Goal: Task Accomplishment & Management: Use online tool/utility

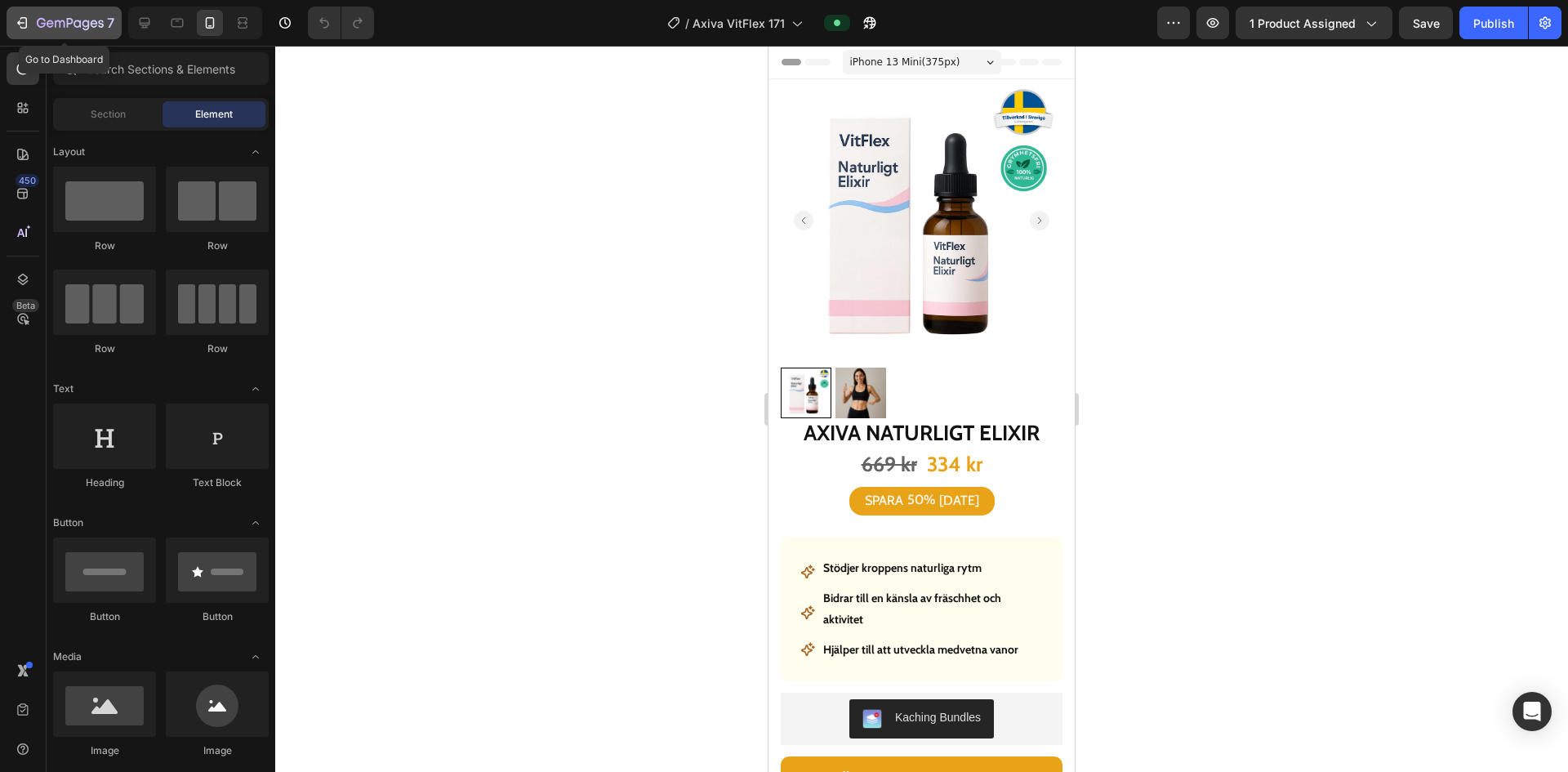
click at [24, 22] on icon "button" at bounding box center [22, 23] width 16 height 16
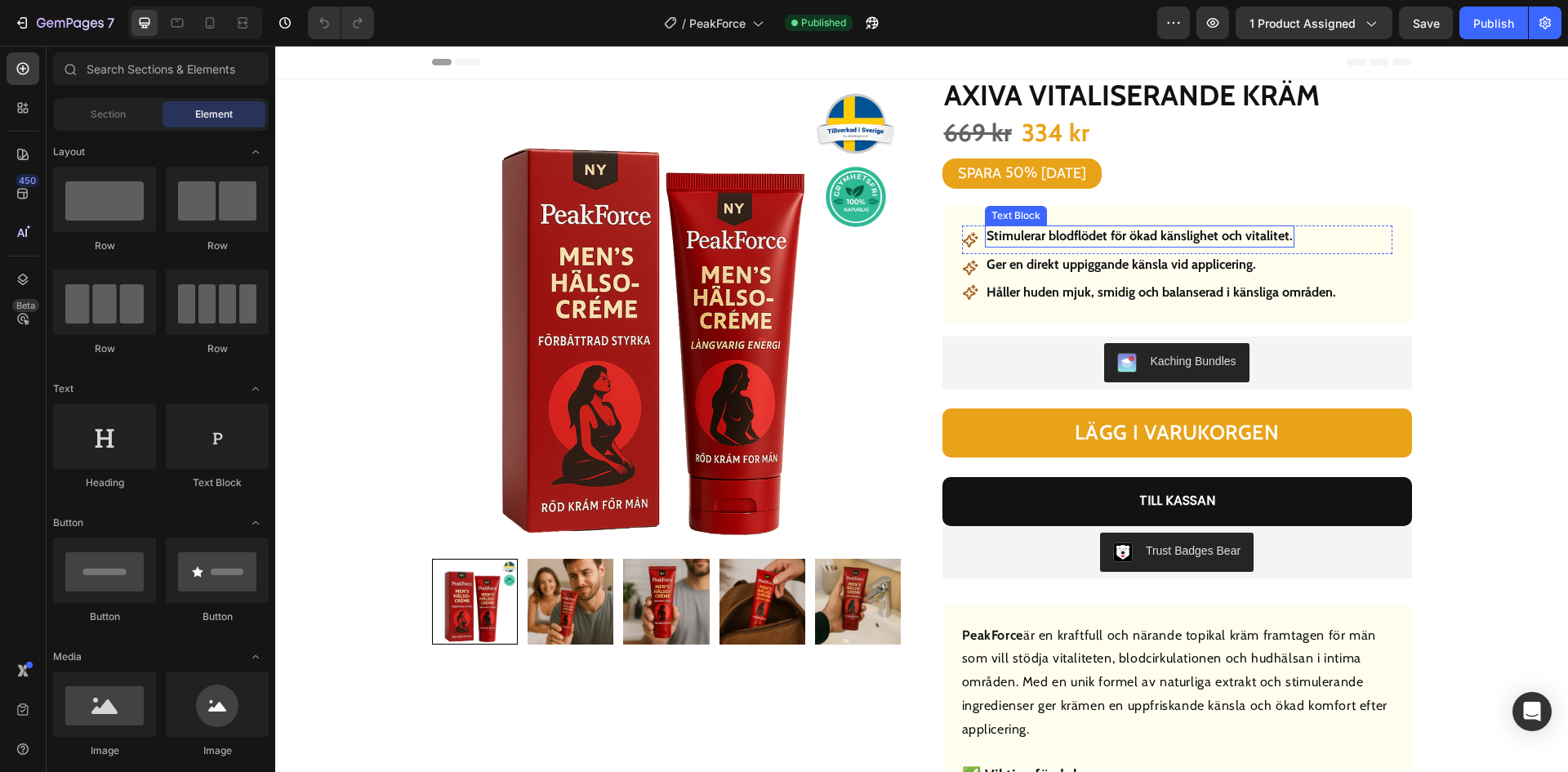
click at [1167, 240] on strong "Stimulerar blodflödet för ökad känslighet och vitalitet." at bounding box center [1139, 236] width 306 height 16
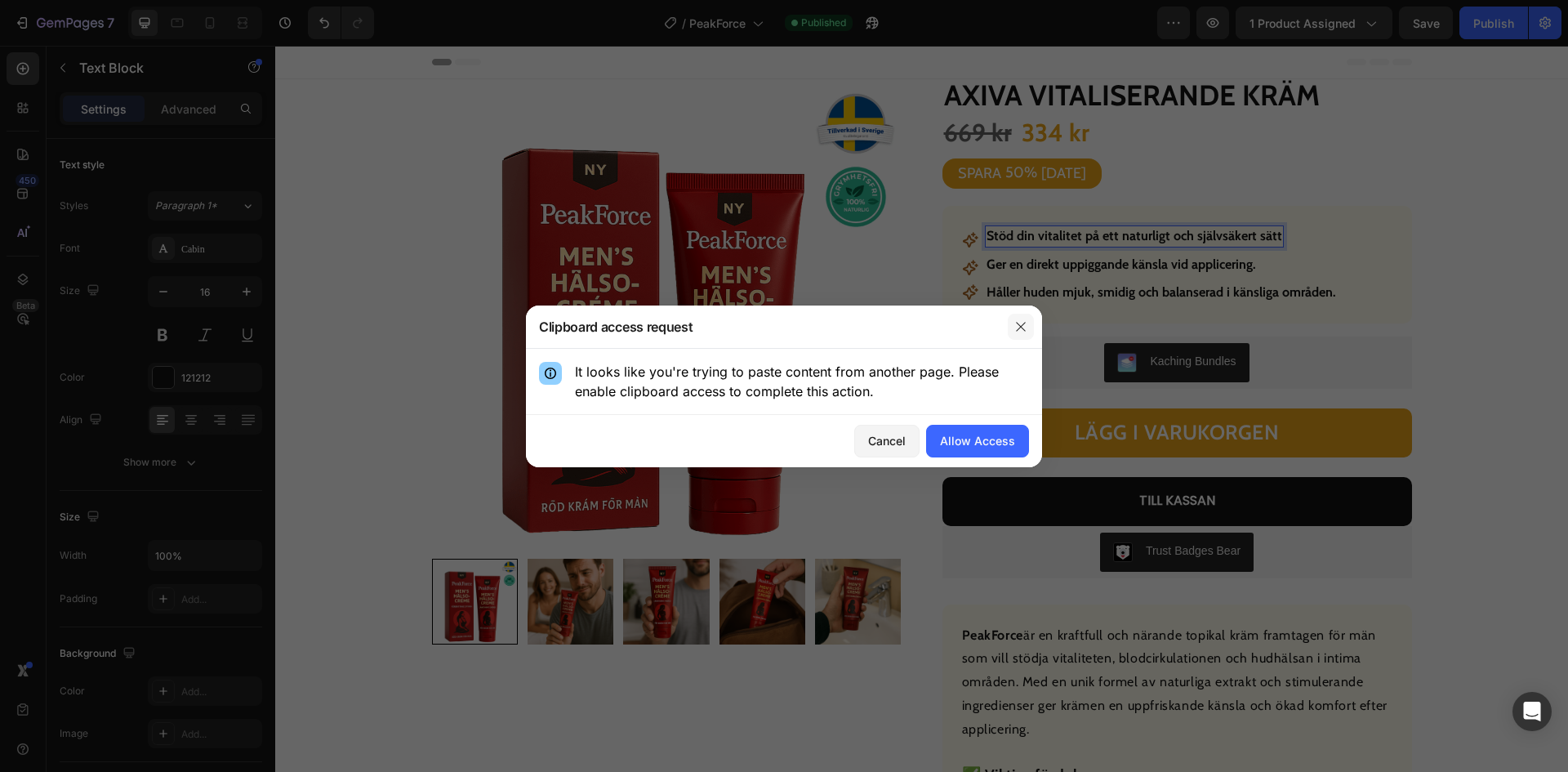
click at [1012, 326] on button "button" at bounding box center [1020, 327] width 26 height 26
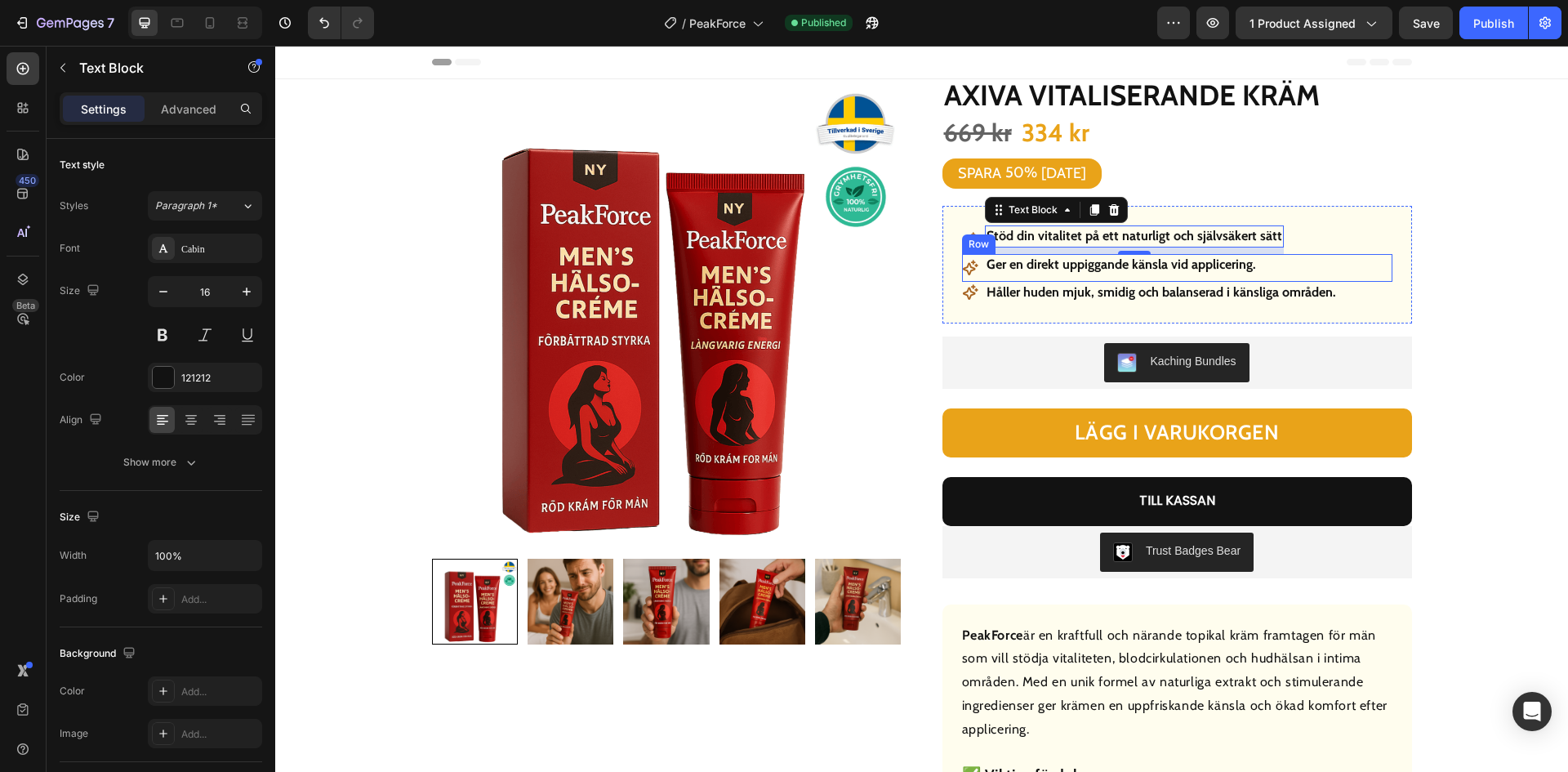
click at [1188, 266] on strong "Ger en direkt uppiggande känsla vid applicering." at bounding box center [1121, 265] width 270 height 16
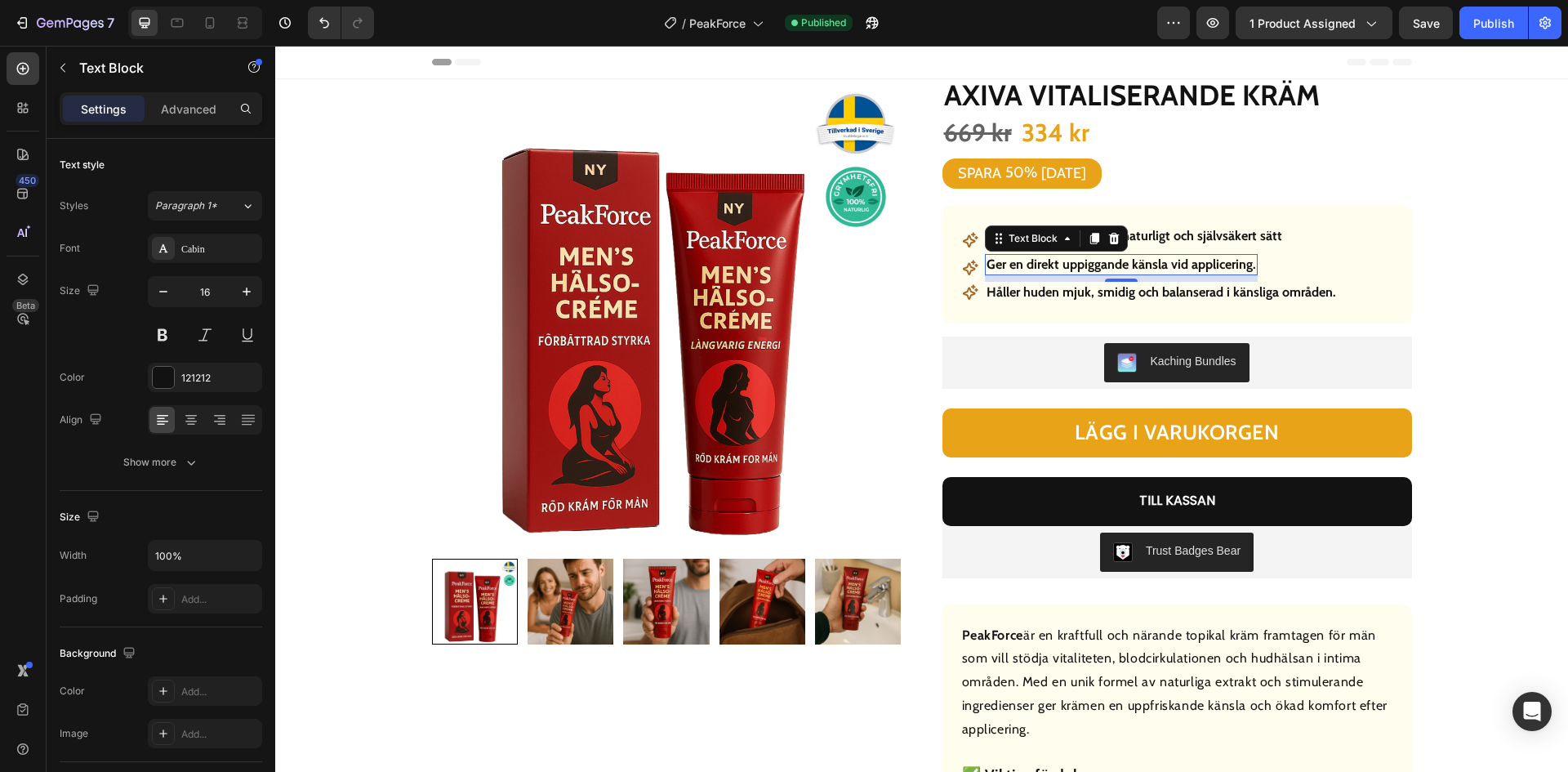
click at [1188, 266] on strong "Ger en direkt uppiggande känsla vid applicering." at bounding box center [1121, 265] width 270 height 16
click at [1161, 296] on strong "Håller huden mjuk, smidig och balanserad i känsliga områden." at bounding box center [1161, 292] width 350 height 16
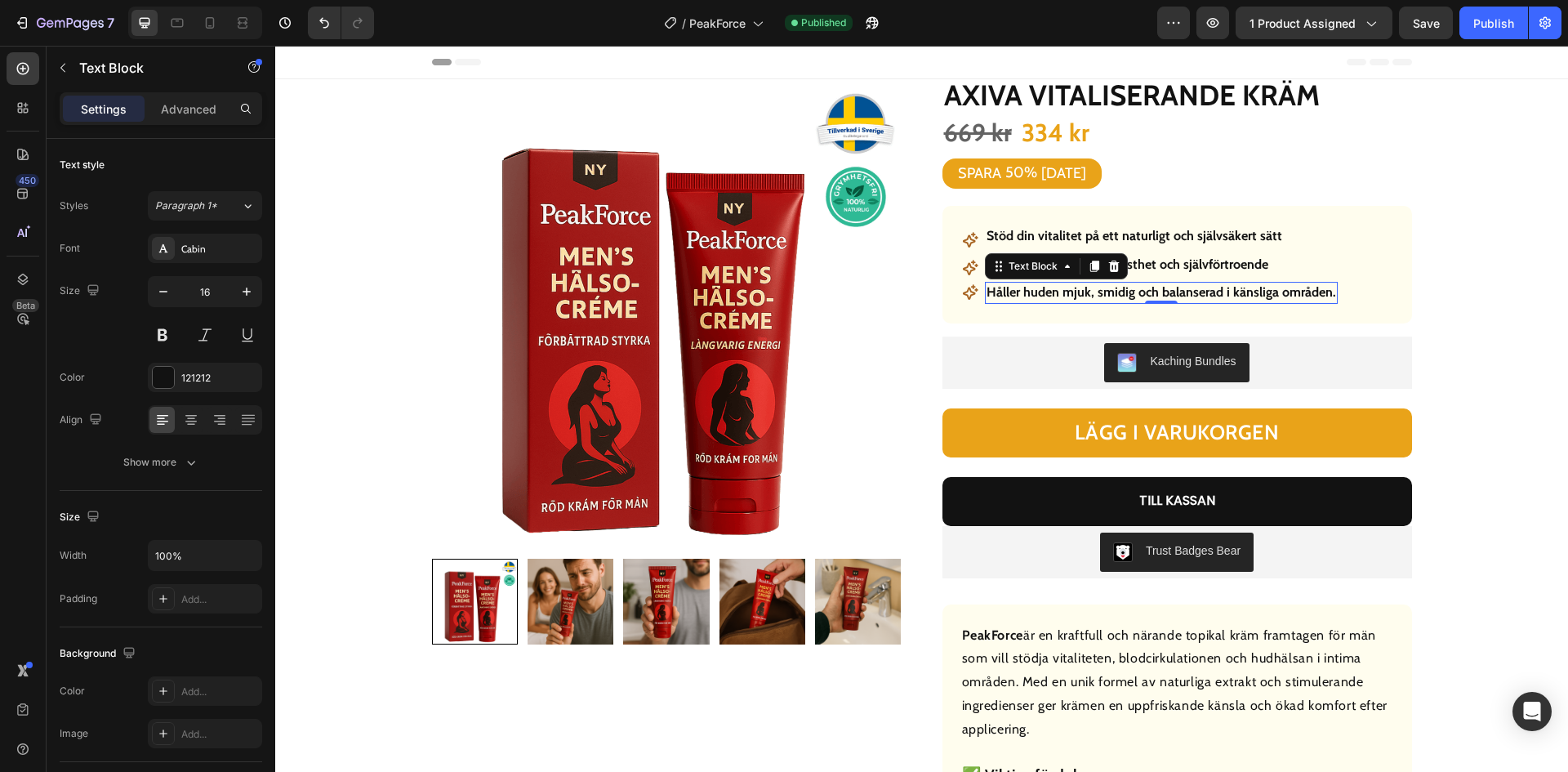
click at [1161, 296] on strong "Håller huden mjuk, smidig och balanserad i känsliga områden." at bounding box center [1161, 292] width 350 height 16
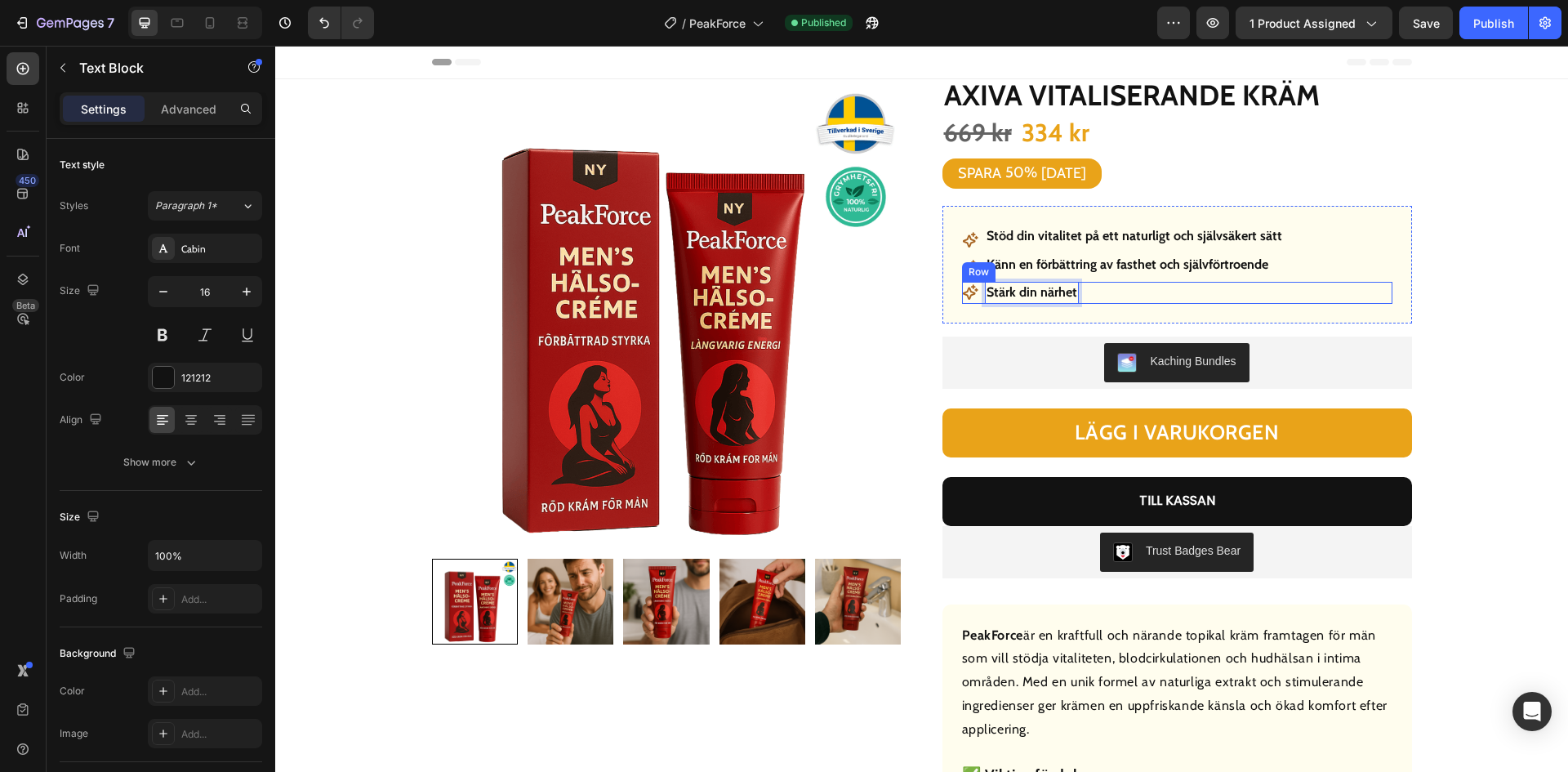
click at [1195, 293] on div "Icon Stärk din närhet Text Block 0 Row" at bounding box center [1177, 292] width 431 height 21
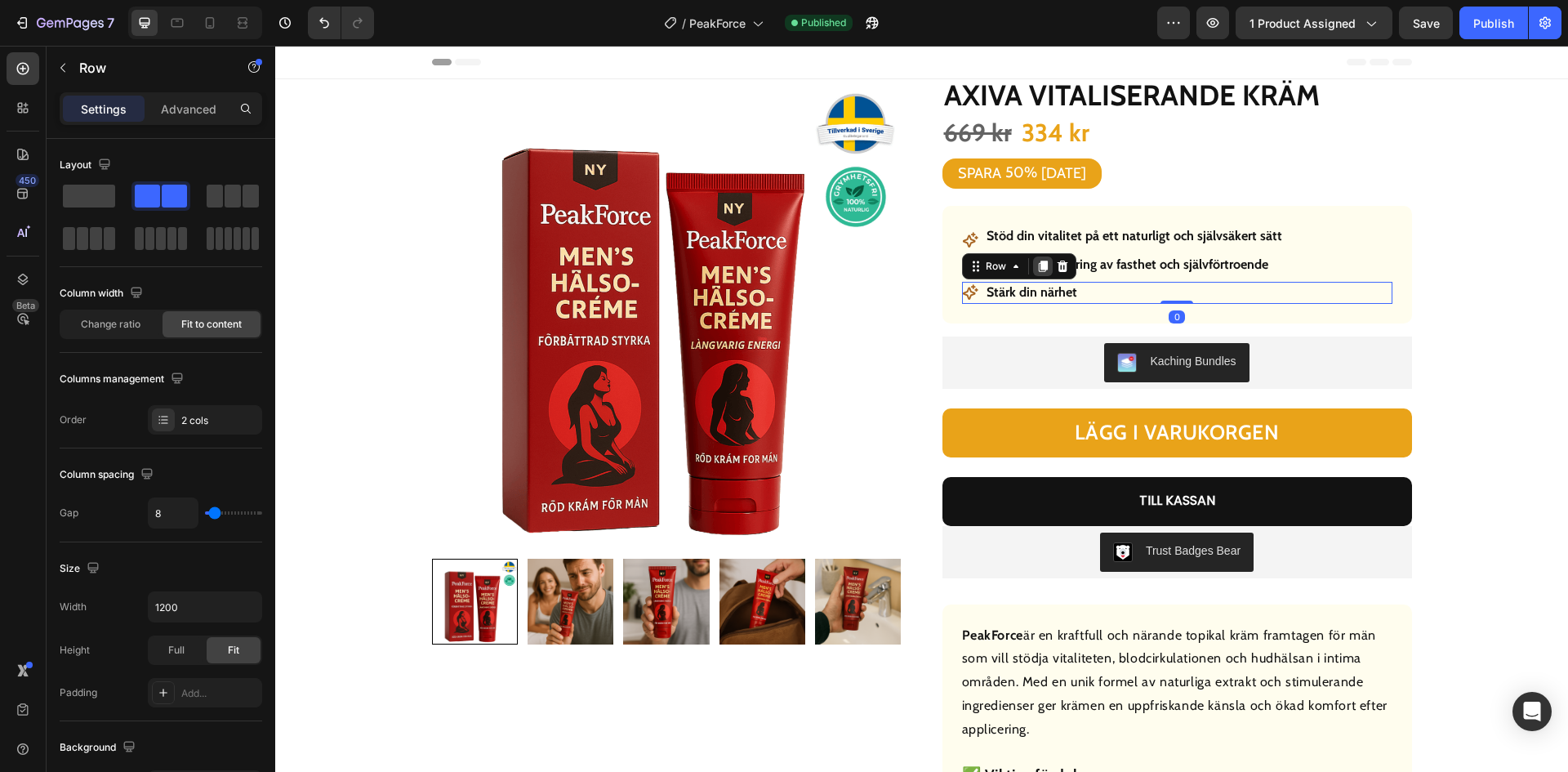
click at [1038, 265] on icon at bounding box center [1042, 266] width 9 height 11
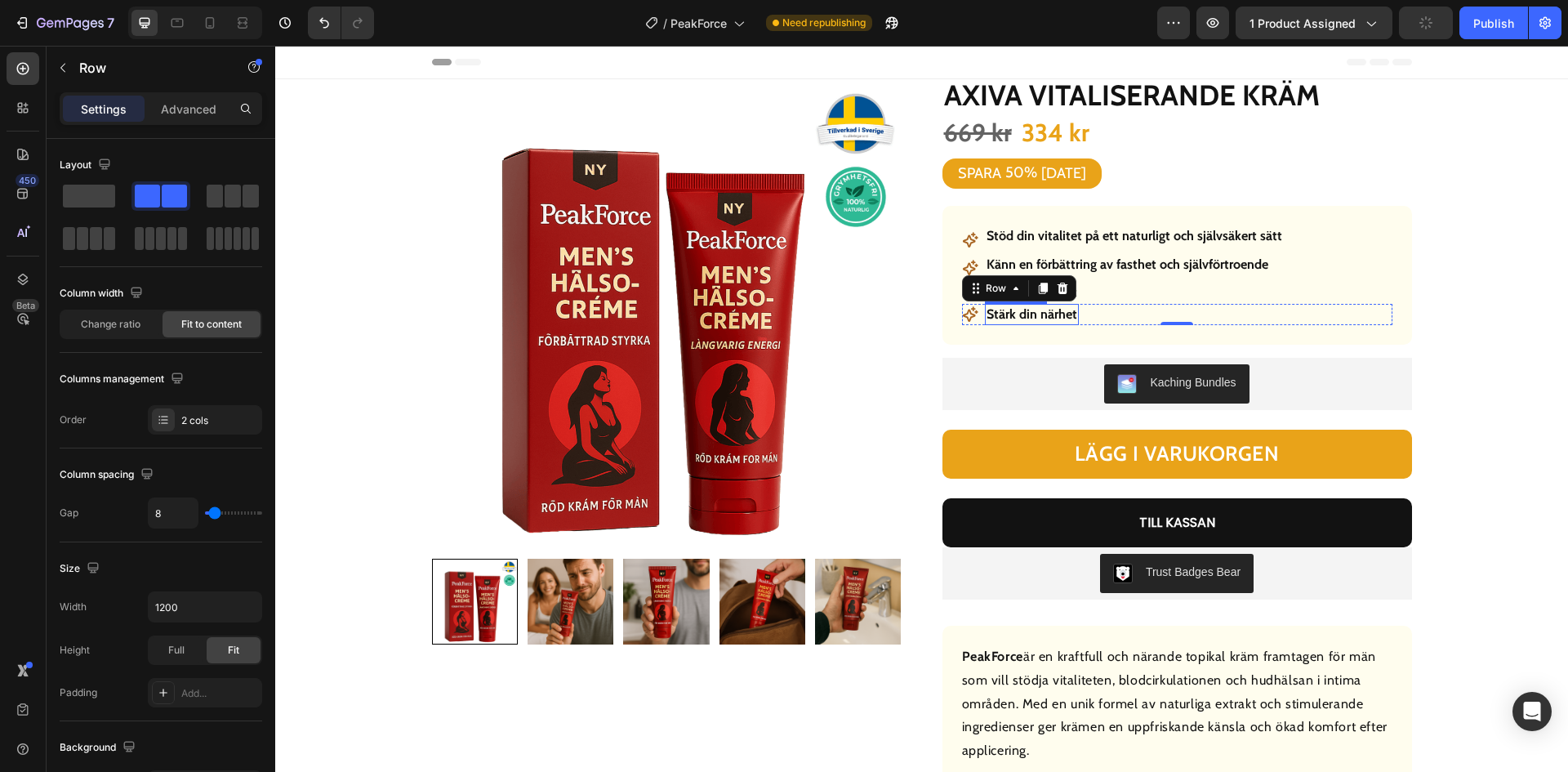
click at [1022, 315] on strong "Stärk din närhet" at bounding box center [1031, 314] width 91 height 16
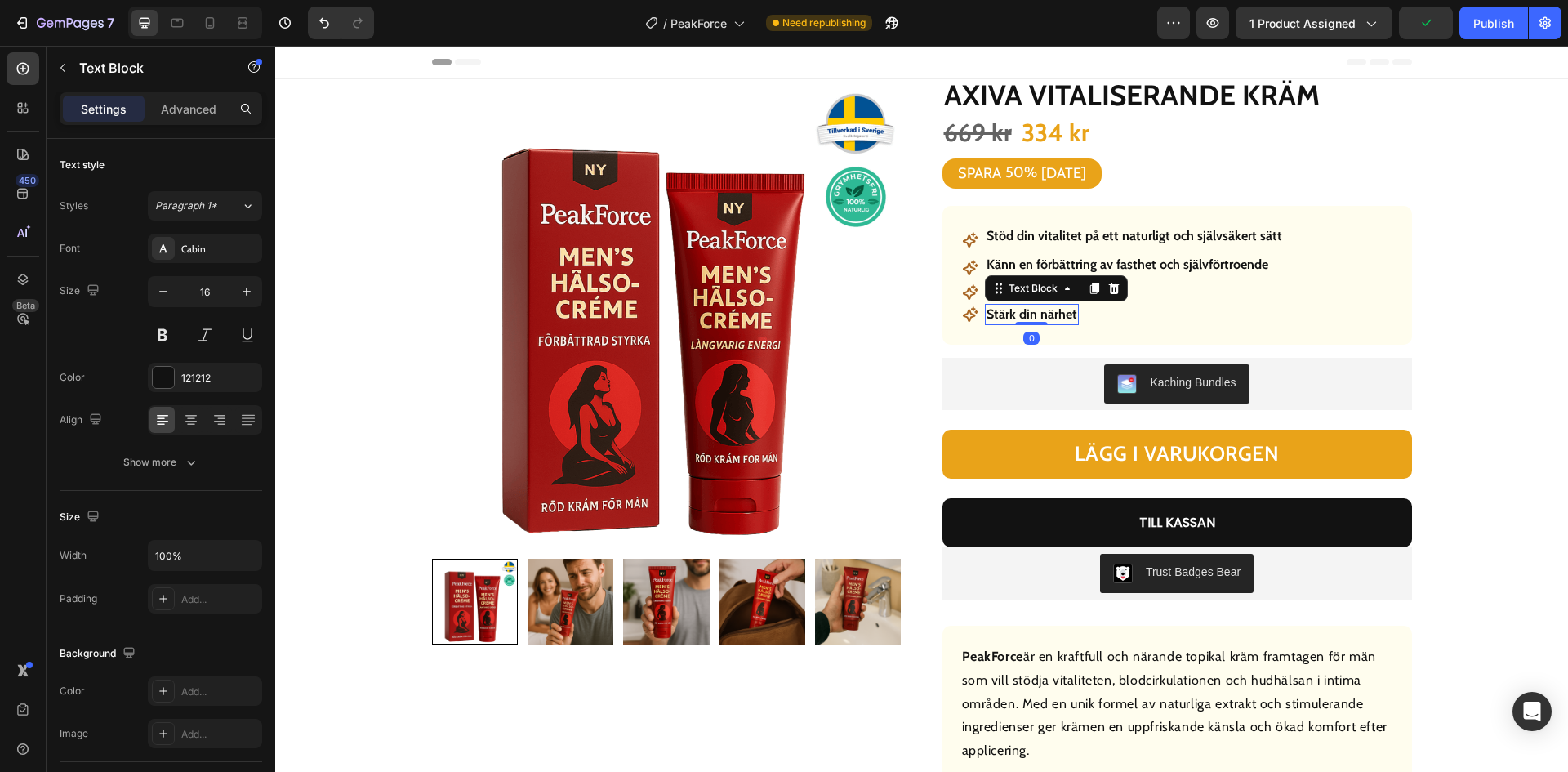
click at [1022, 315] on strong "Stärk din närhet" at bounding box center [1031, 314] width 91 height 16
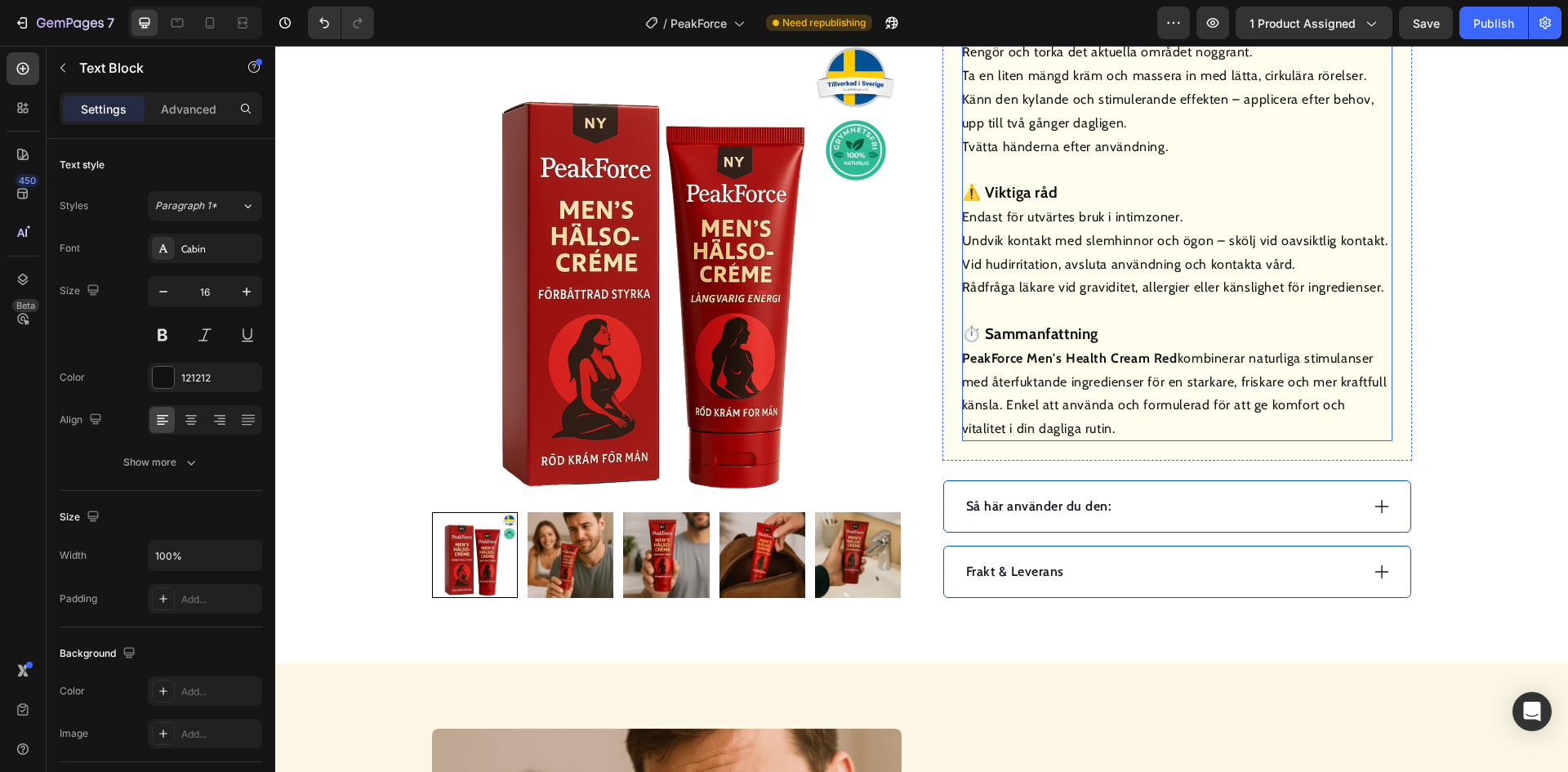
scroll to position [1226, 0]
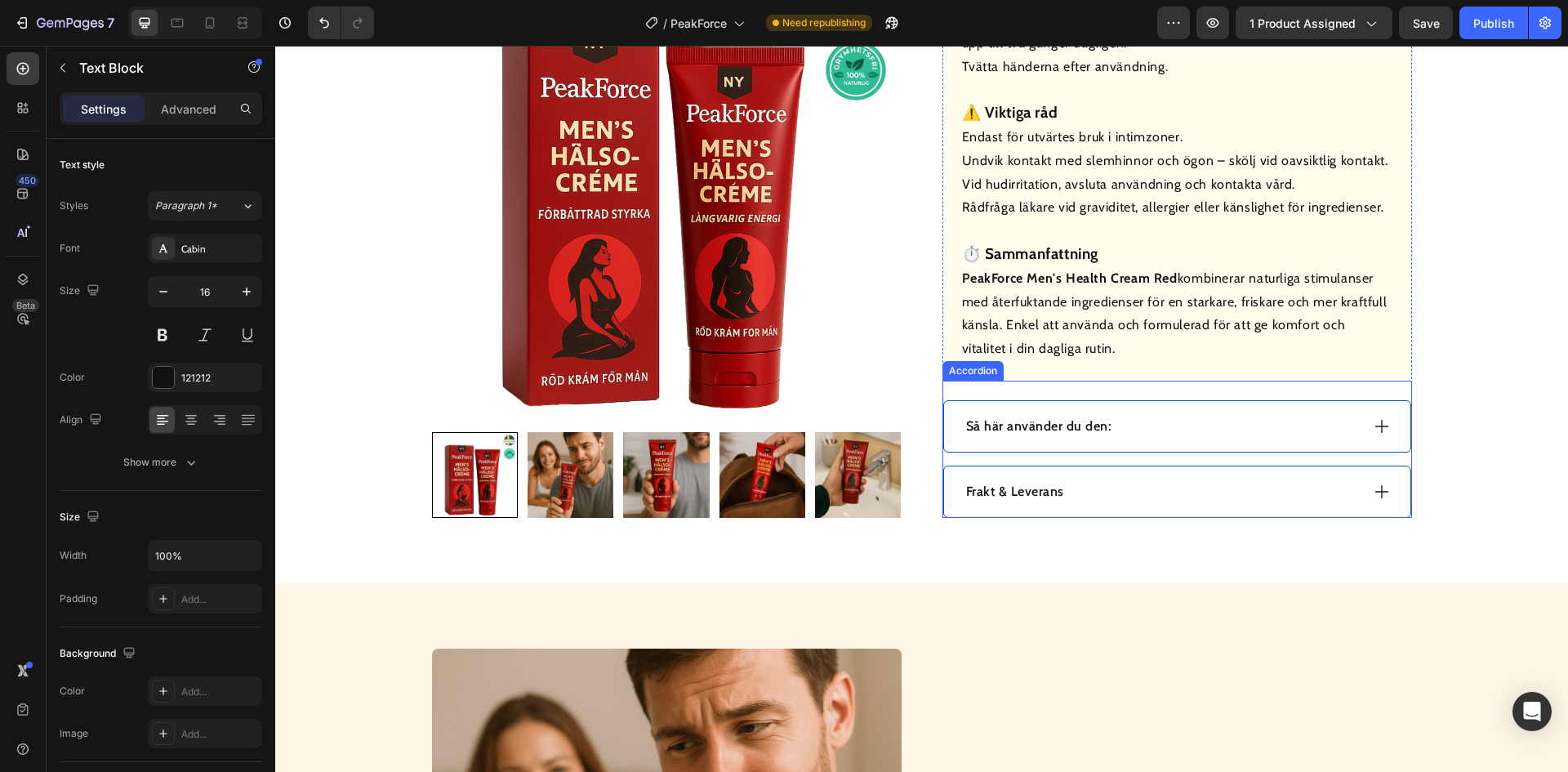
click at [1147, 418] on div "Så här använder du den:" at bounding box center [1161, 426] width 396 height 25
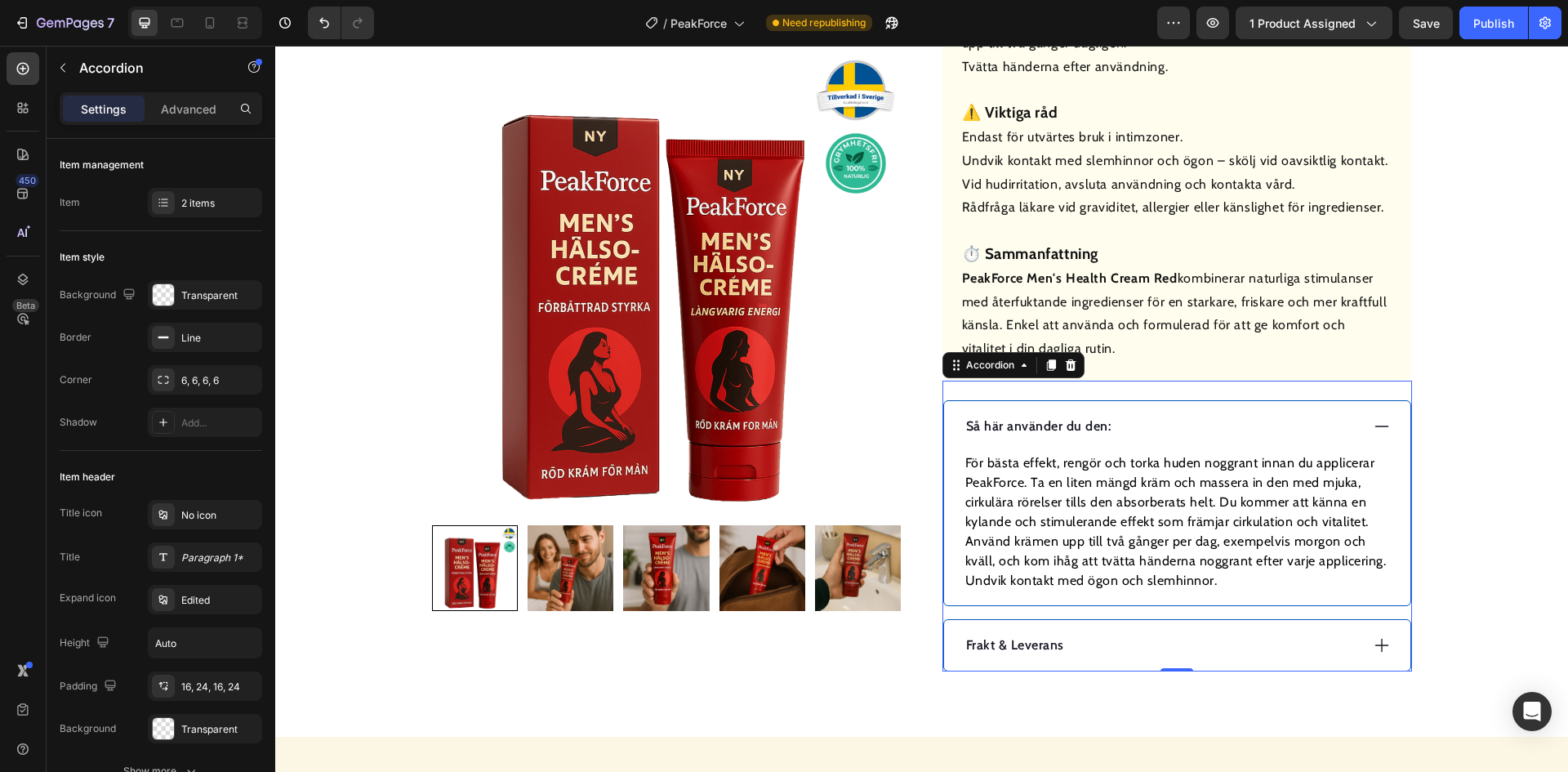
click at [1030, 430] on p "Så här använder du den:" at bounding box center [1038, 427] width 145 height 20
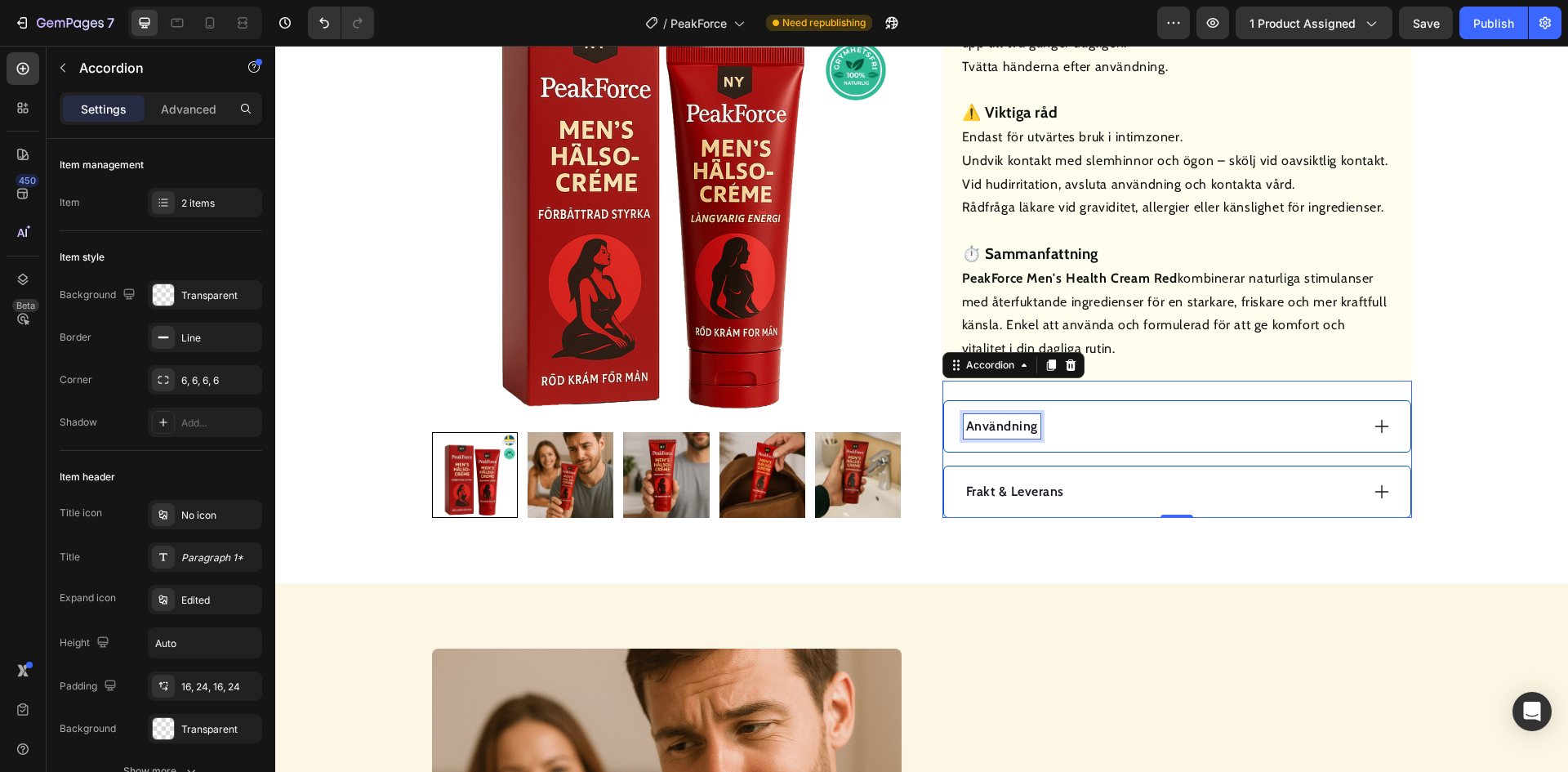
click at [1137, 517] on div "Frakt & Leverans" at bounding box center [1177, 492] width 467 height 51
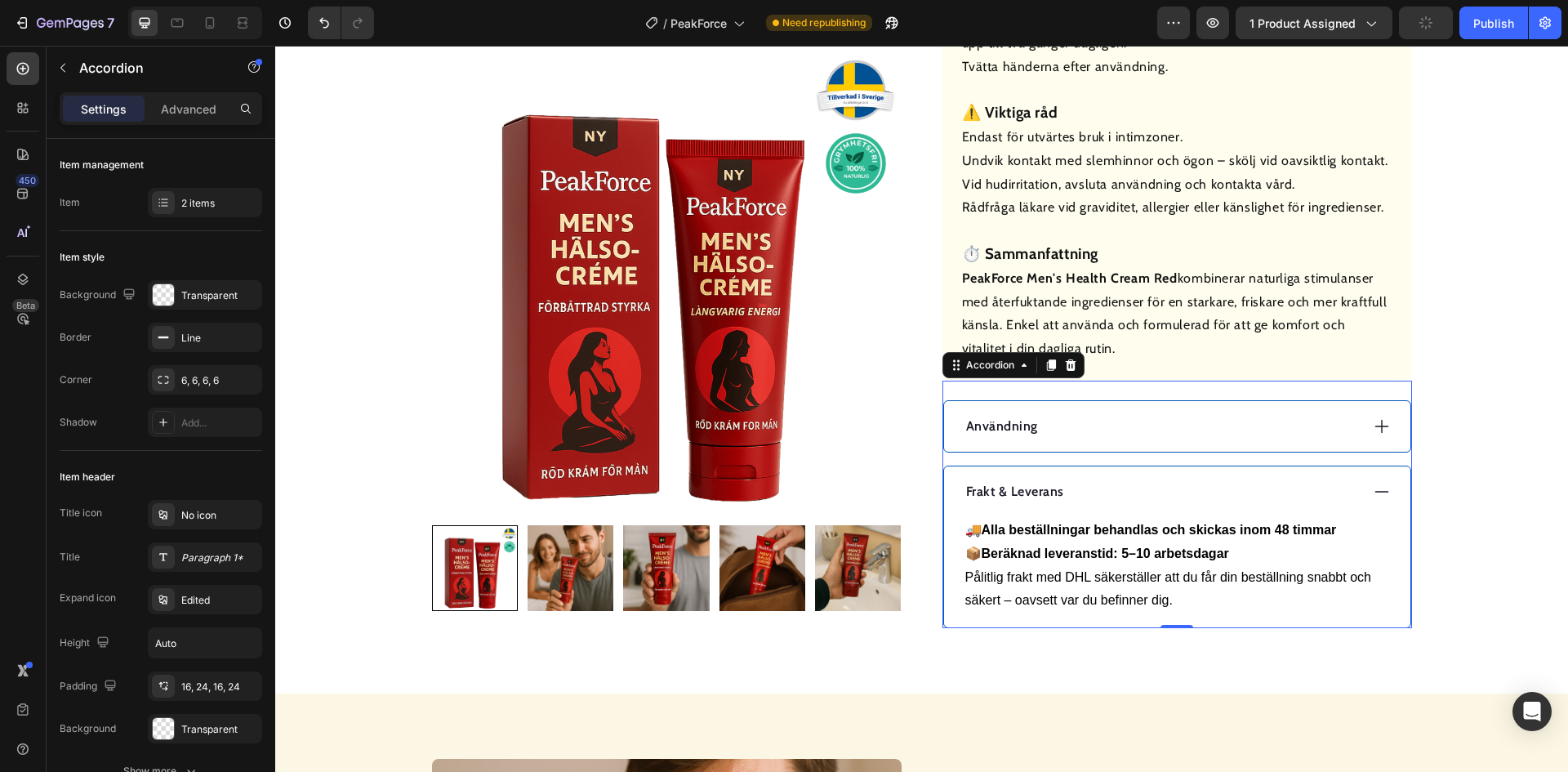
click at [1083, 413] on div "Användning" at bounding box center [1177, 426] width 467 height 51
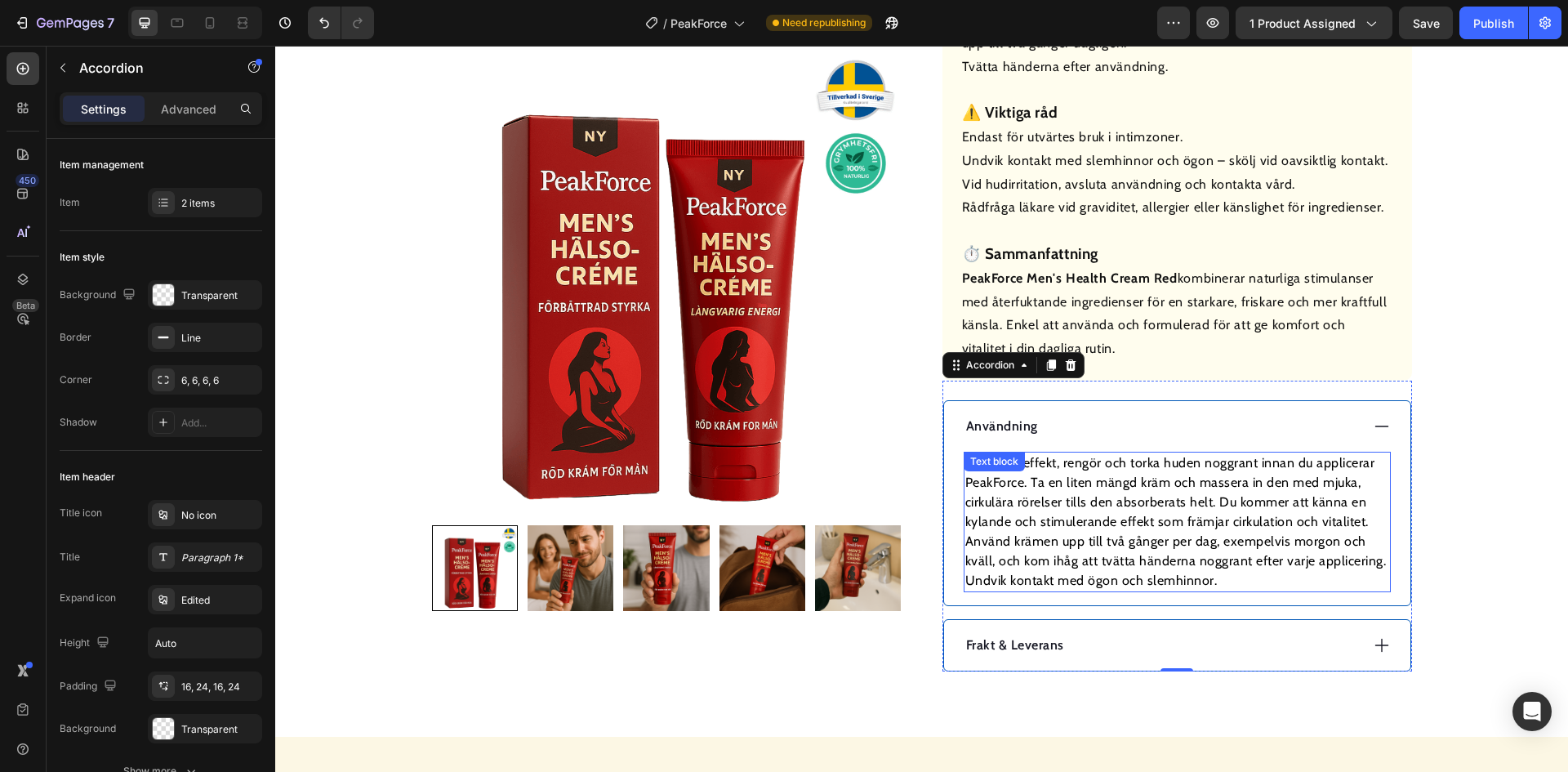
click at [1119, 499] on p "För bästa effekt, rengör och torka huden noggrant innan du applicerar PeakForce…" at bounding box center [1177, 522] width 424 height 137
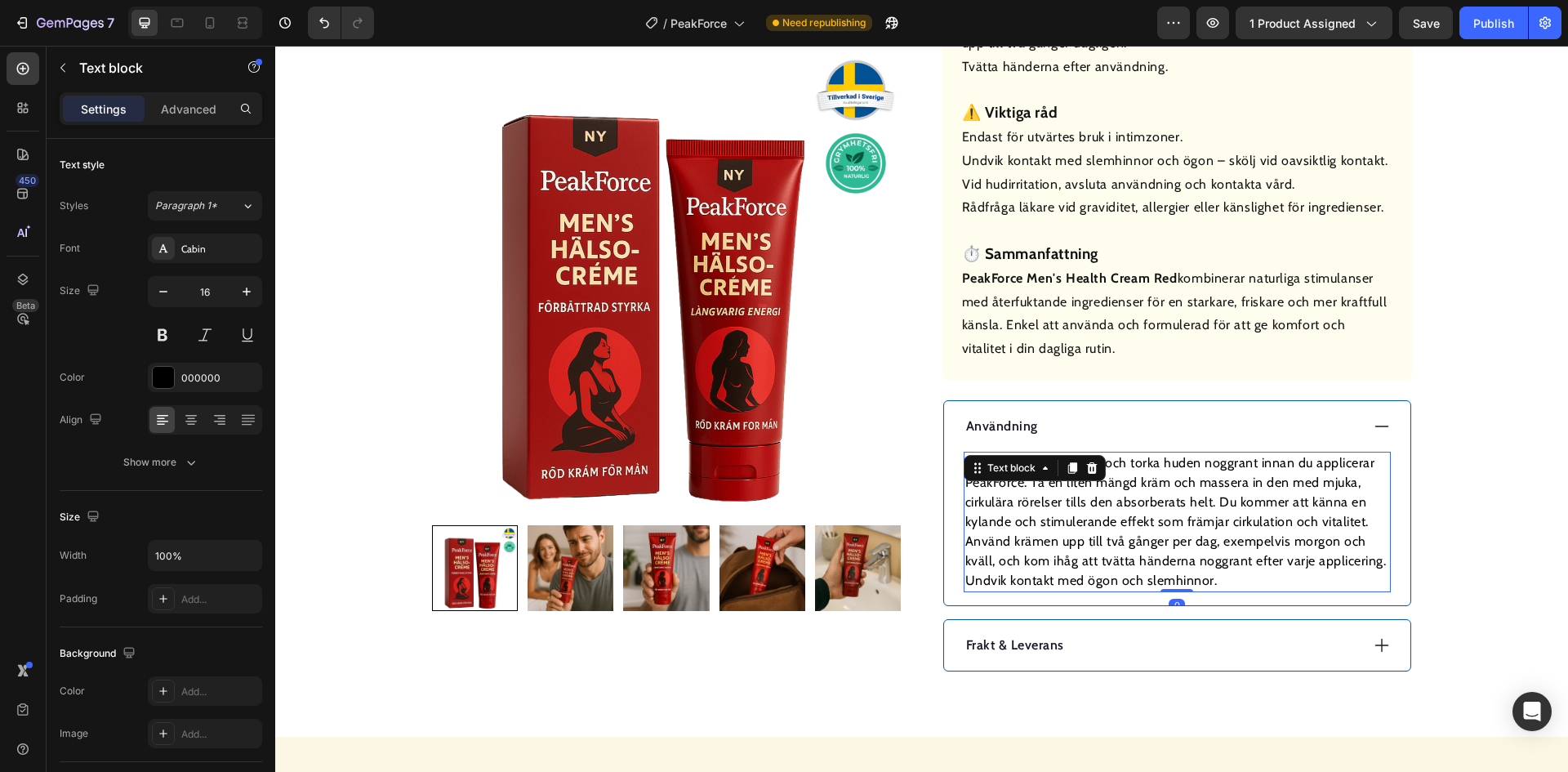
click at [1119, 499] on p "För bästa effekt, rengör och torka huden noggrant innan du applicerar PeakForce…" at bounding box center [1177, 522] width 424 height 137
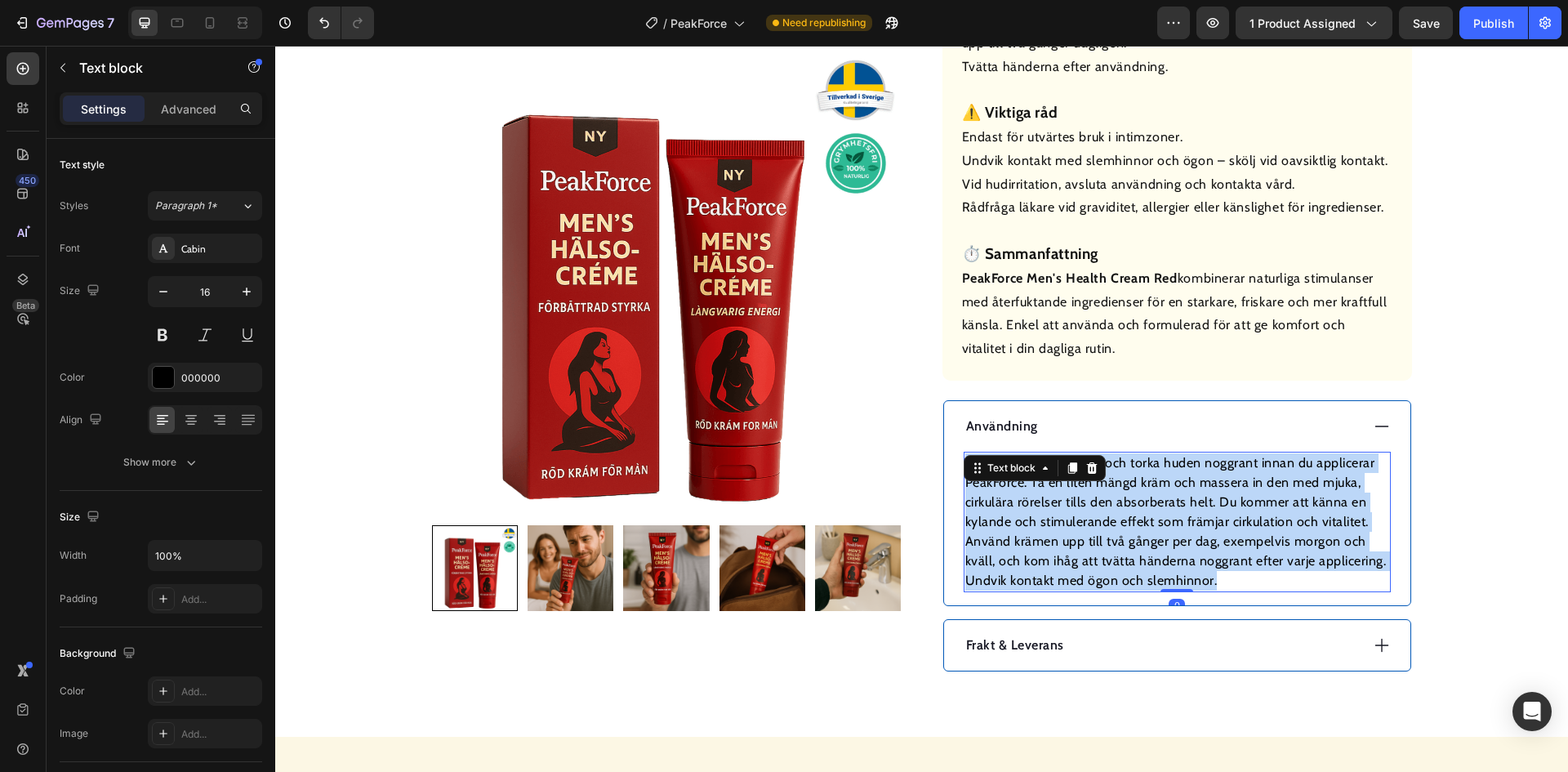
click at [1119, 499] on p "För bästa effekt, rengör och torka huden noggrant innan du applicerar PeakForce…" at bounding box center [1177, 522] width 424 height 137
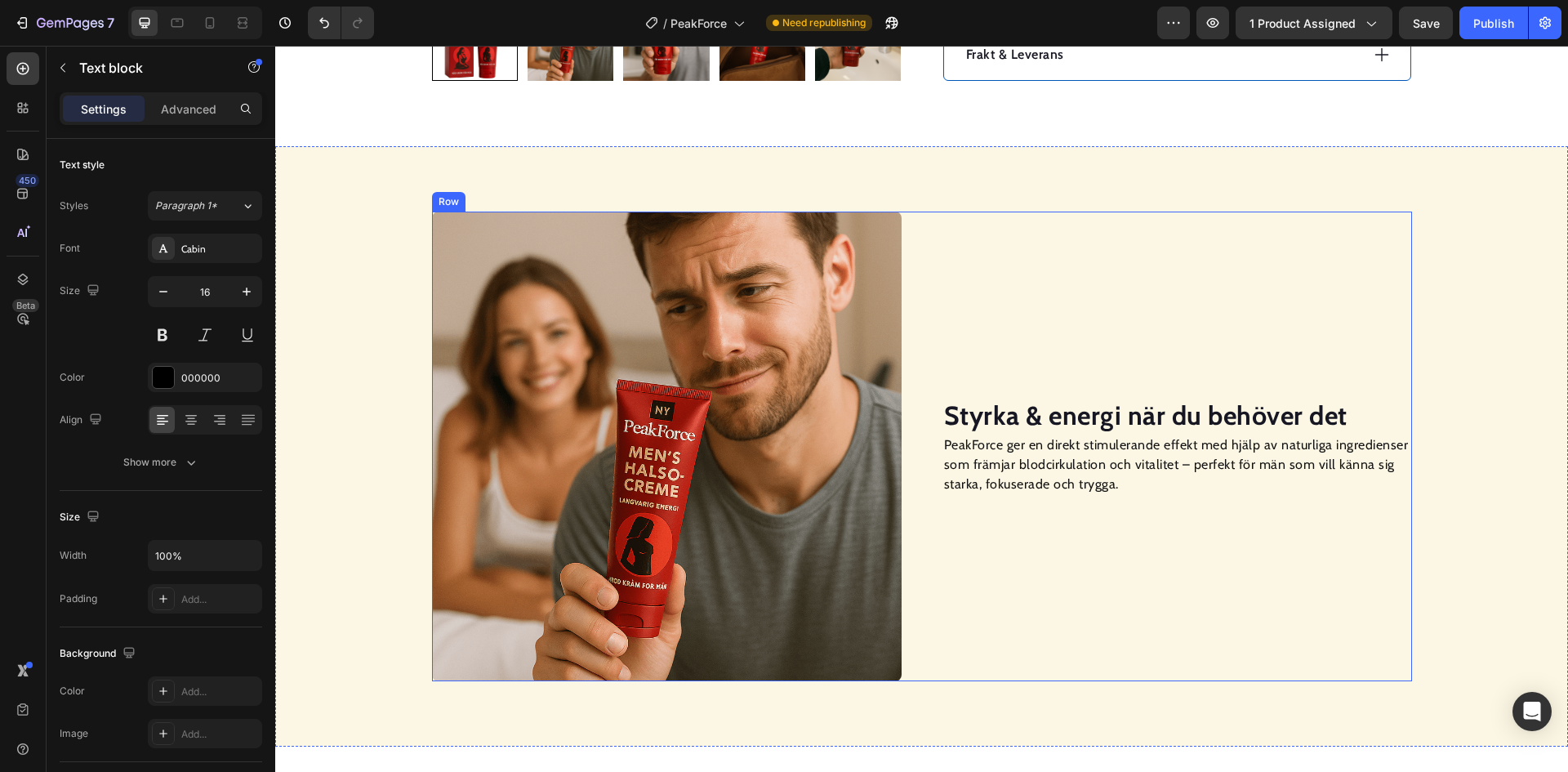
scroll to position [1798, 0]
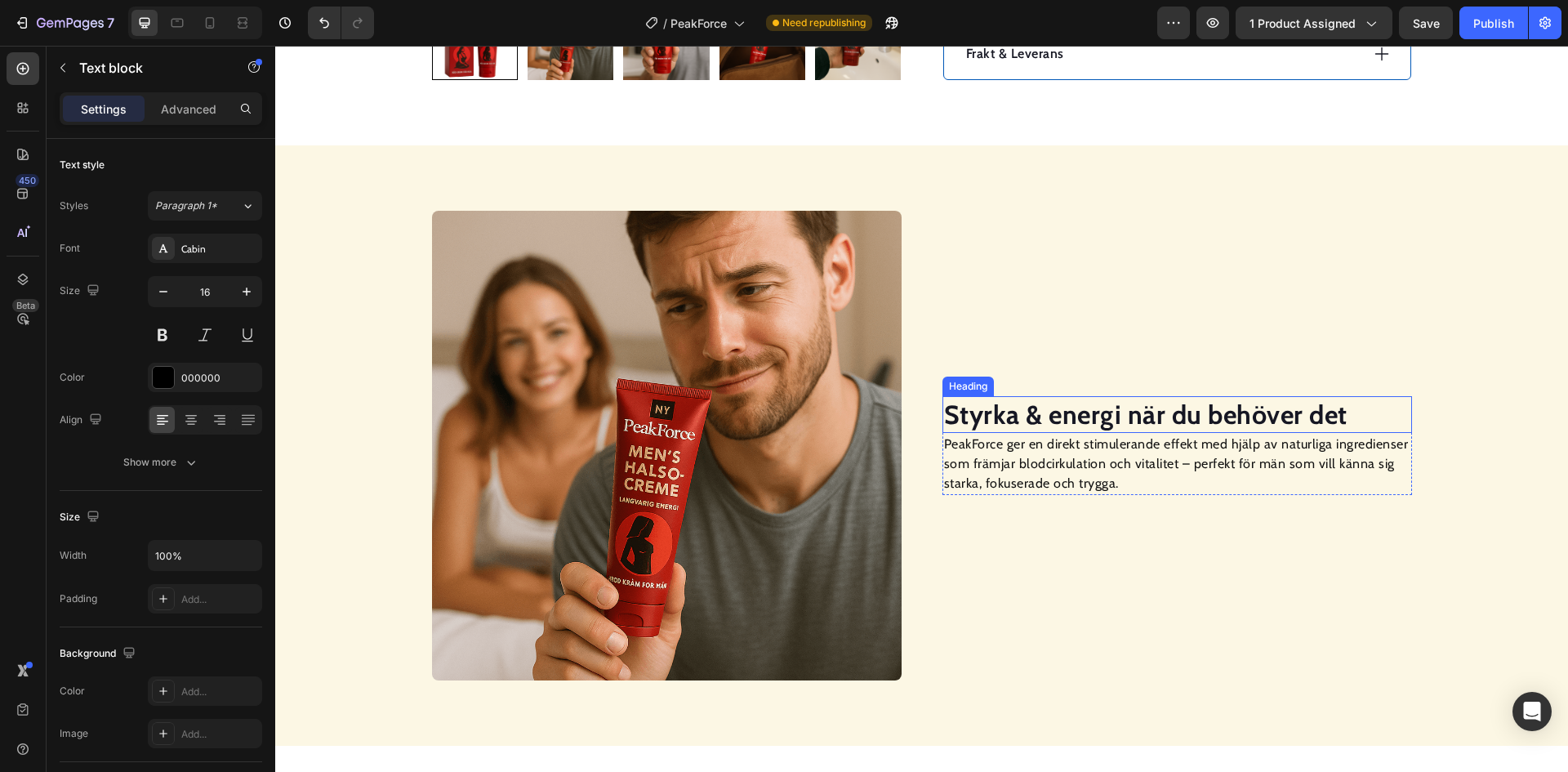
click at [1071, 410] on strong "Styrka & energi när du behöver det" at bounding box center [1146, 415] width 404 height 32
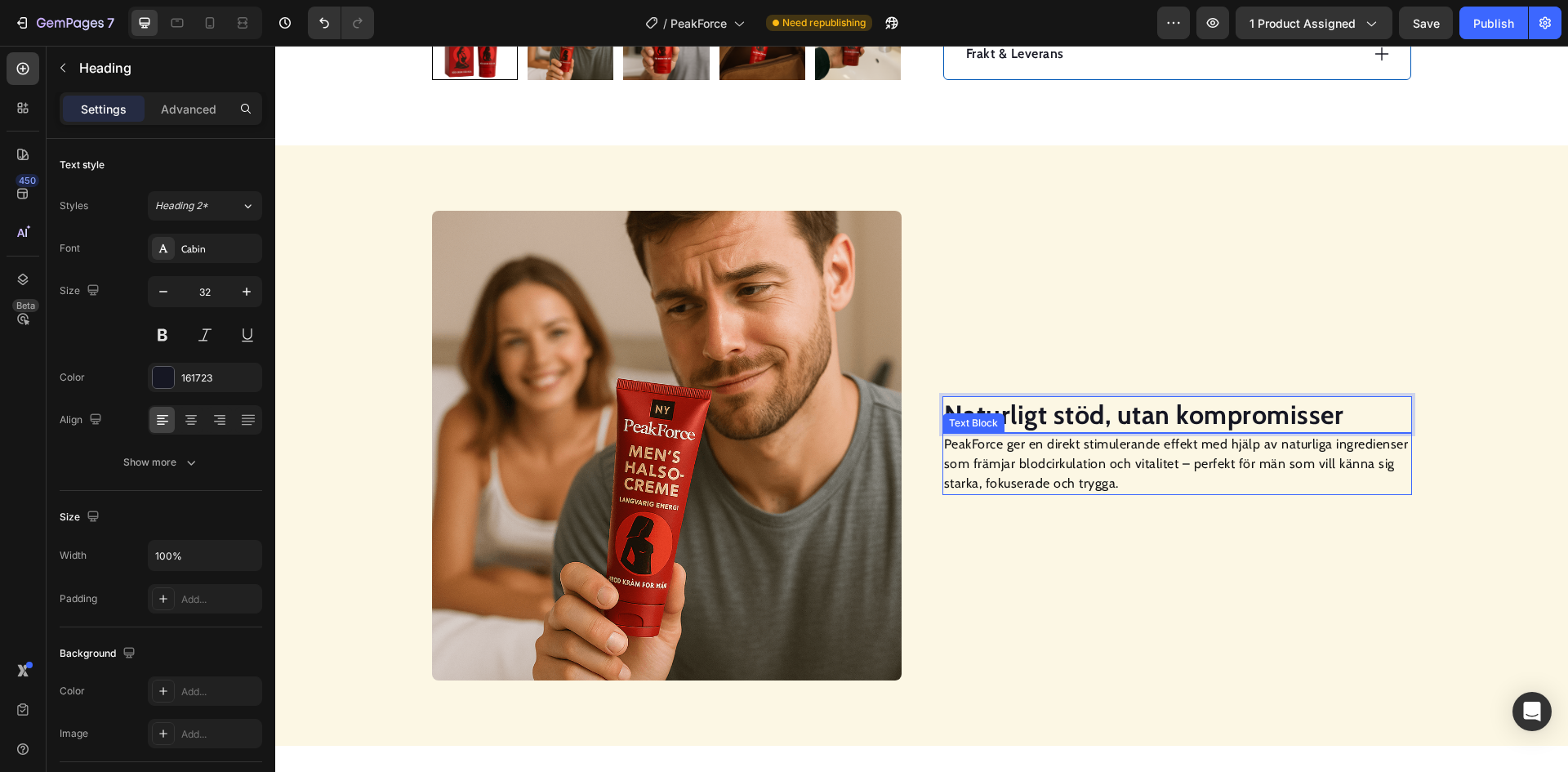
click at [1085, 480] on p "PeakForce ger en direkt stimulerande effekt med hjälp av naturliga ingredienser…" at bounding box center [1177, 464] width 467 height 59
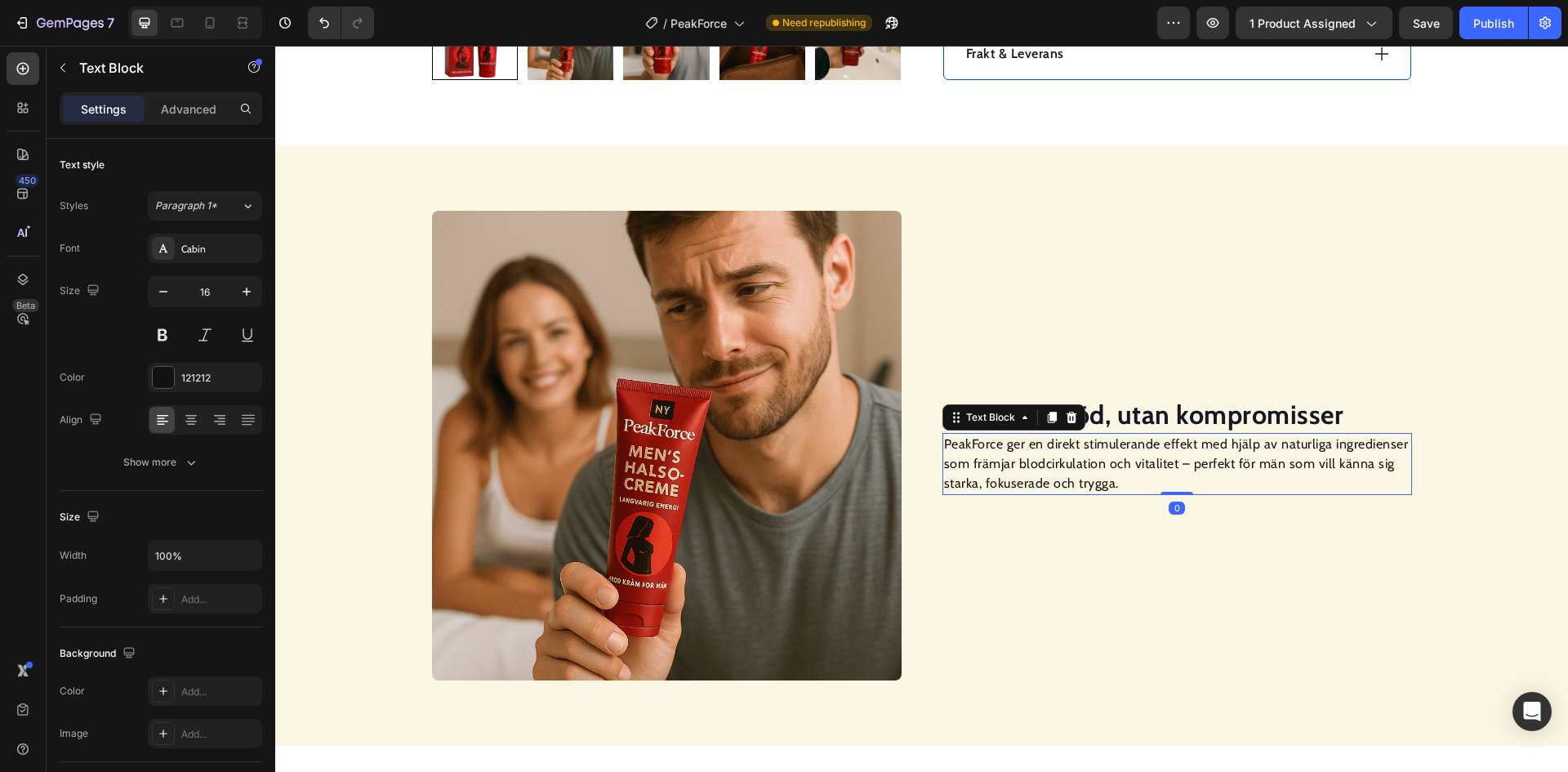
click at [1085, 480] on p "PeakForce ger en direkt stimulerande effekt med hjälp av naturliga ingredienser…" at bounding box center [1177, 464] width 467 height 59
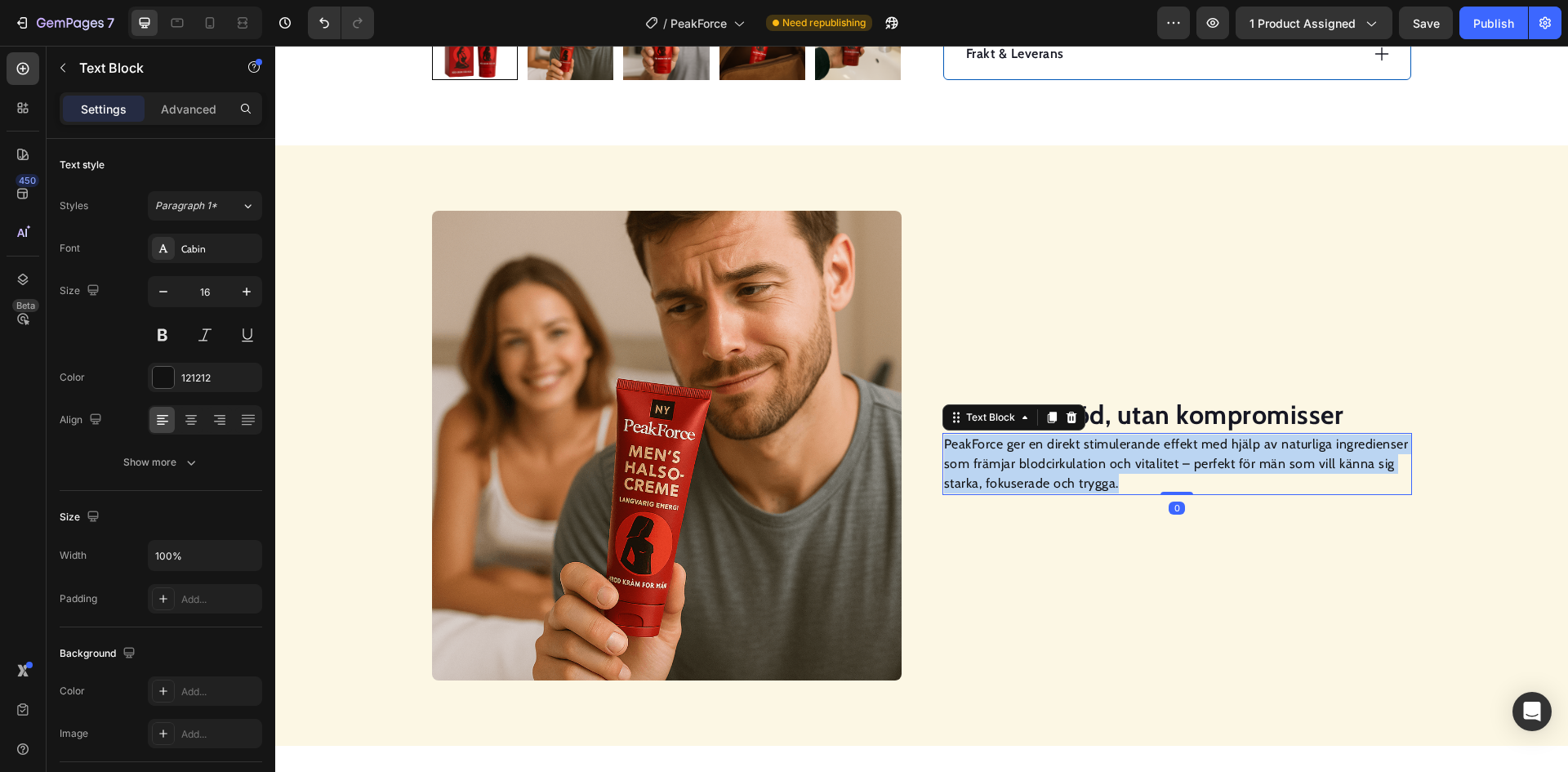
click at [1085, 480] on p "PeakForce ger en direkt stimulerande effekt med hjälp av naturliga ingredienser…" at bounding box center [1177, 464] width 467 height 59
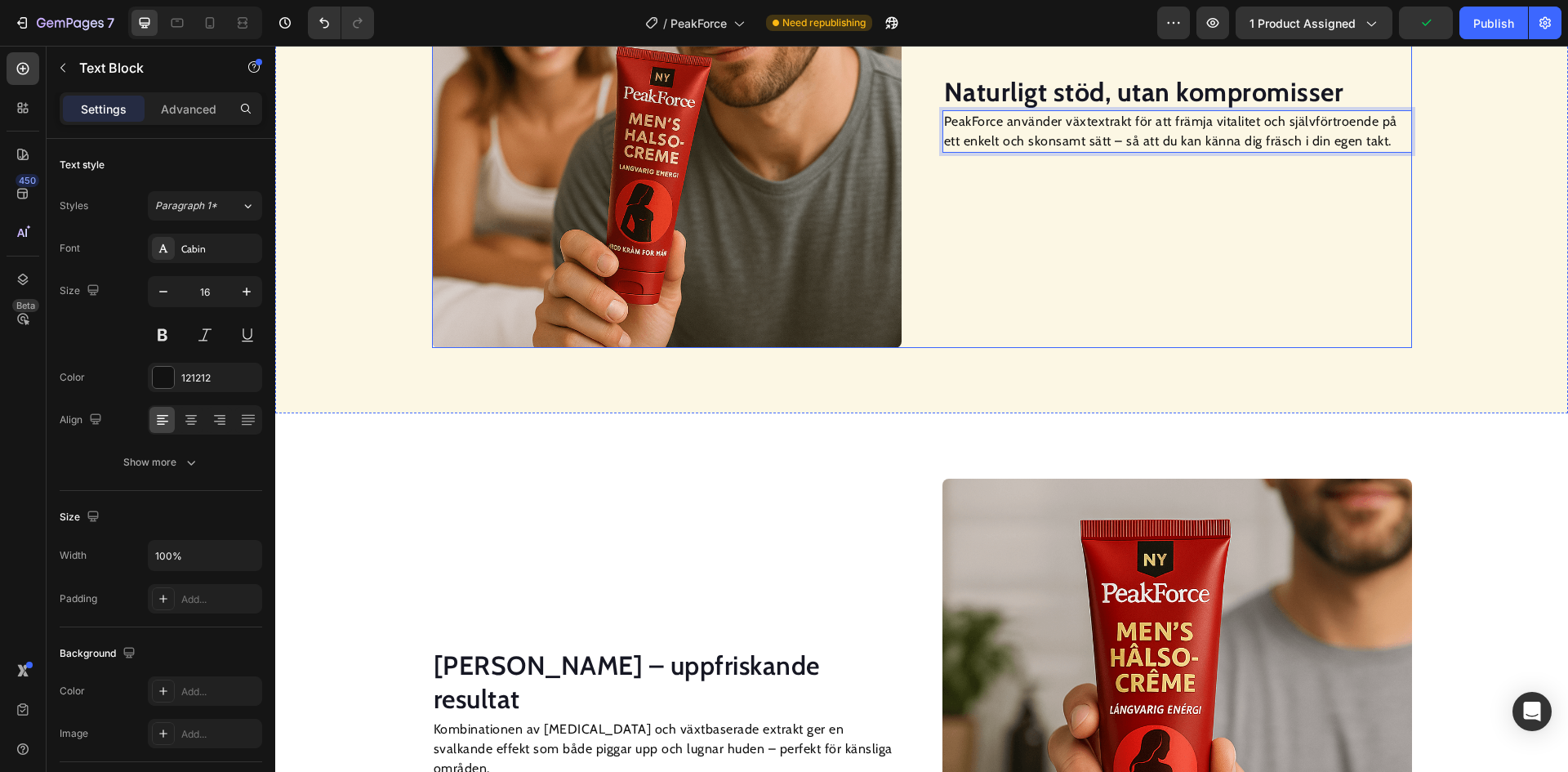
scroll to position [2135, 0]
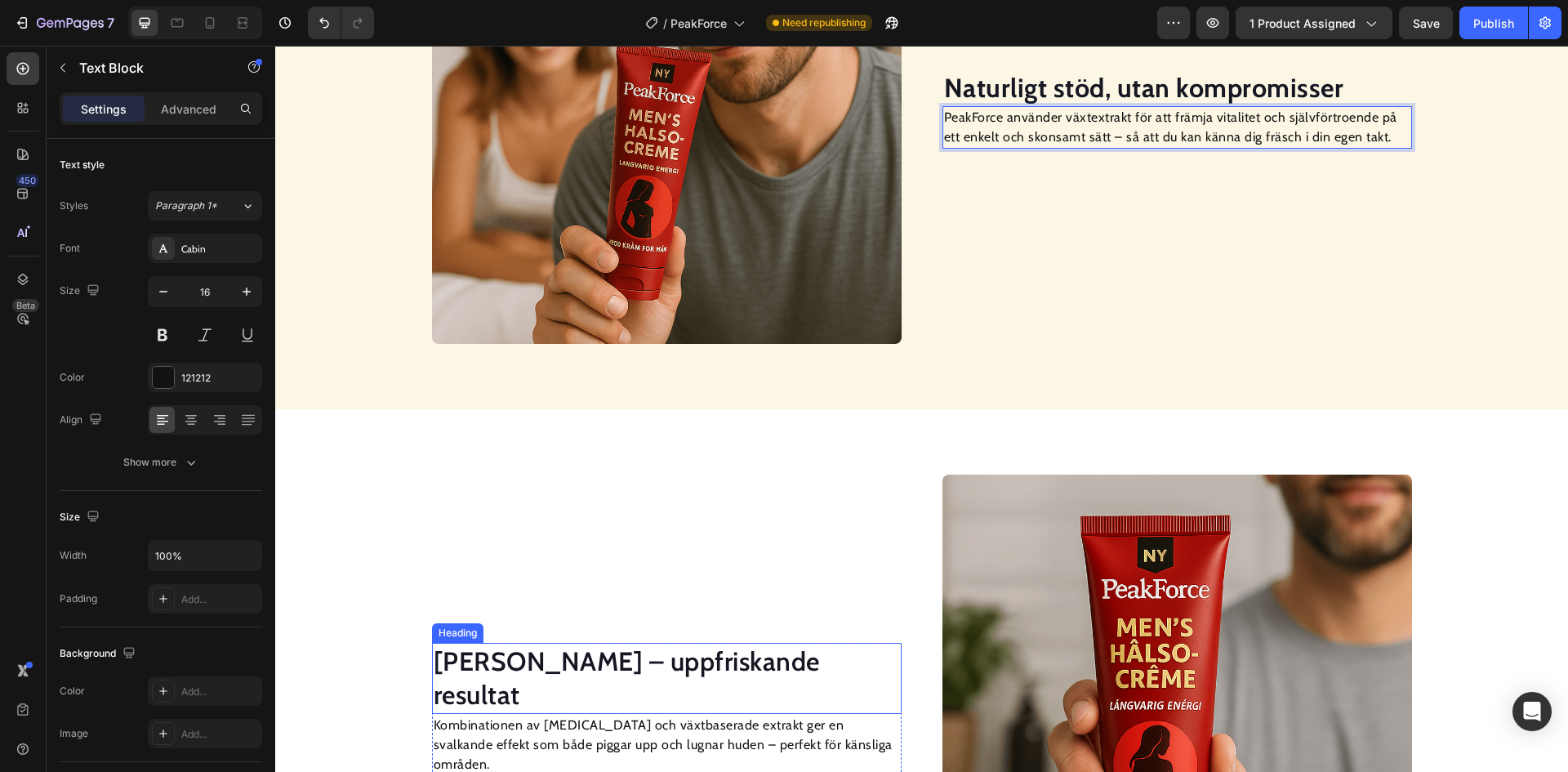
click at [592, 686] on h2 "Kylande känsla – uppfriskande resultat" at bounding box center [667, 678] width 470 height 71
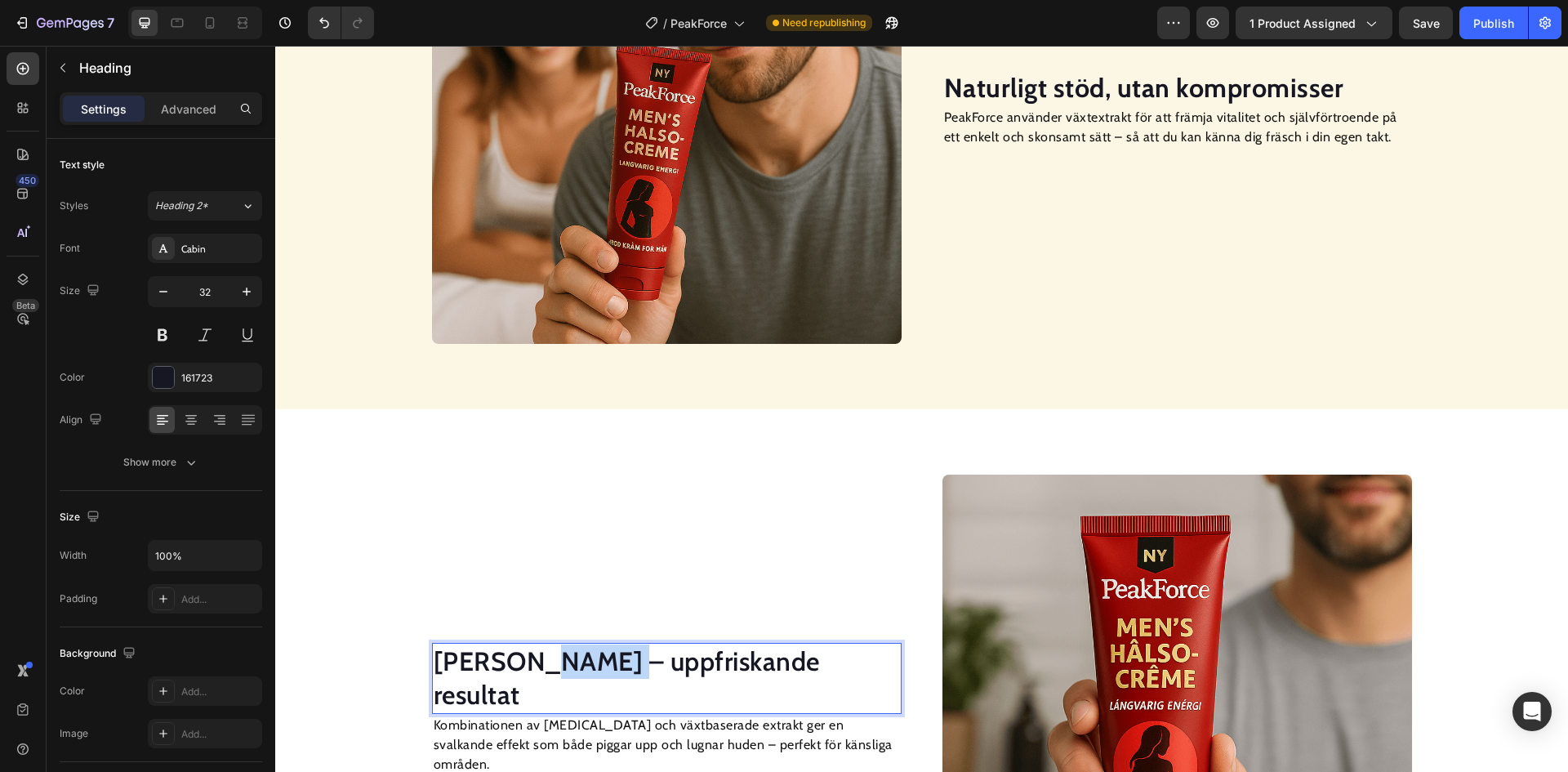
click at [592, 686] on div "Kylande känsla – uppfriskande resultat Heading 0 Kombinationen av menthol och v…" at bounding box center [667, 710] width 470 height 470
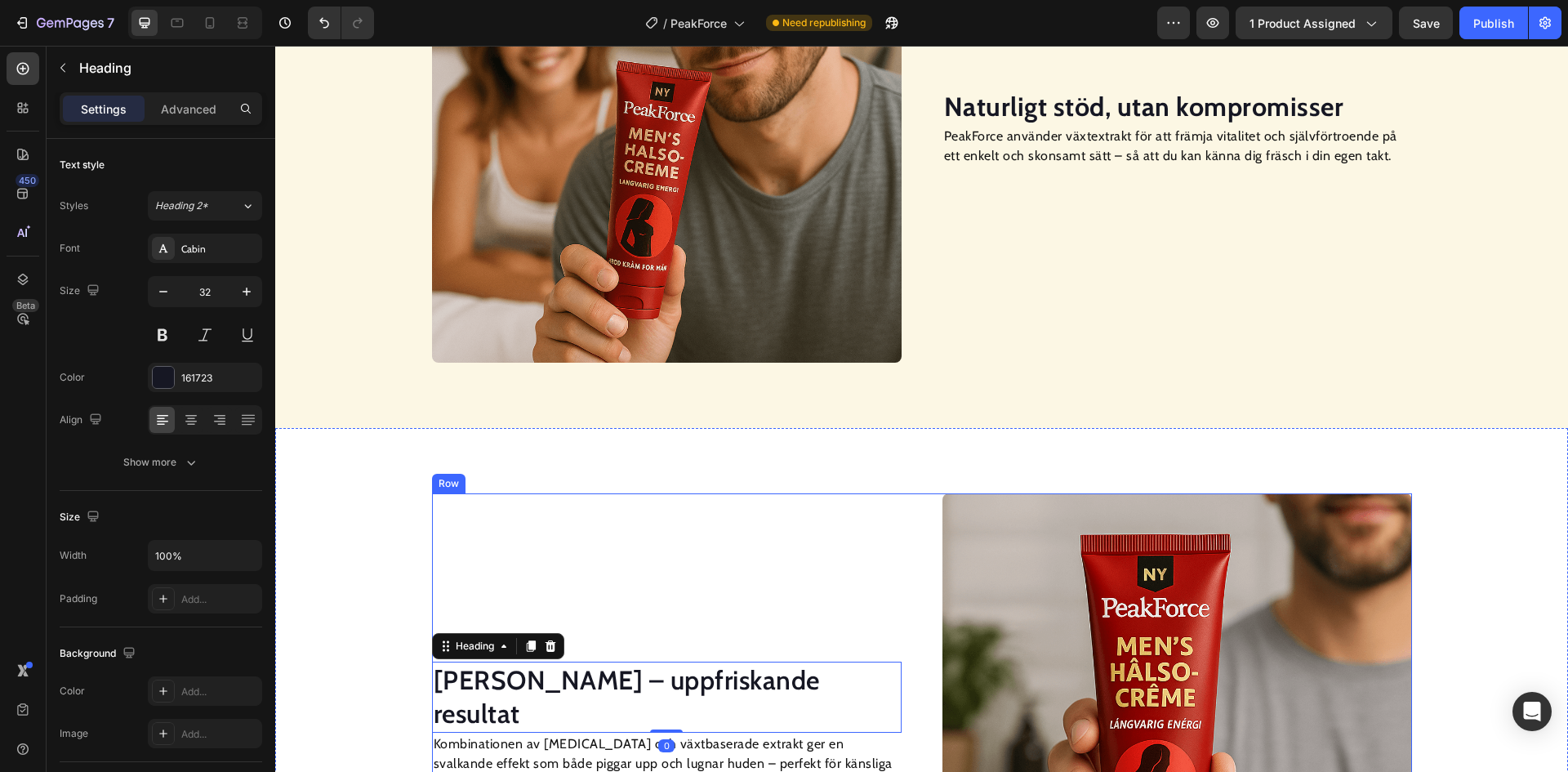
click at [592, 686] on div "Kylande känsla – uppfriskande resultat Heading 0 Kombinationen av menthol och v…" at bounding box center [667, 729] width 470 height 470
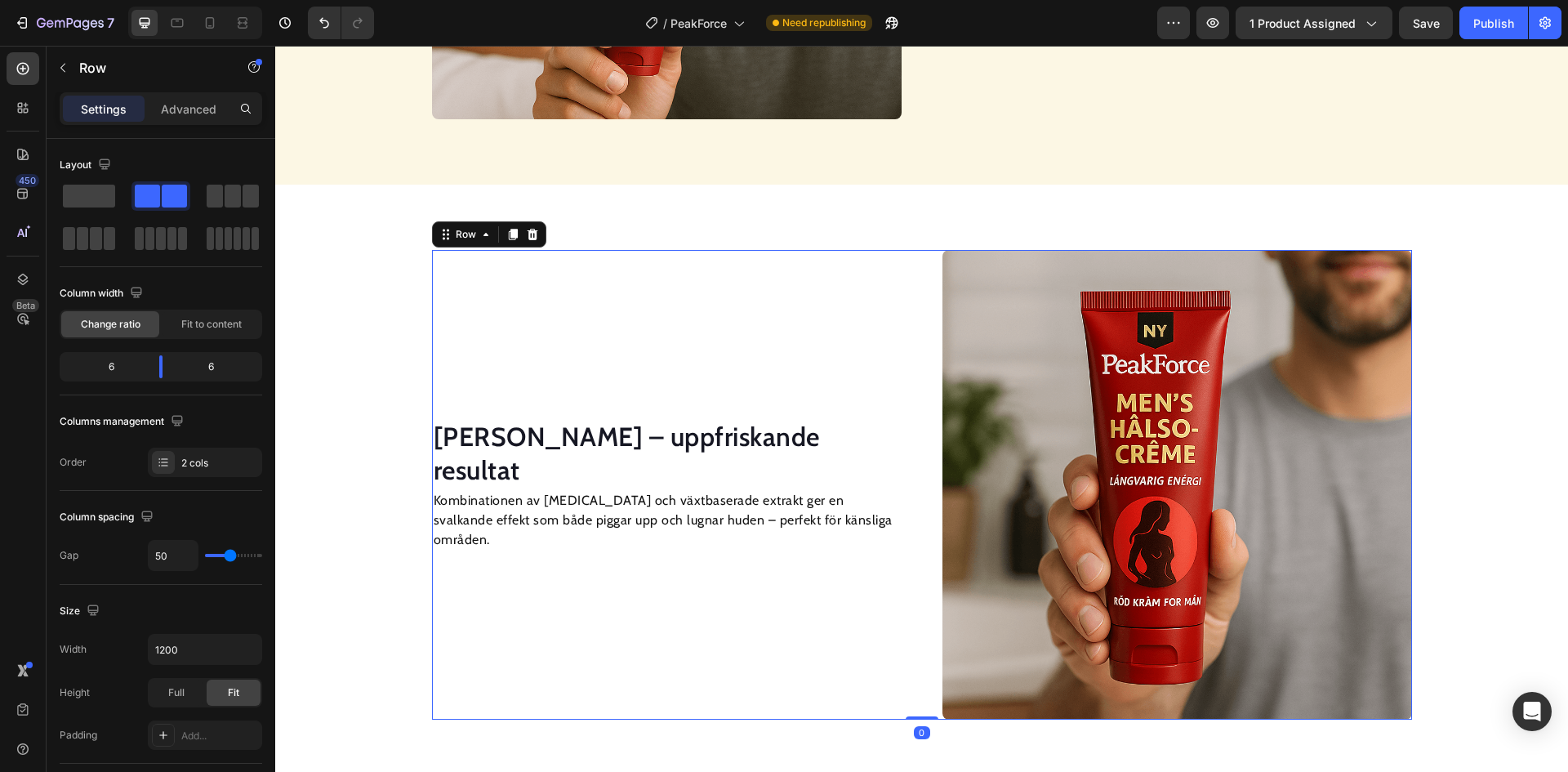
scroll to position [2361, 0]
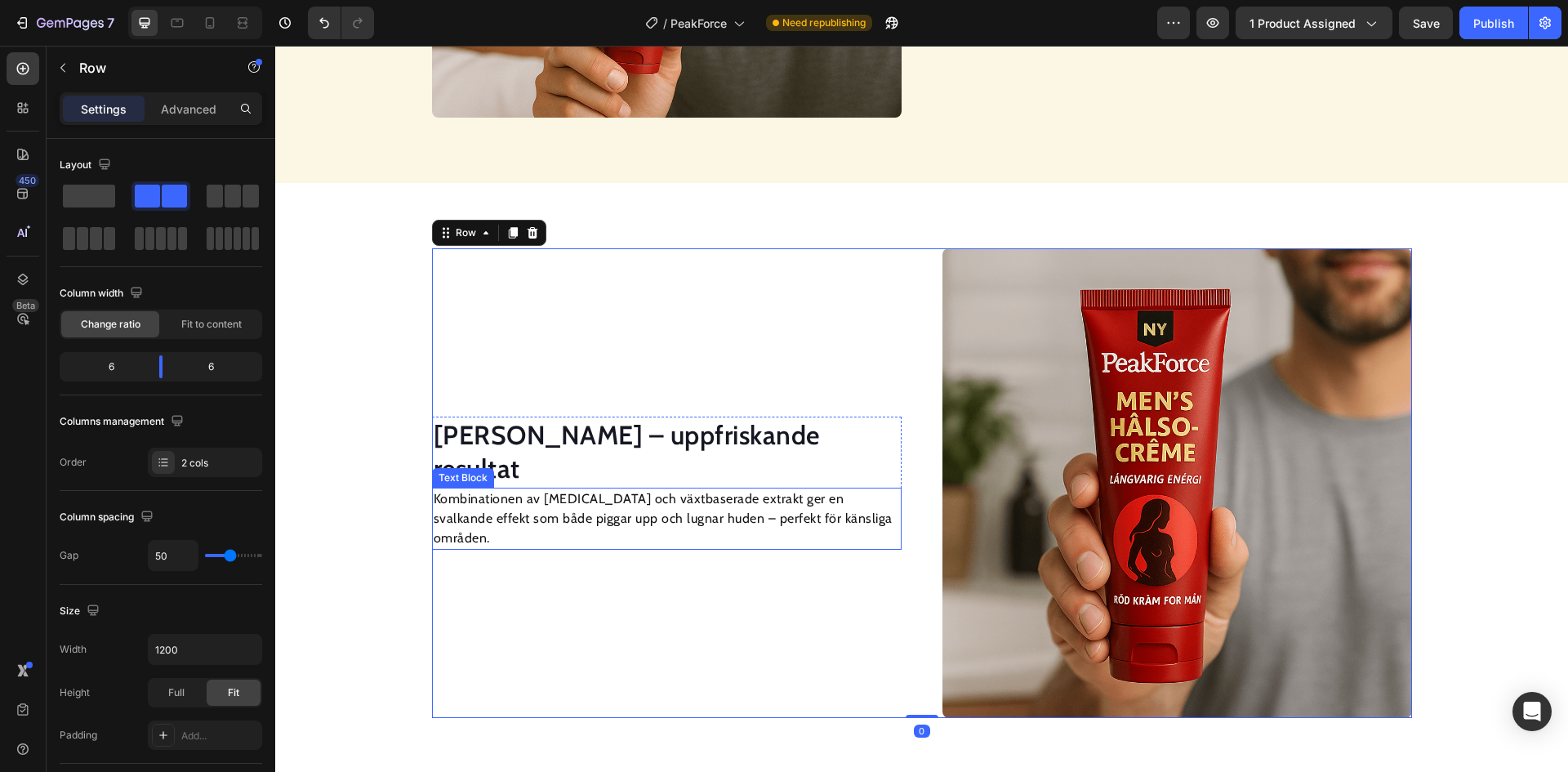
click at [620, 463] on p "Kylande känsla – uppfriskande resultat" at bounding box center [667, 452] width 467 height 68
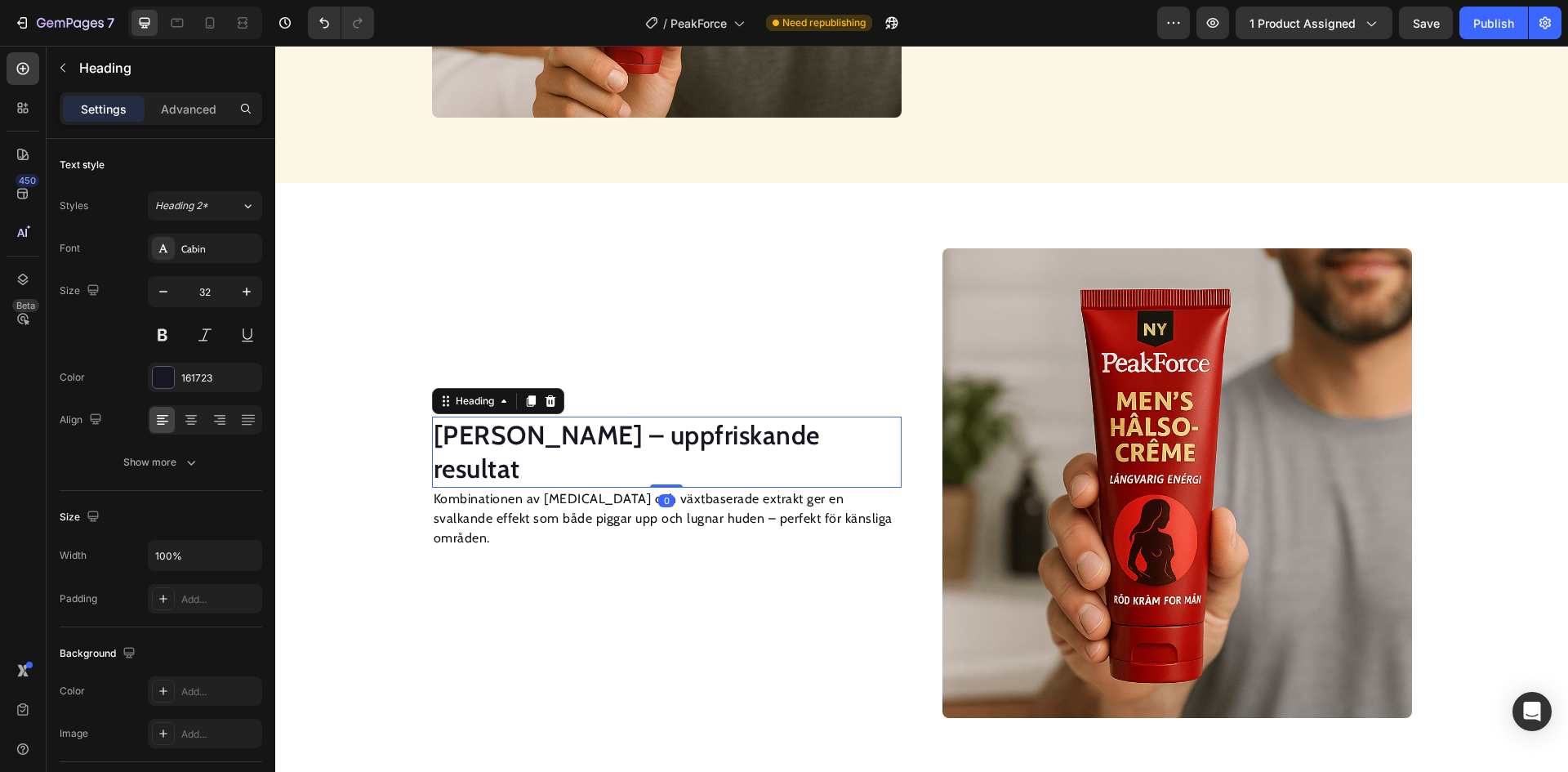
click at [620, 463] on p "Kylande känsla – uppfriskande resultat" at bounding box center [667, 452] width 467 height 68
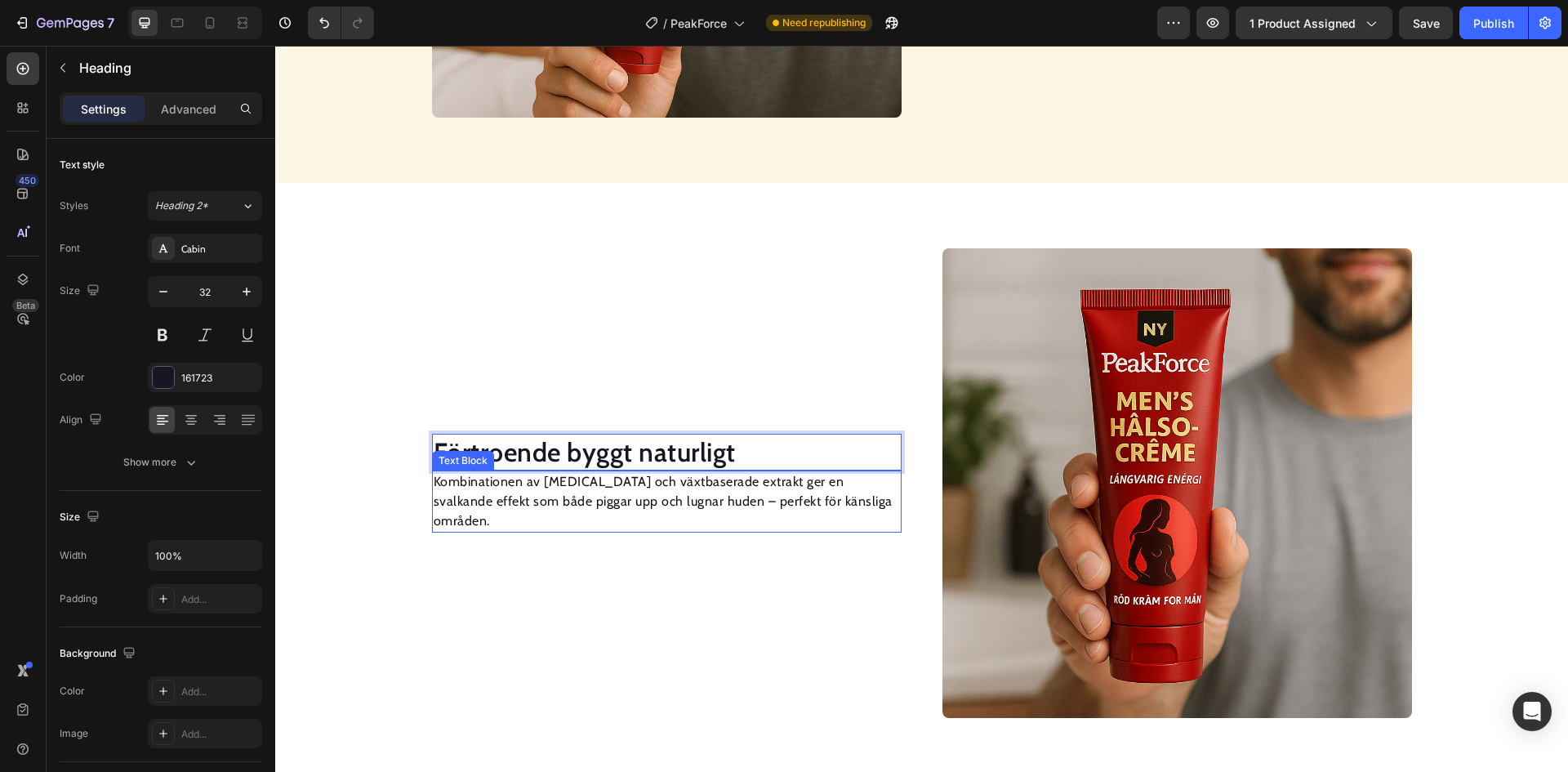
click at [637, 500] on p "Kombinationen av menthol och växtbaserade extrakt ger en svalkande effekt som b…" at bounding box center [667, 501] width 467 height 59
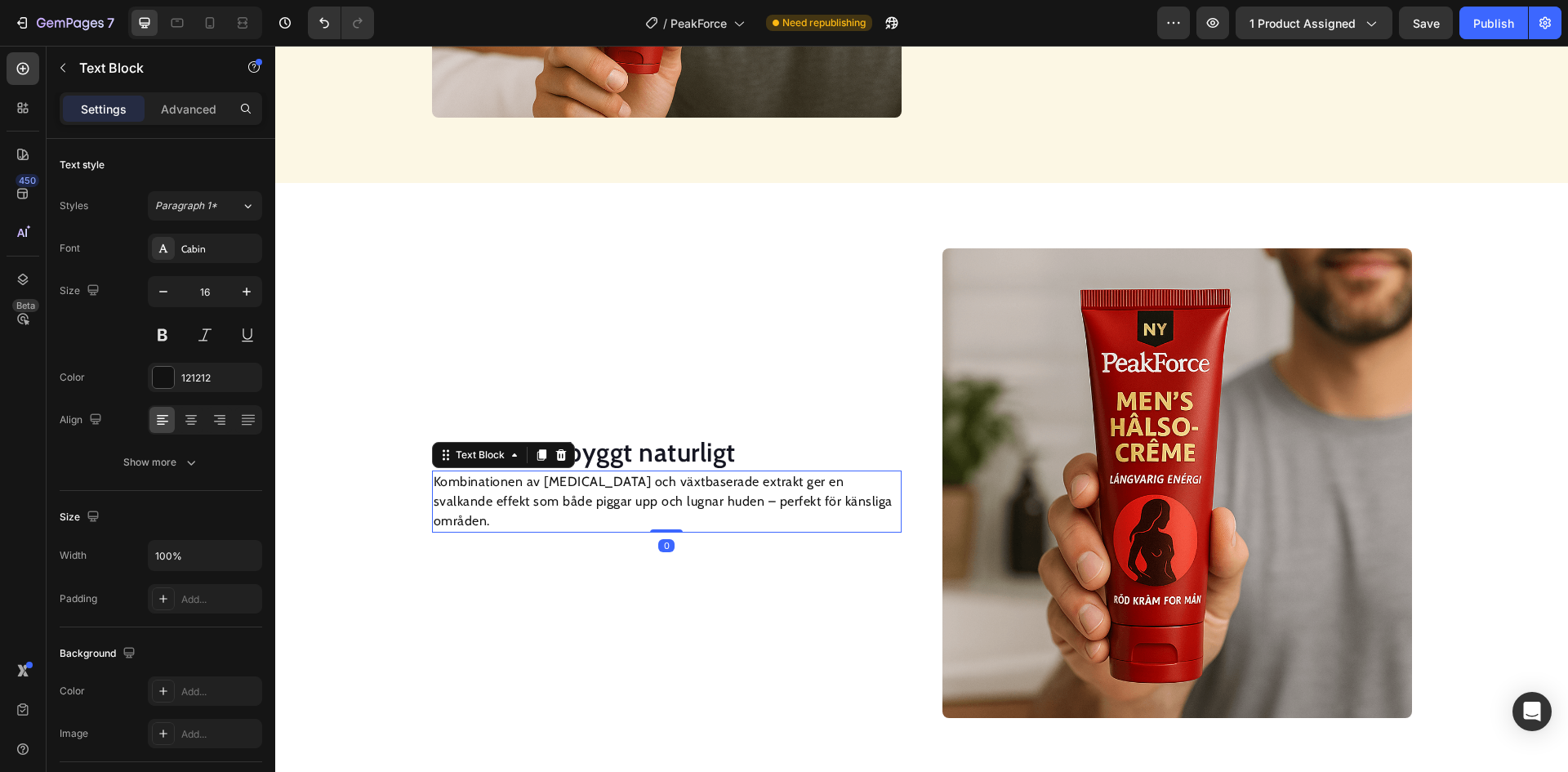
click at [637, 500] on p "Kombinationen av menthol och växtbaserade extrakt ger en svalkande effekt som b…" at bounding box center [667, 501] width 467 height 59
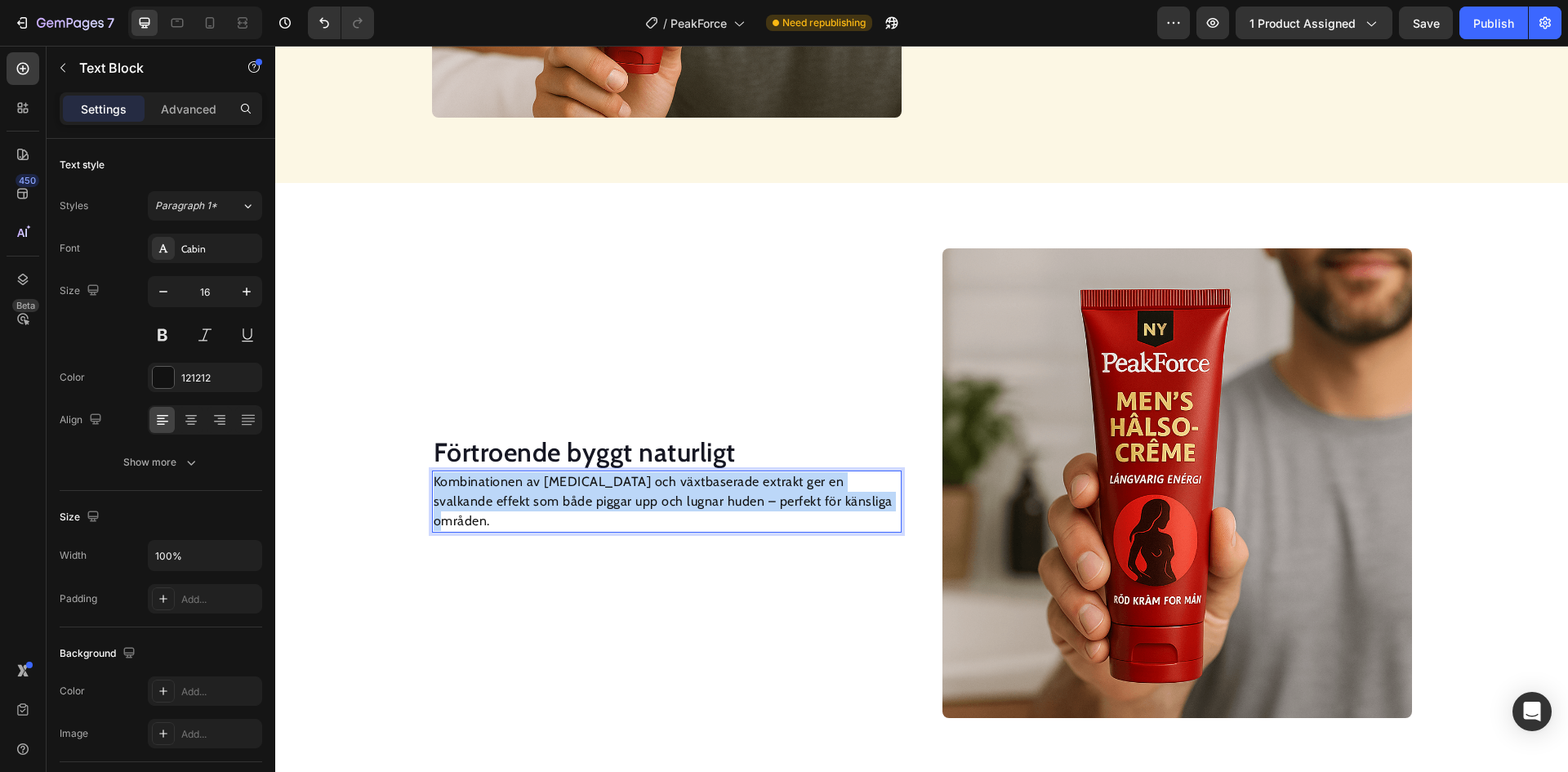
click at [637, 500] on p "Kombinationen av menthol och växtbaserade extrakt ger en svalkande effekt som b…" at bounding box center [667, 501] width 467 height 59
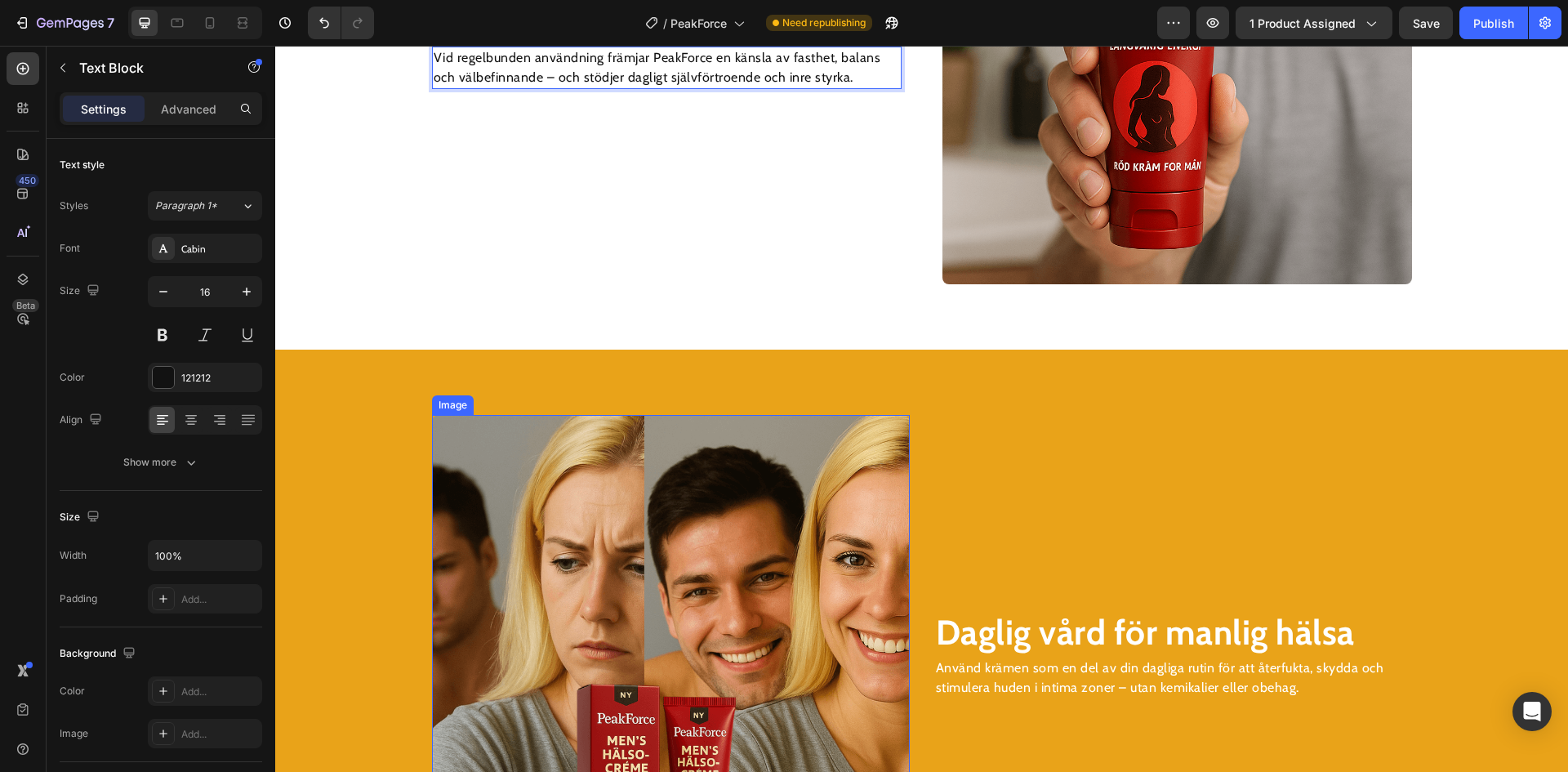
scroll to position [2933, 0]
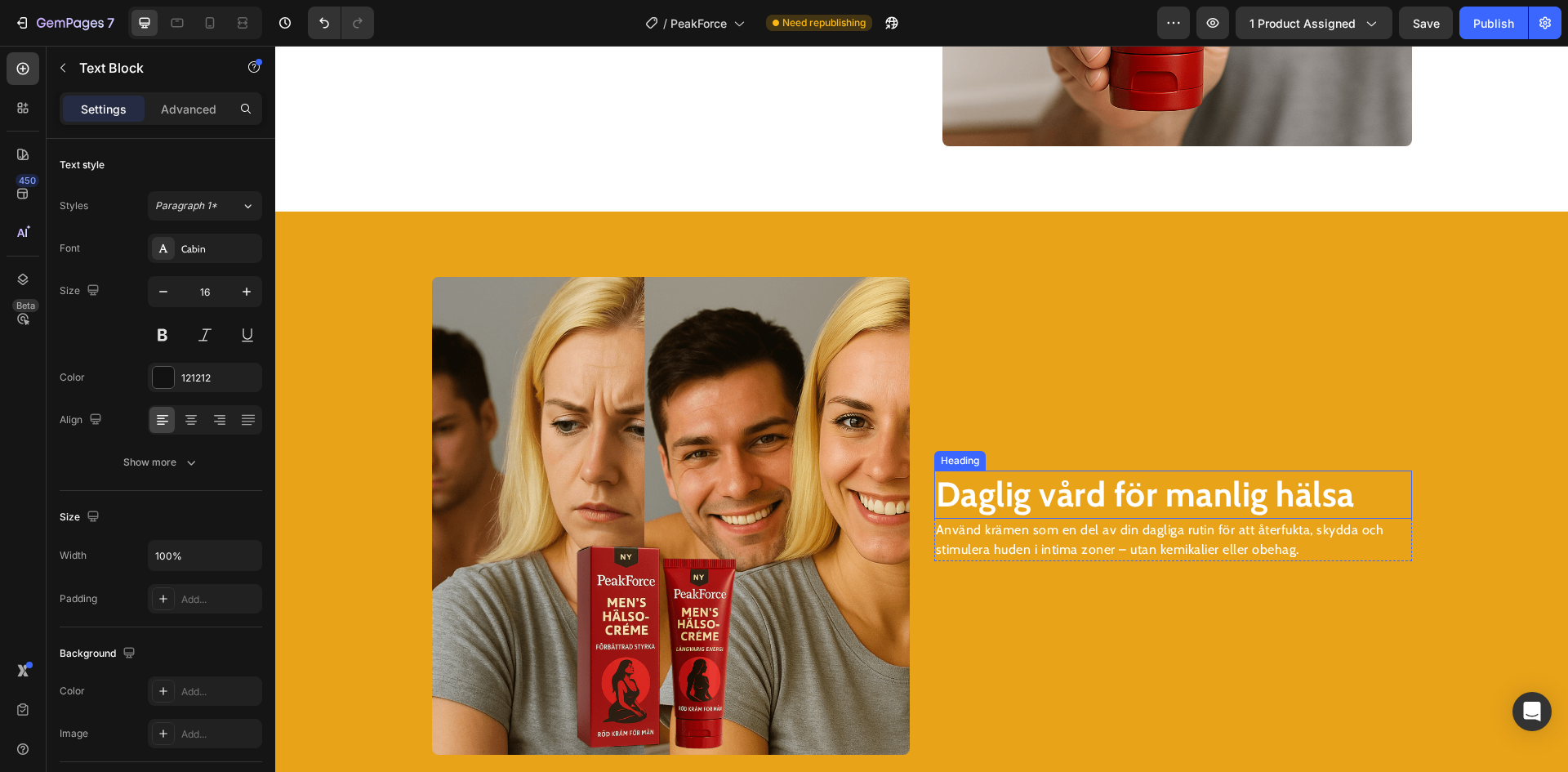
click at [1044, 494] on strong "Daglig vård för manlig hälsa" at bounding box center [1145, 494] width 419 height 42
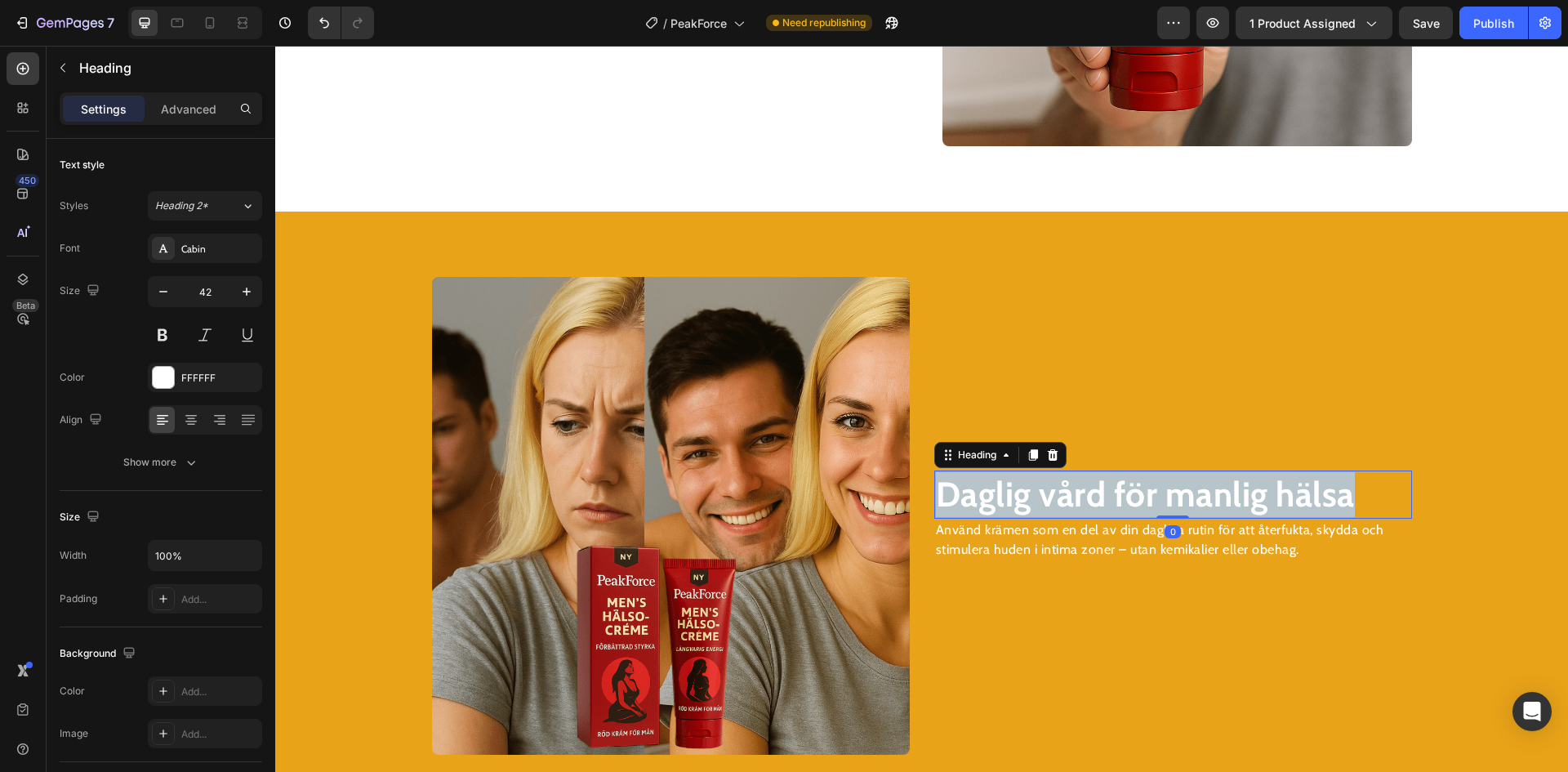
click at [1044, 494] on strong "Daglig vård för manlig hälsa" at bounding box center [1145, 494] width 419 height 42
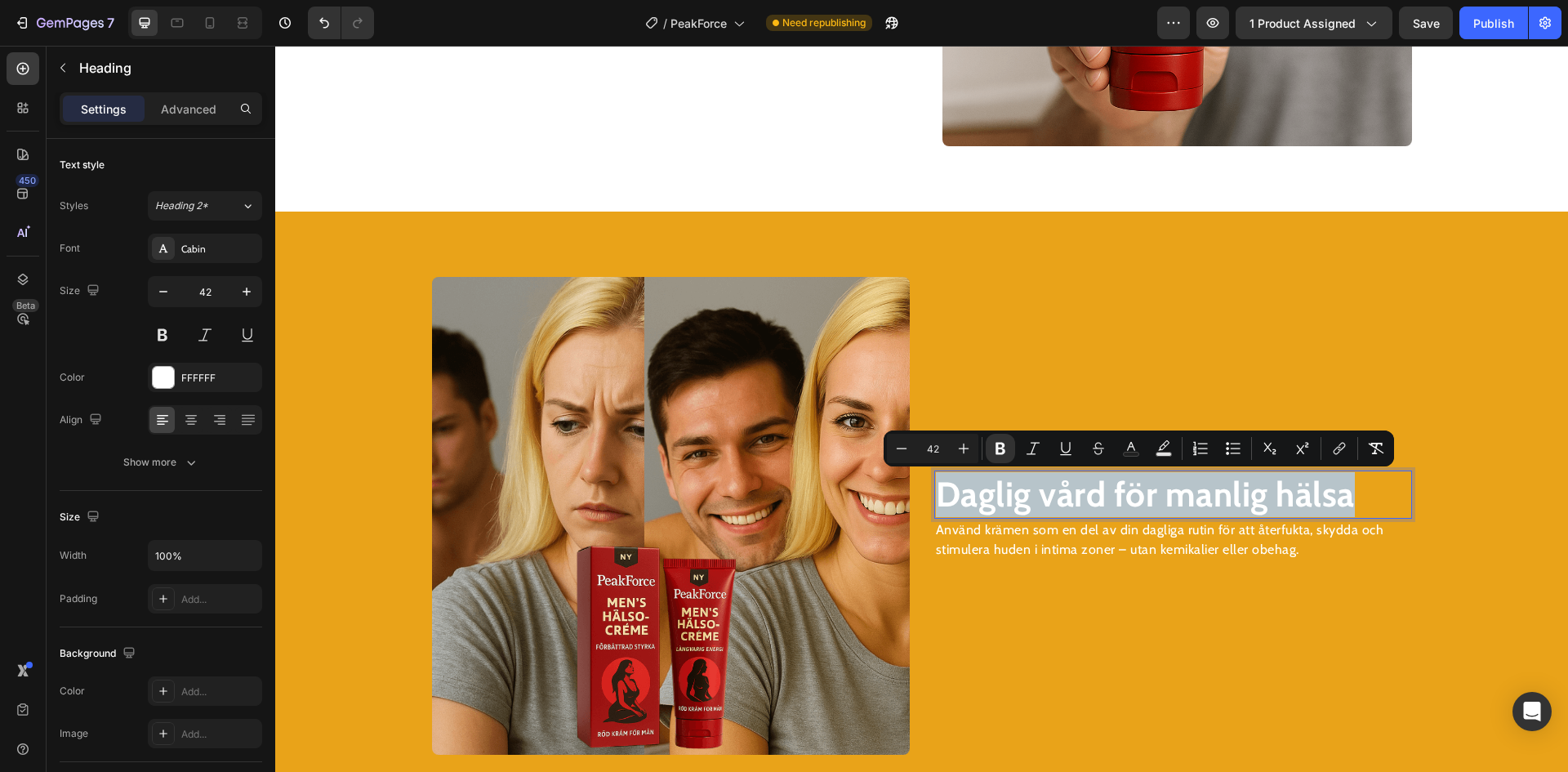
scroll to position [2911, 0]
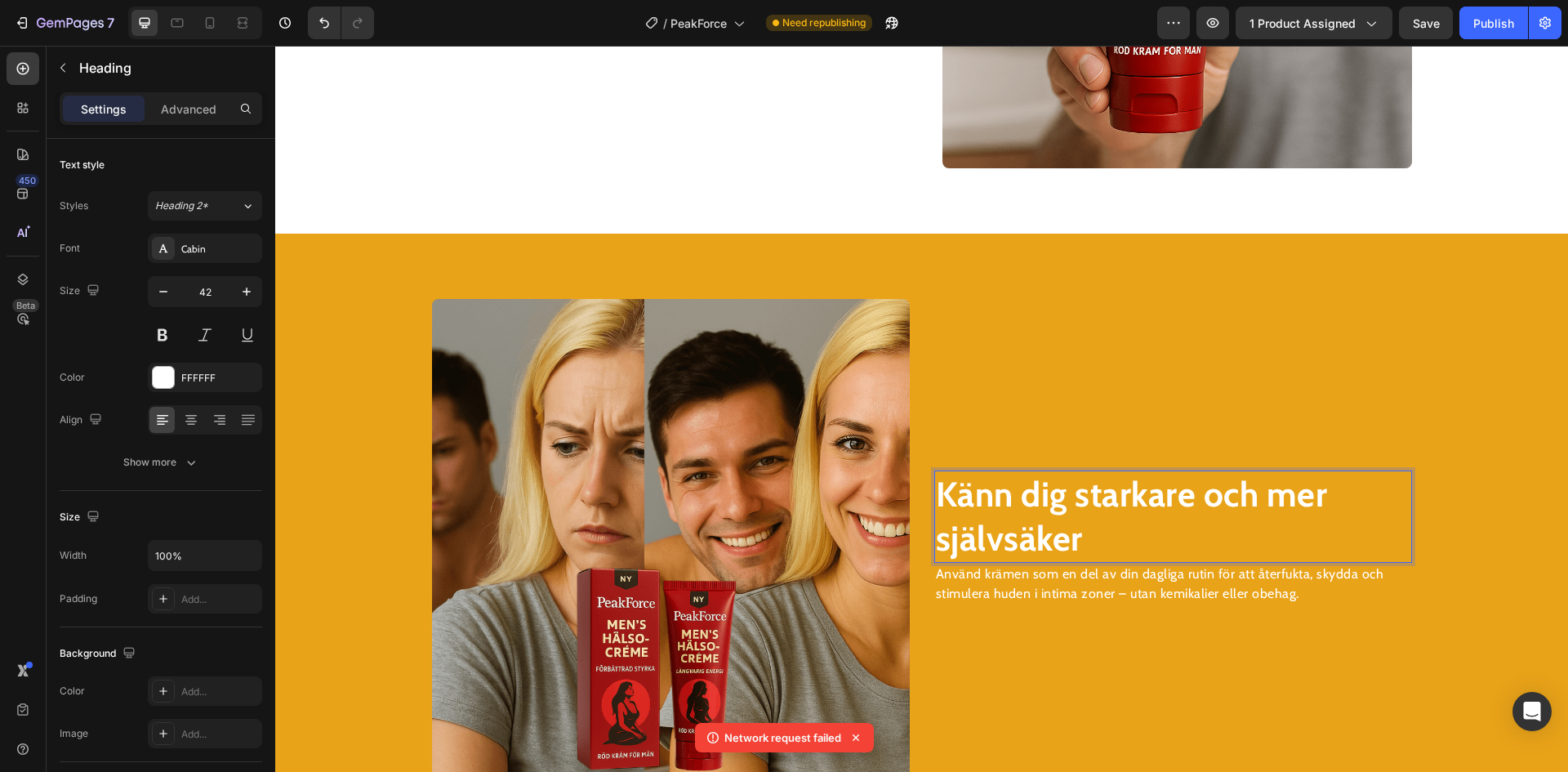
click at [1056, 592] on p "Använd krämen som en del av din dagliga rutin för att återfukta, skydda och sti…" at bounding box center [1173, 584] width 475 height 39
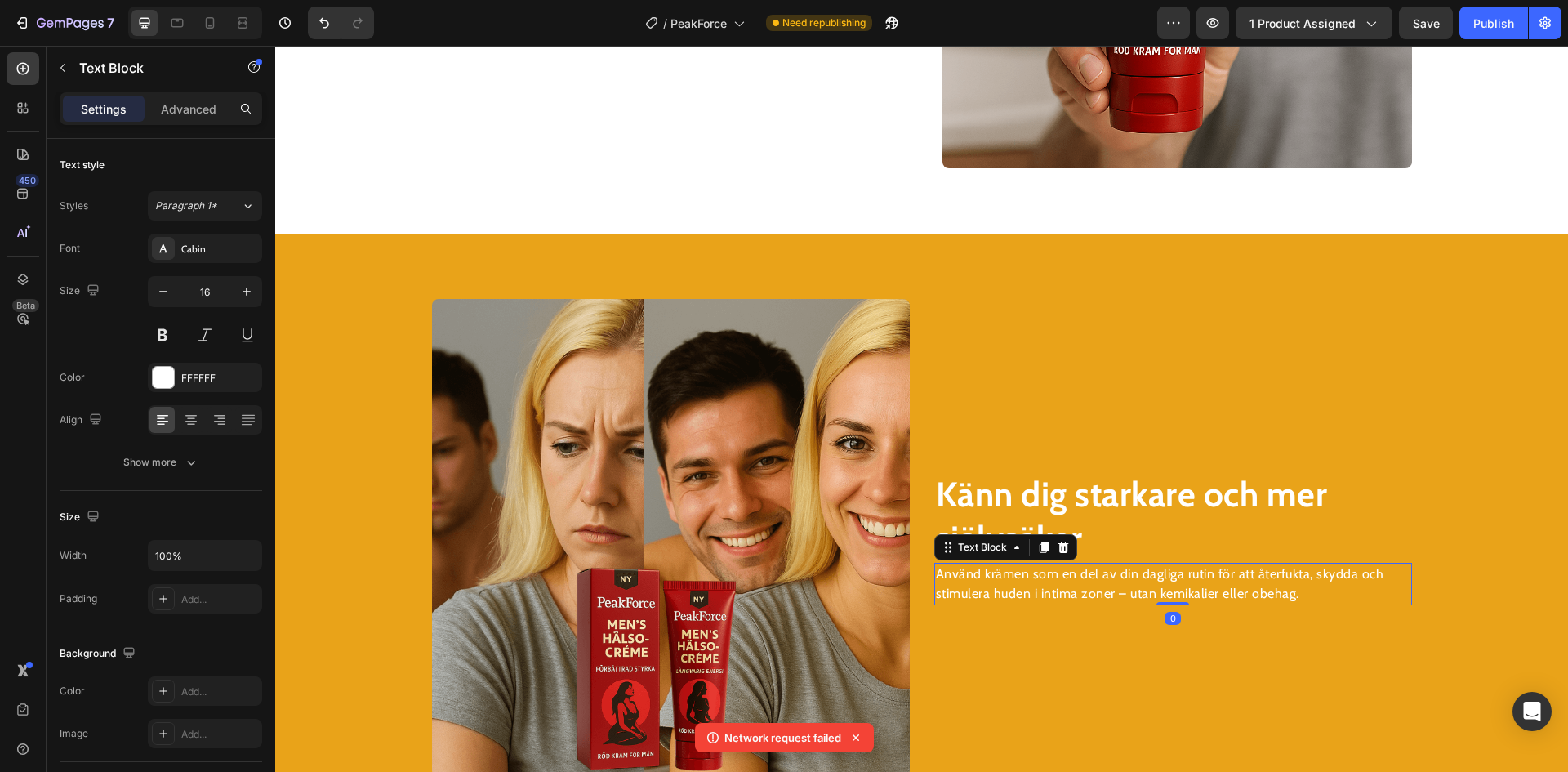
click at [1056, 592] on p "Använd krämen som en del av din dagliga rutin för att återfukta, skydda och sti…" at bounding box center [1173, 584] width 475 height 39
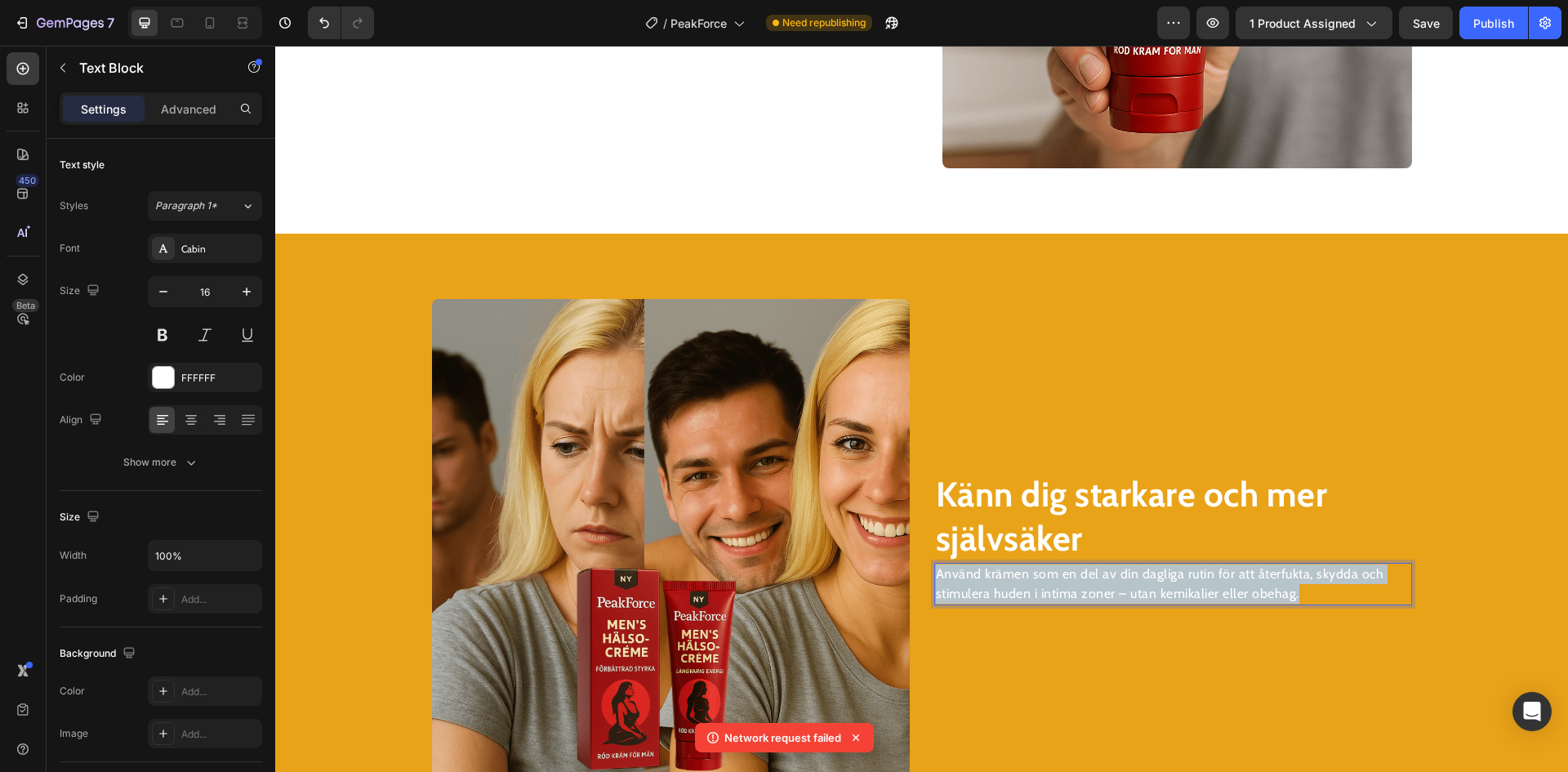
click at [1056, 592] on p "Använd krämen som en del av din dagliga rutin för att återfukta, skydda och sti…" at bounding box center [1173, 584] width 475 height 39
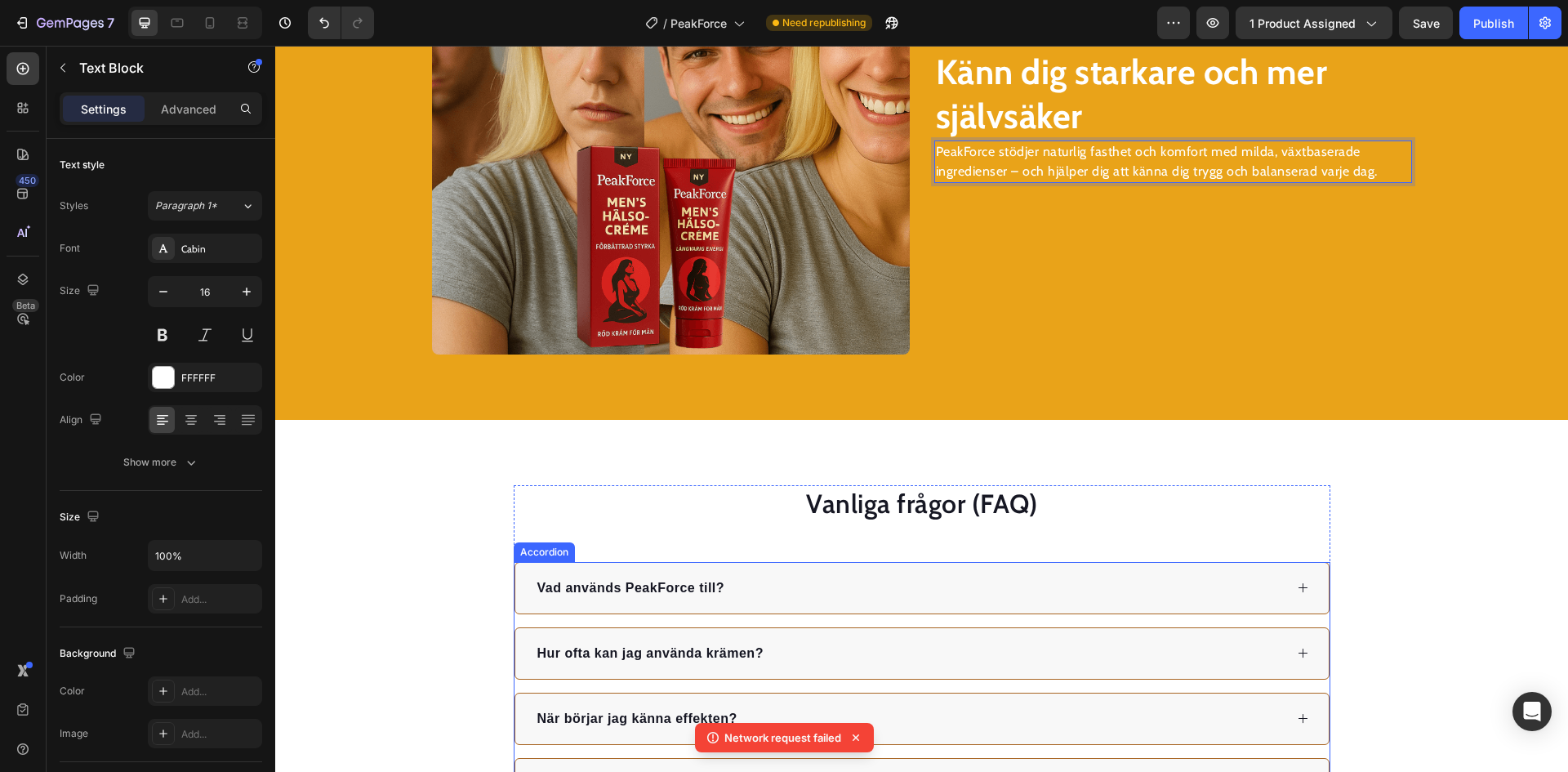
scroll to position [3483, 0]
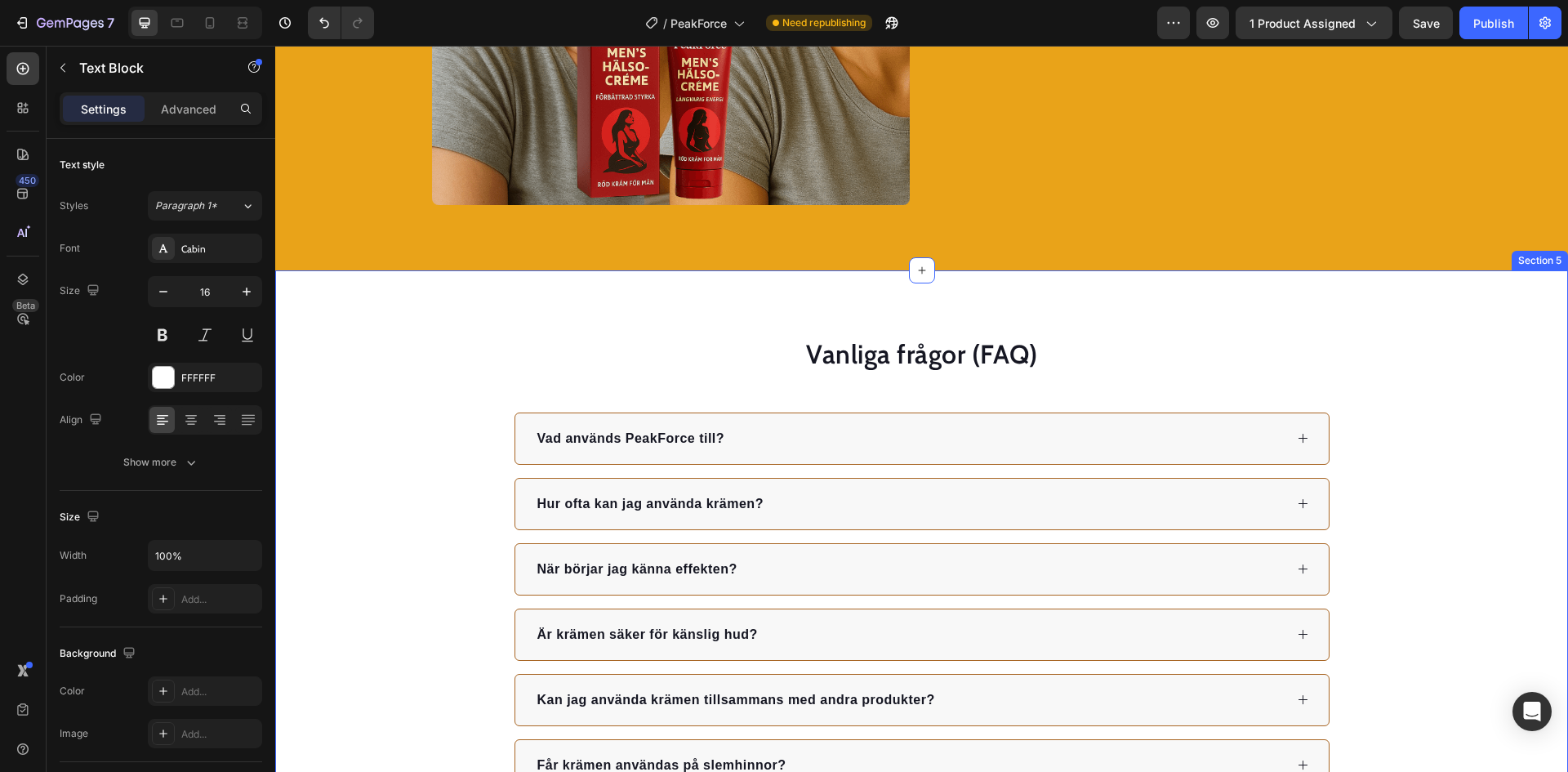
click at [1122, 289] on div "Vanliga frågor (FAQ) Heading Vad används PeakForce till? Hur ofta kan jag använ…" at bounding box center [921, 597] width 1293 height 652
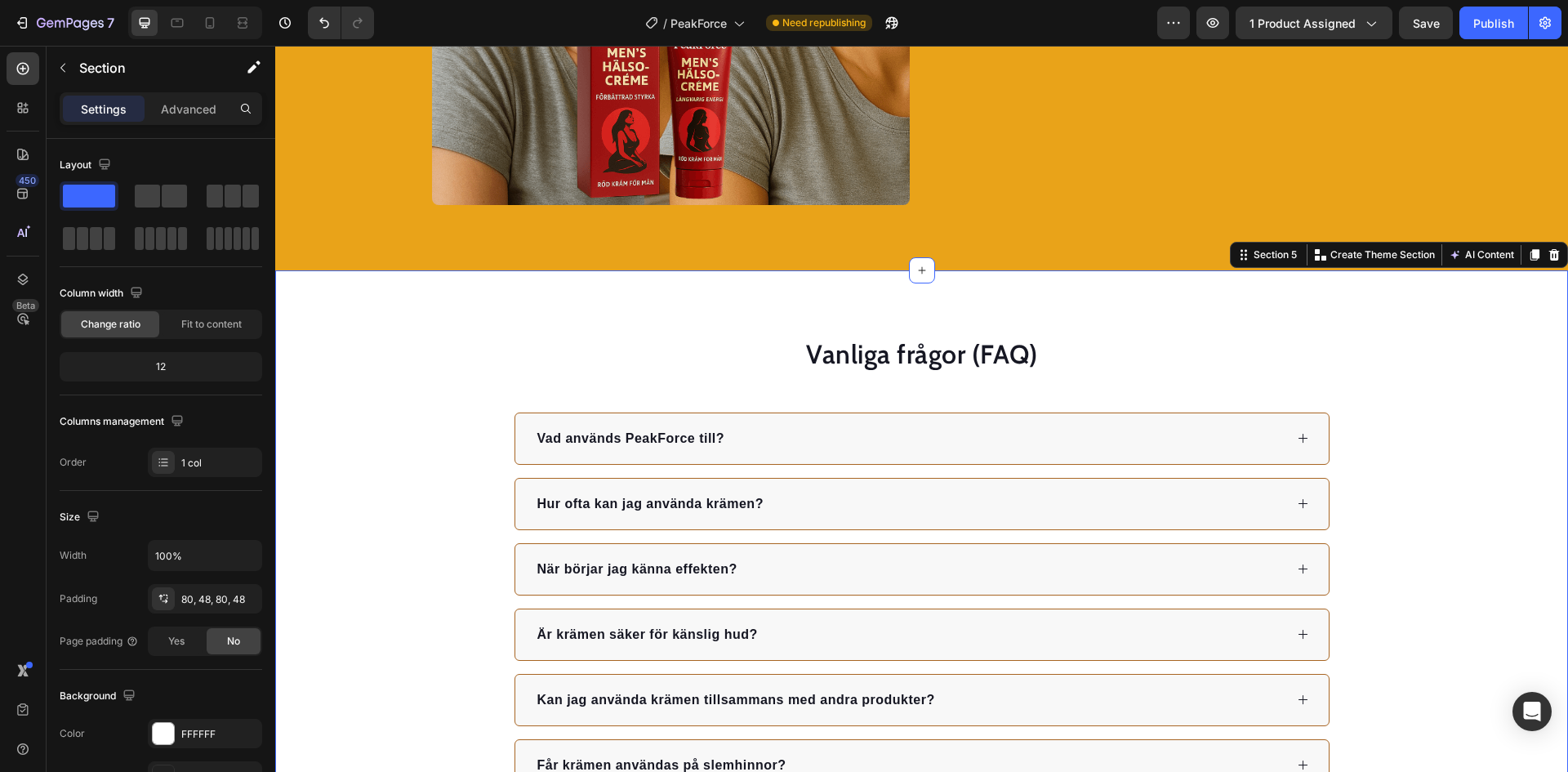
scroll to position [3177, 0]
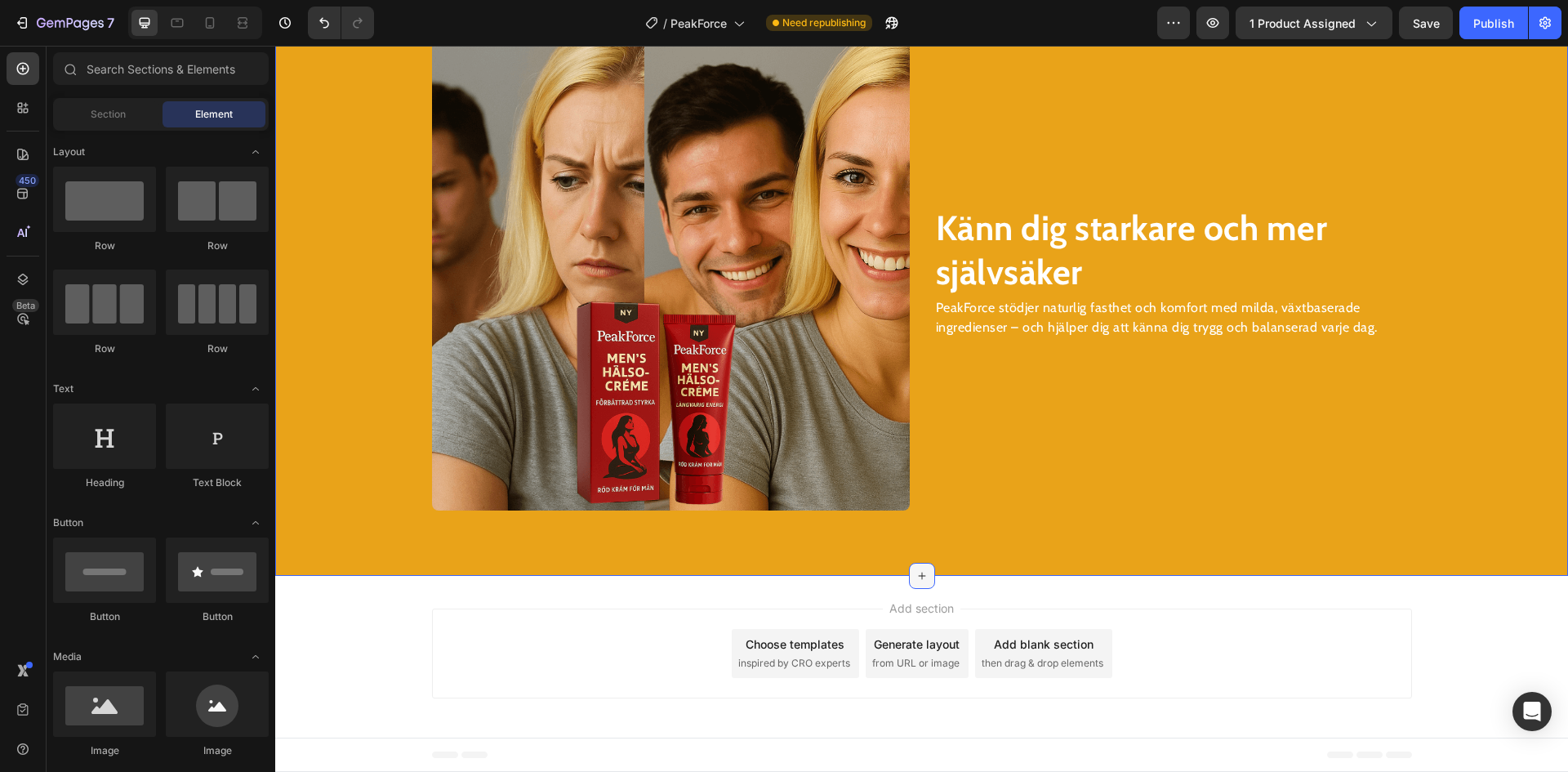
click at [916, 581] on icon at bounding box center [921, 576] width 13 height 13
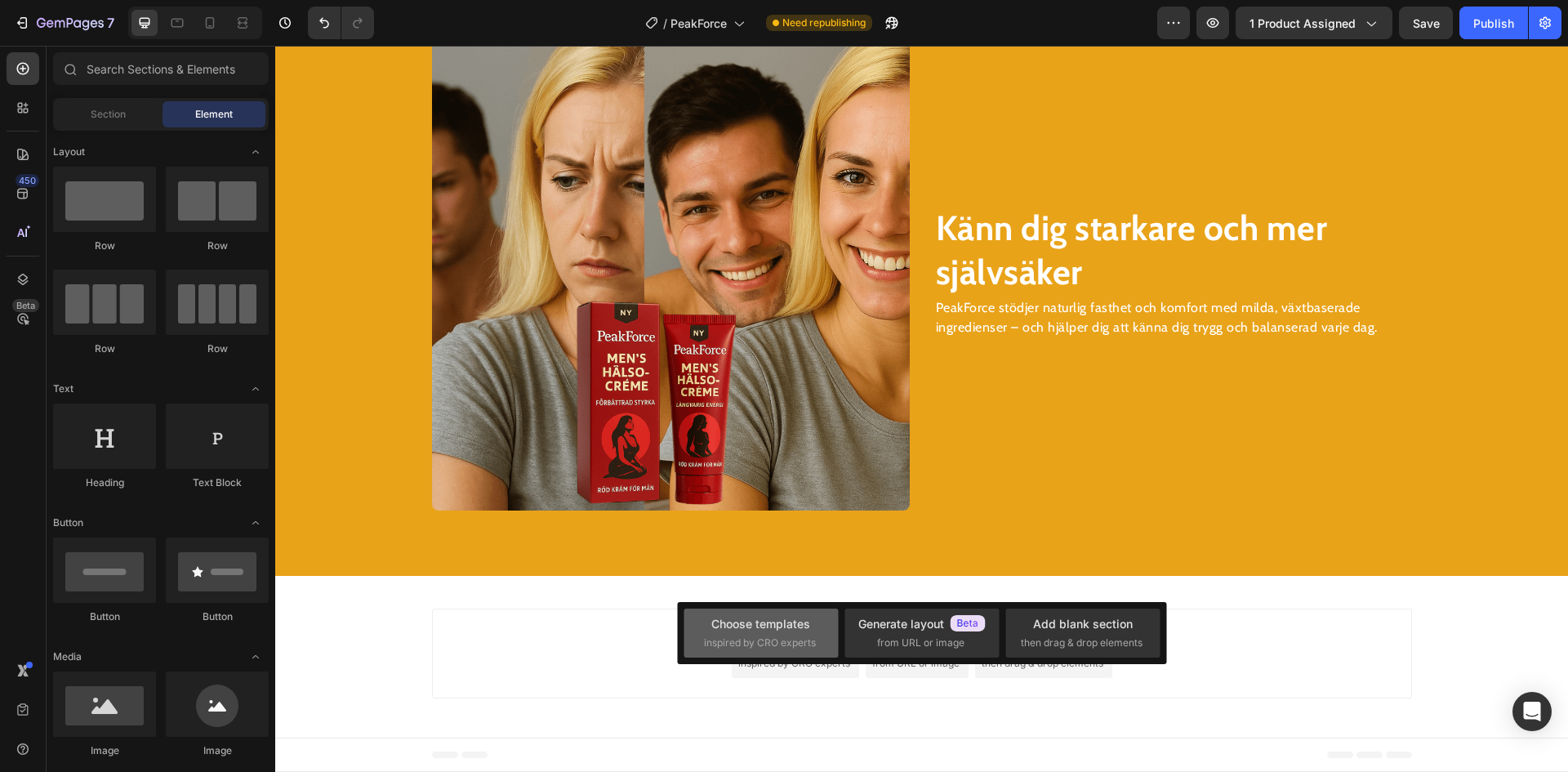
click at [769, 640] on span "inspired by CRO experts" at bounding box center [760, 643] width 112 height 15
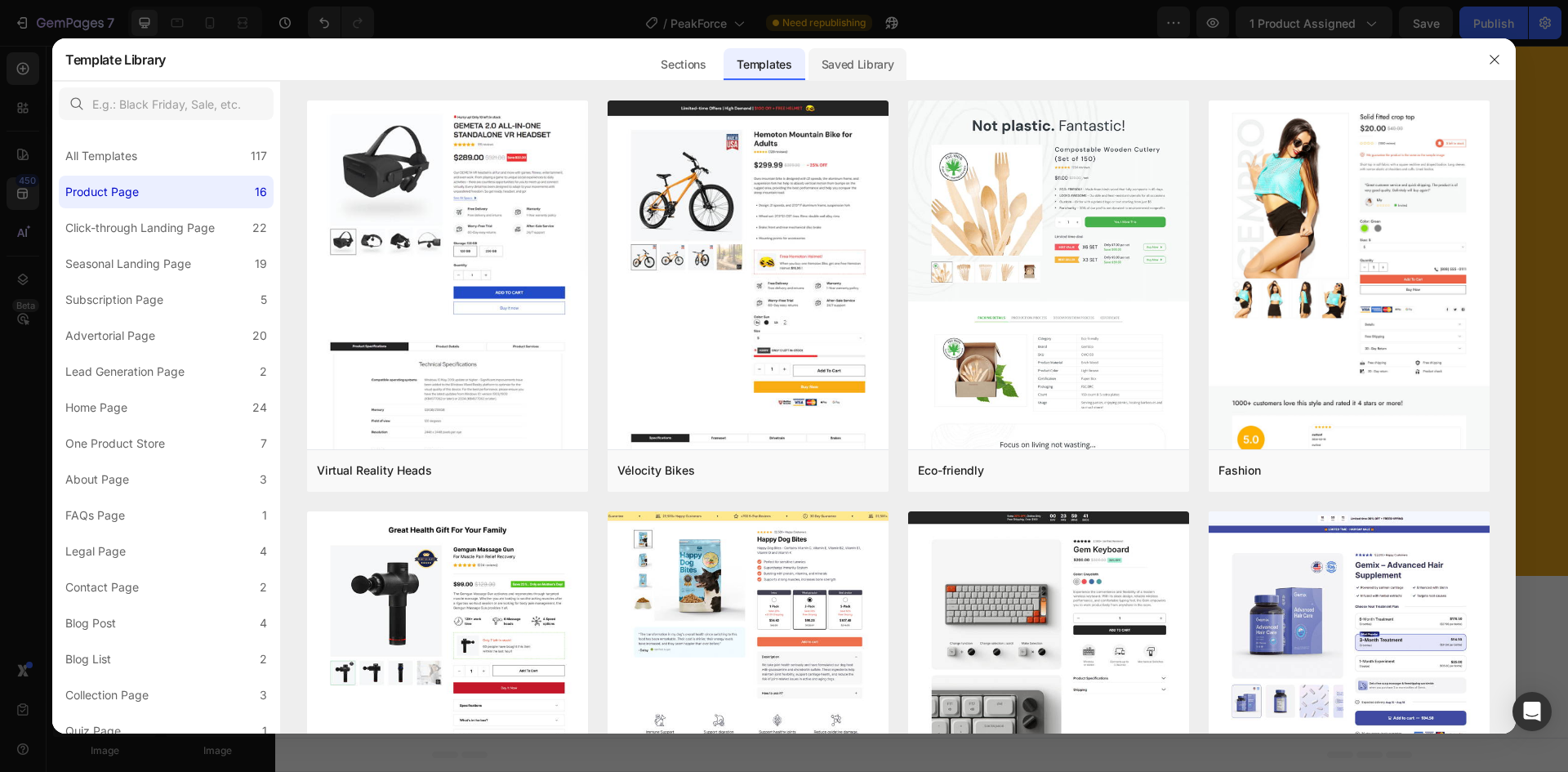
click at [845, 65] on div "Saved Library" at bounding box center [857, 64] width 99 height 33
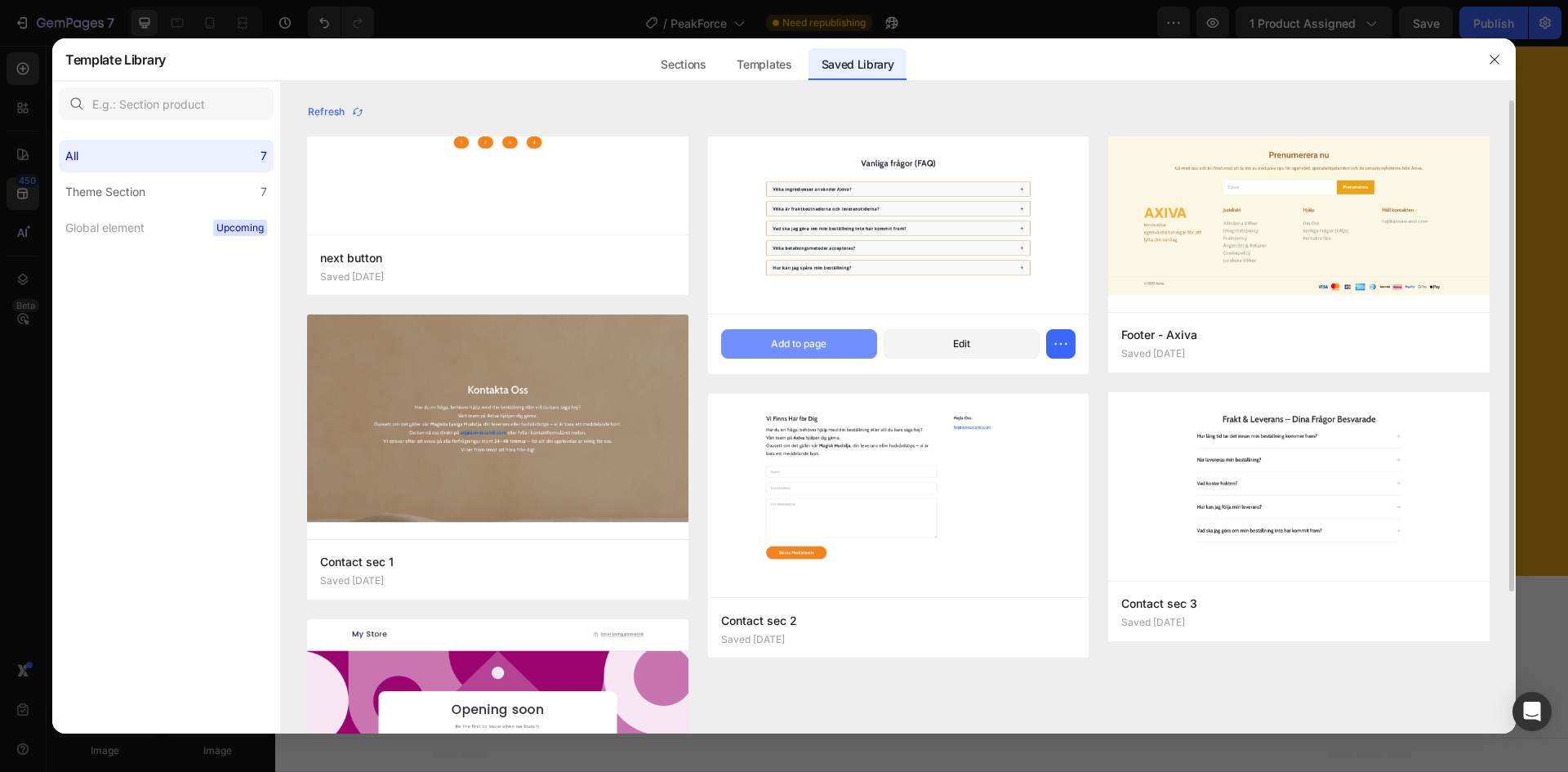
click at [789, 343] on div "Add to page" at bounding box center [798, 344] width 56 height 15
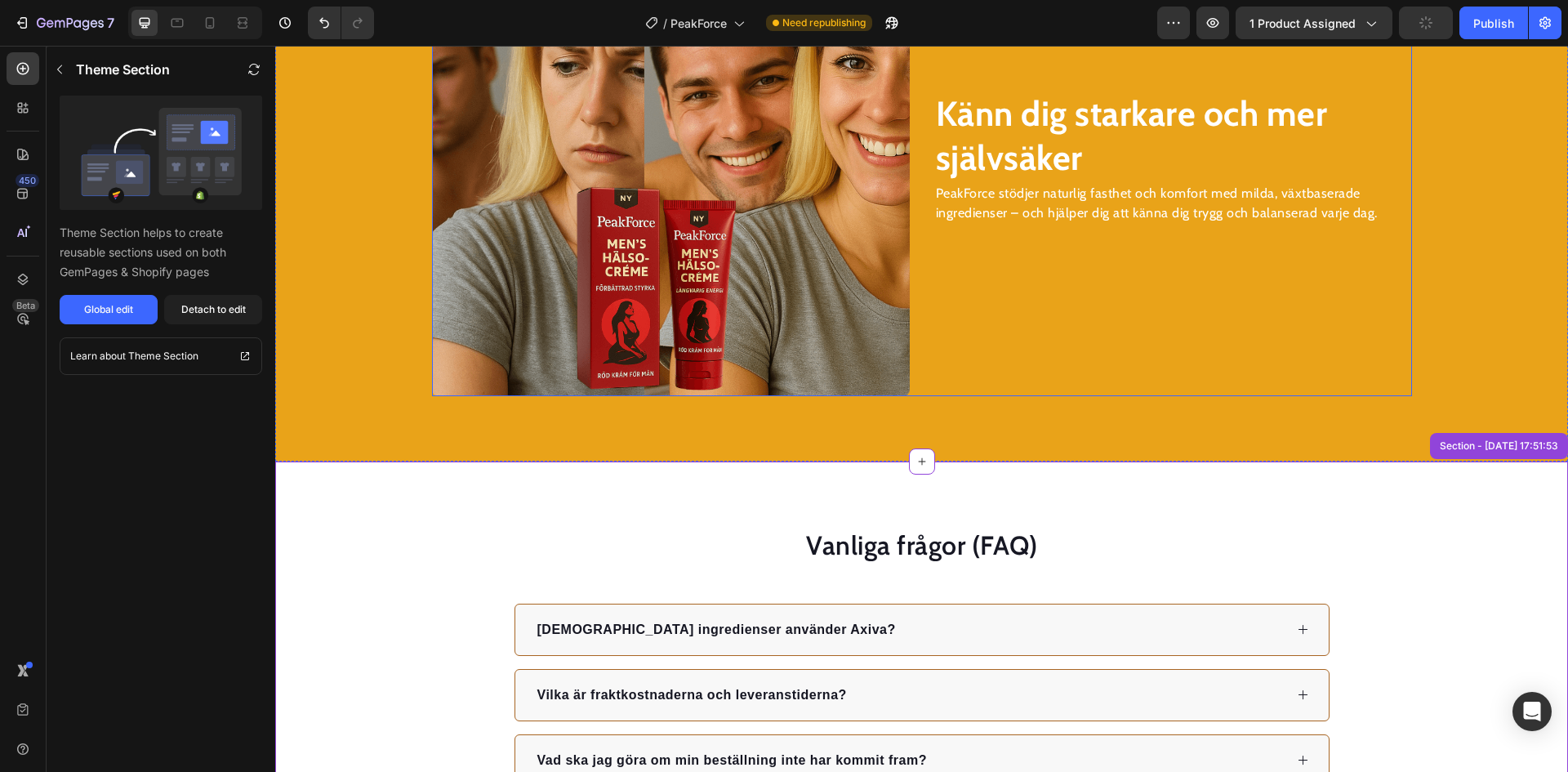
scroll to position [3290, 0]
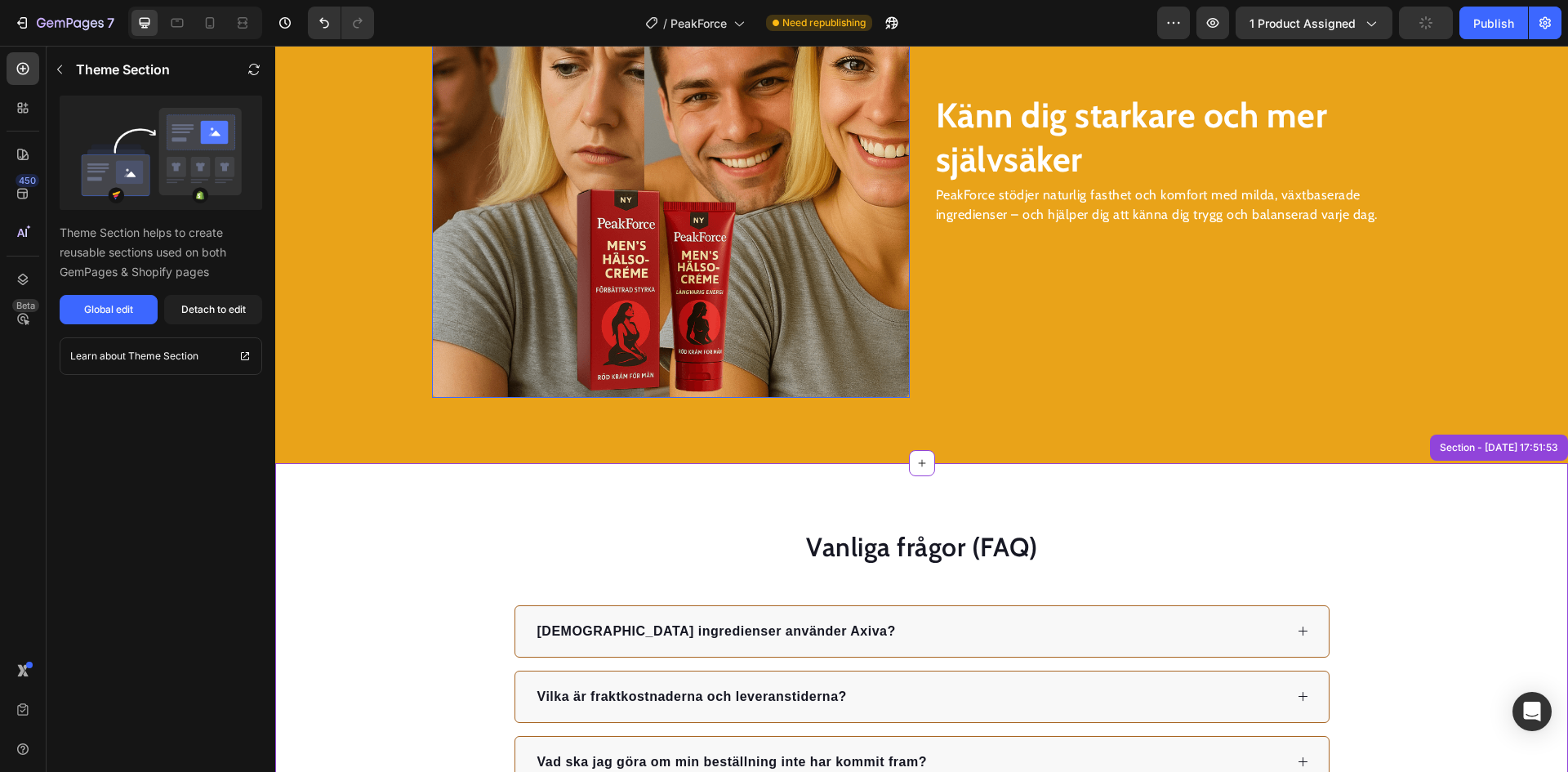
click at [587, 212] on img at bounding box center [671, 159] width 478 height 478
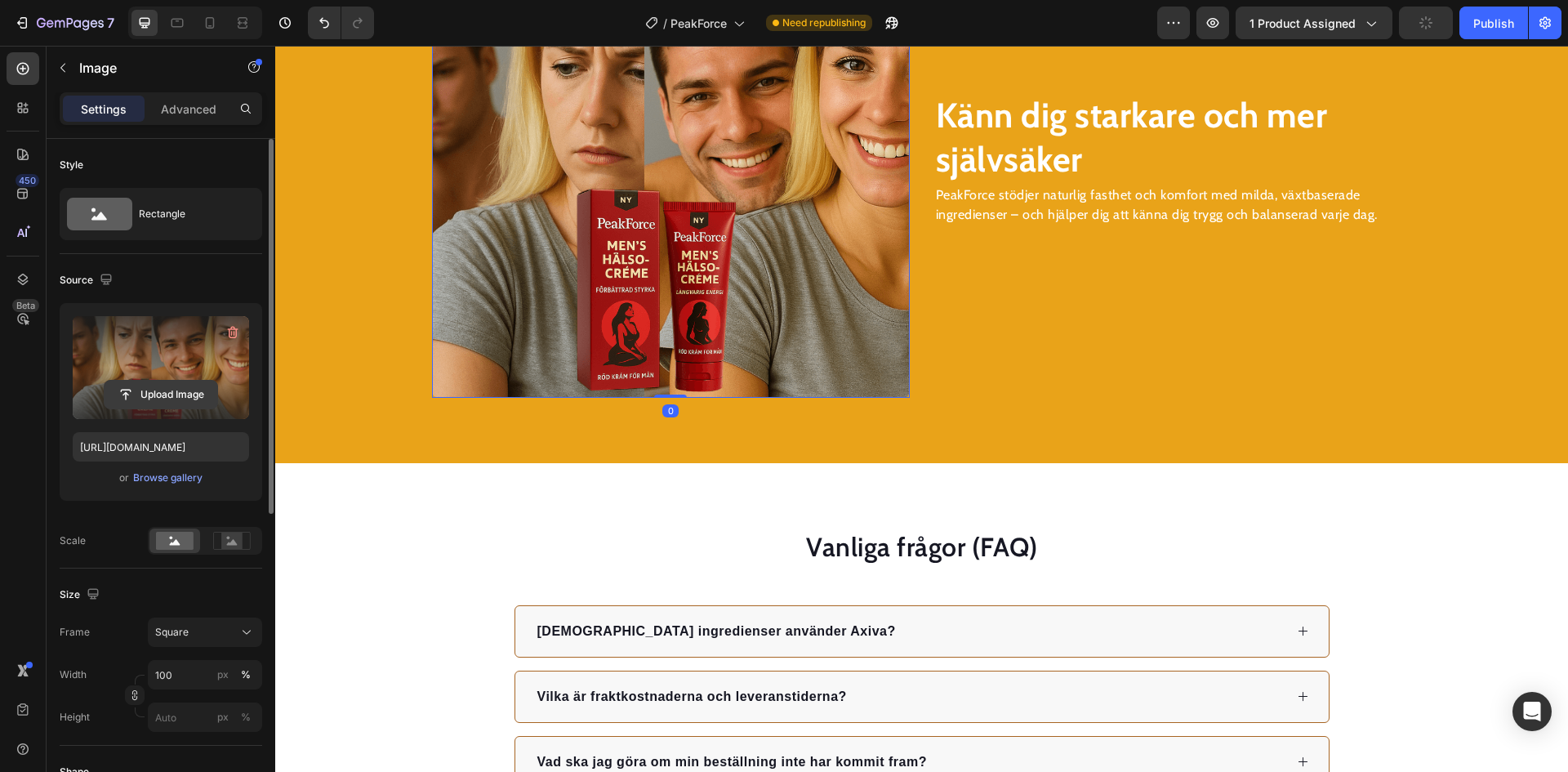
click at [184, 387] on input "file" at bounding box center [161, 395] width 113 height 28
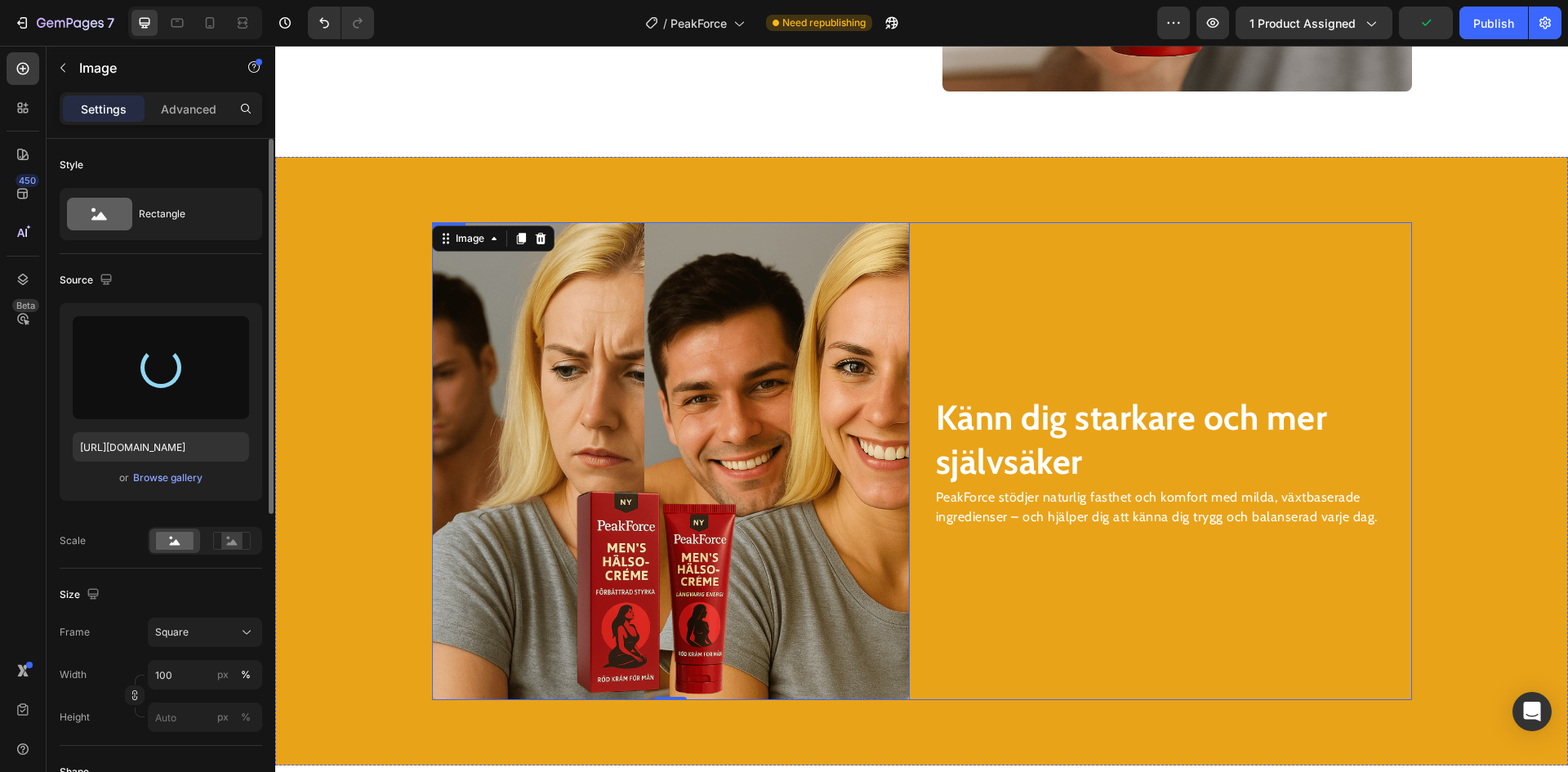
type input "https://cdn.shopify.com/s/files/1/0703/0692/2664/files/gempages_568255358464689…"
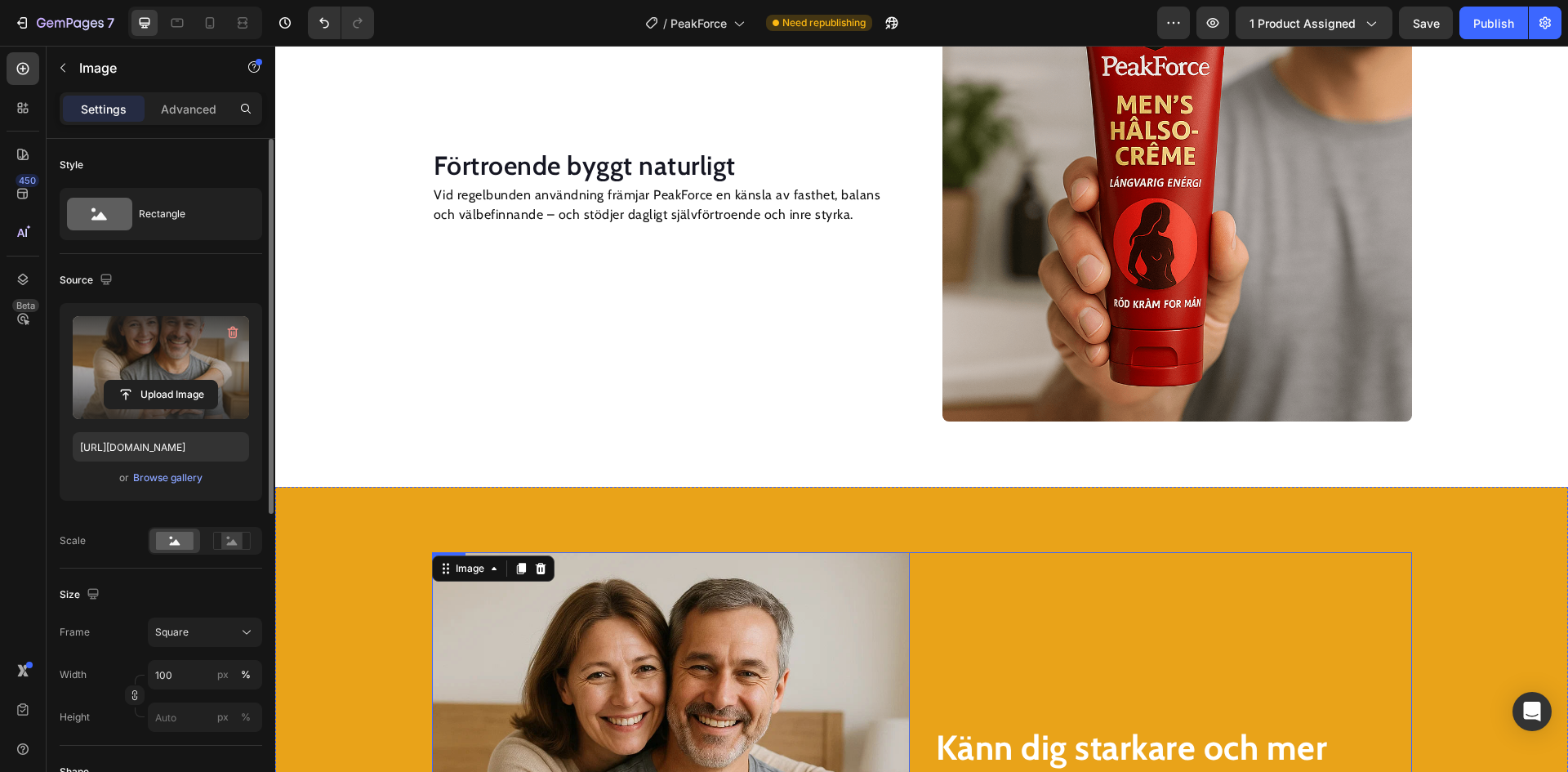
scroll to position [2636, 0]
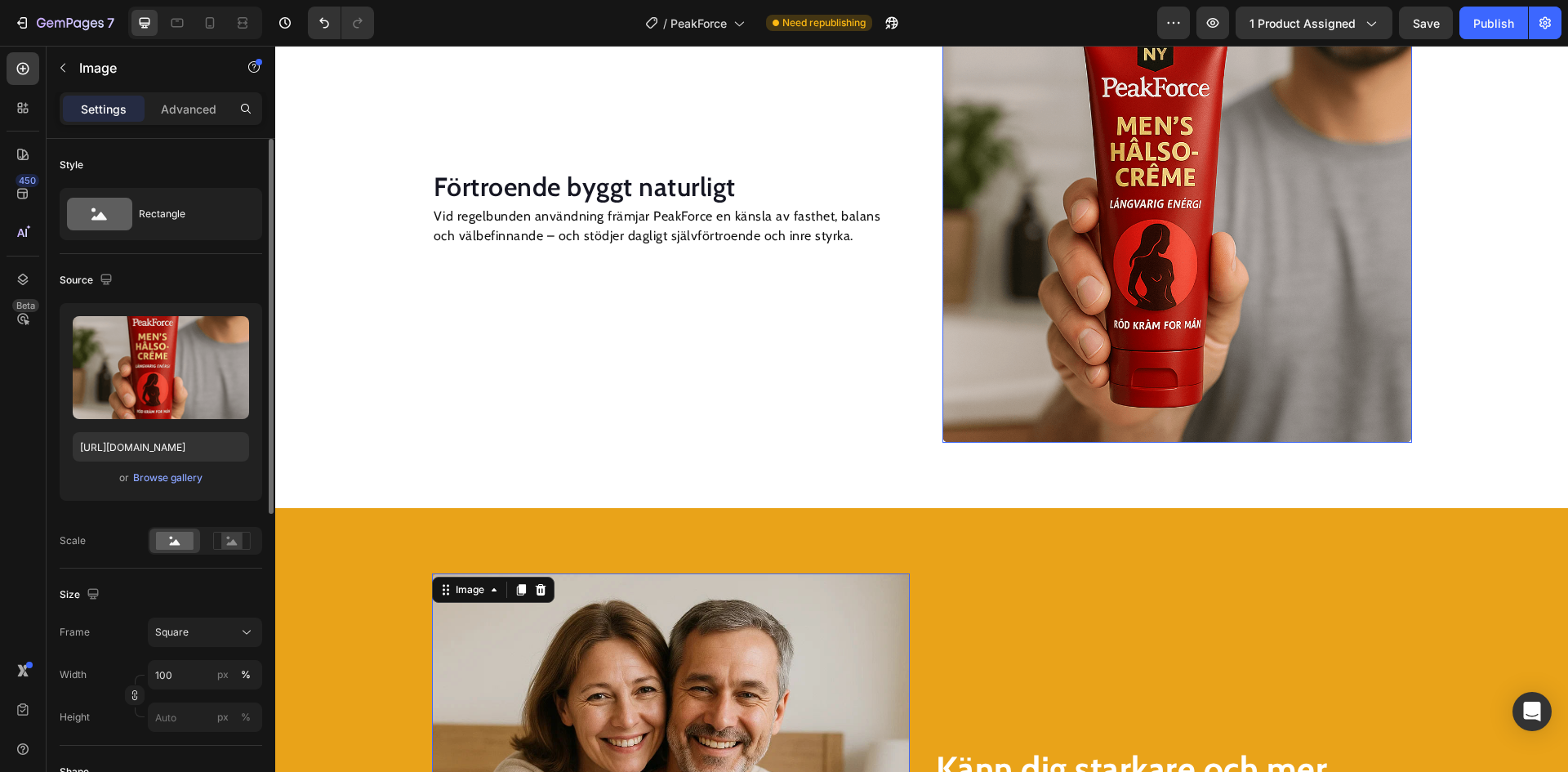
click at [1054, 278] on img at bounding box center [1177, 208] width 470 height 470
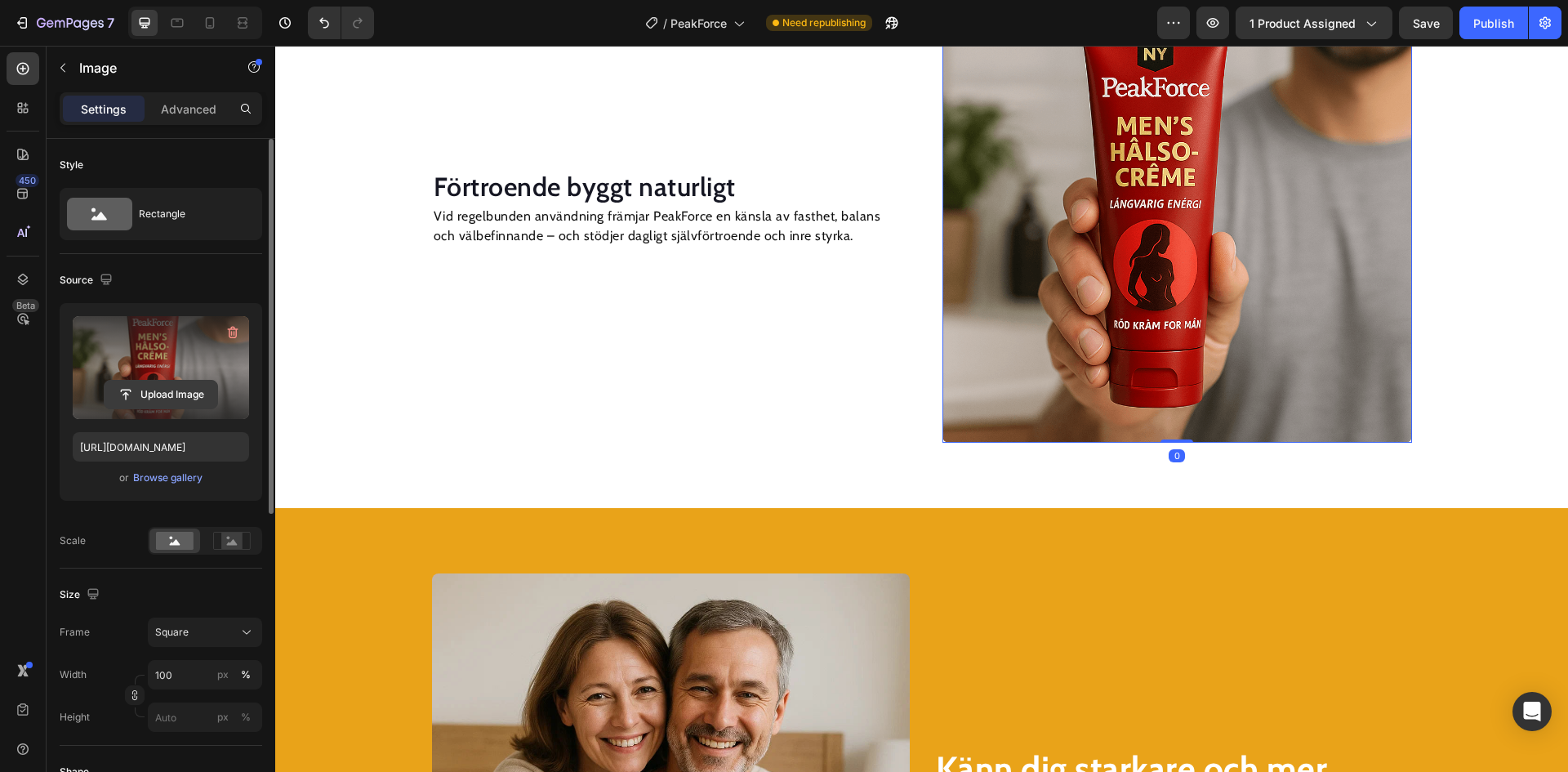
click at [178, 398] on input "file" at bounding box center [161, 395] width 113 height 28
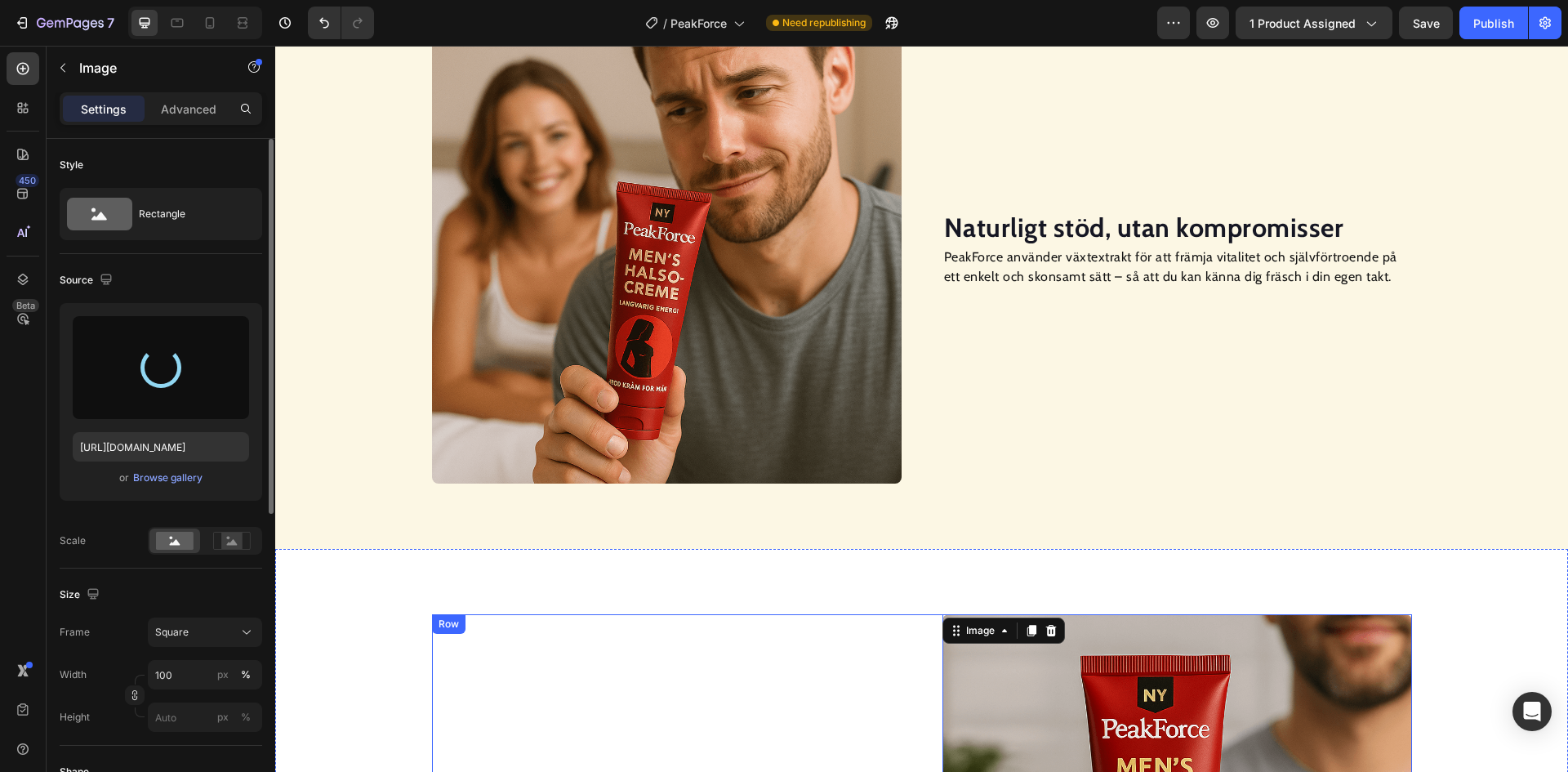
scroll to position [1983, 0]
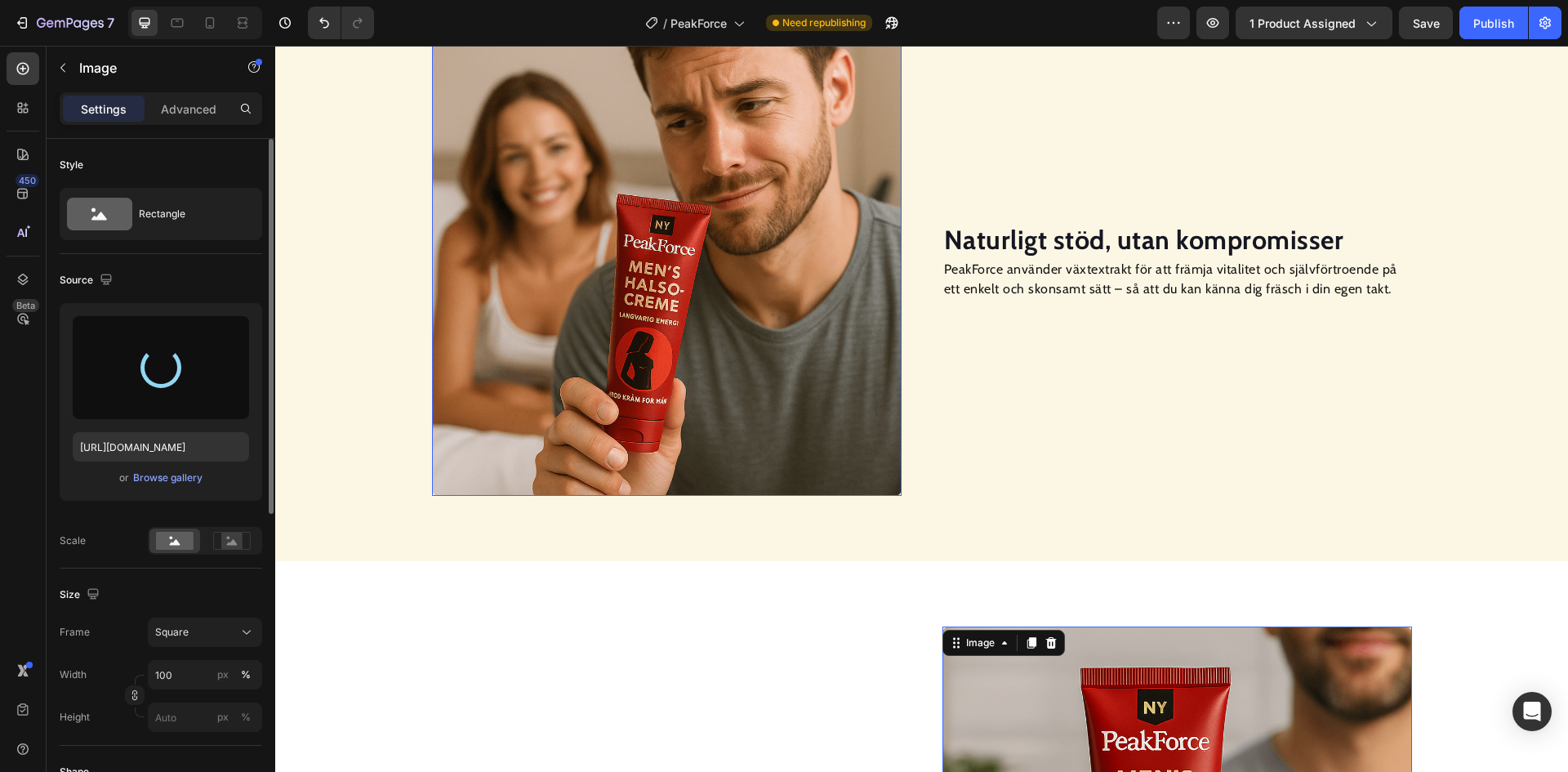
type input "https://cdn.shopify.com/s/files/1/0703/0692/2664/files/gempages_568255358464689…"
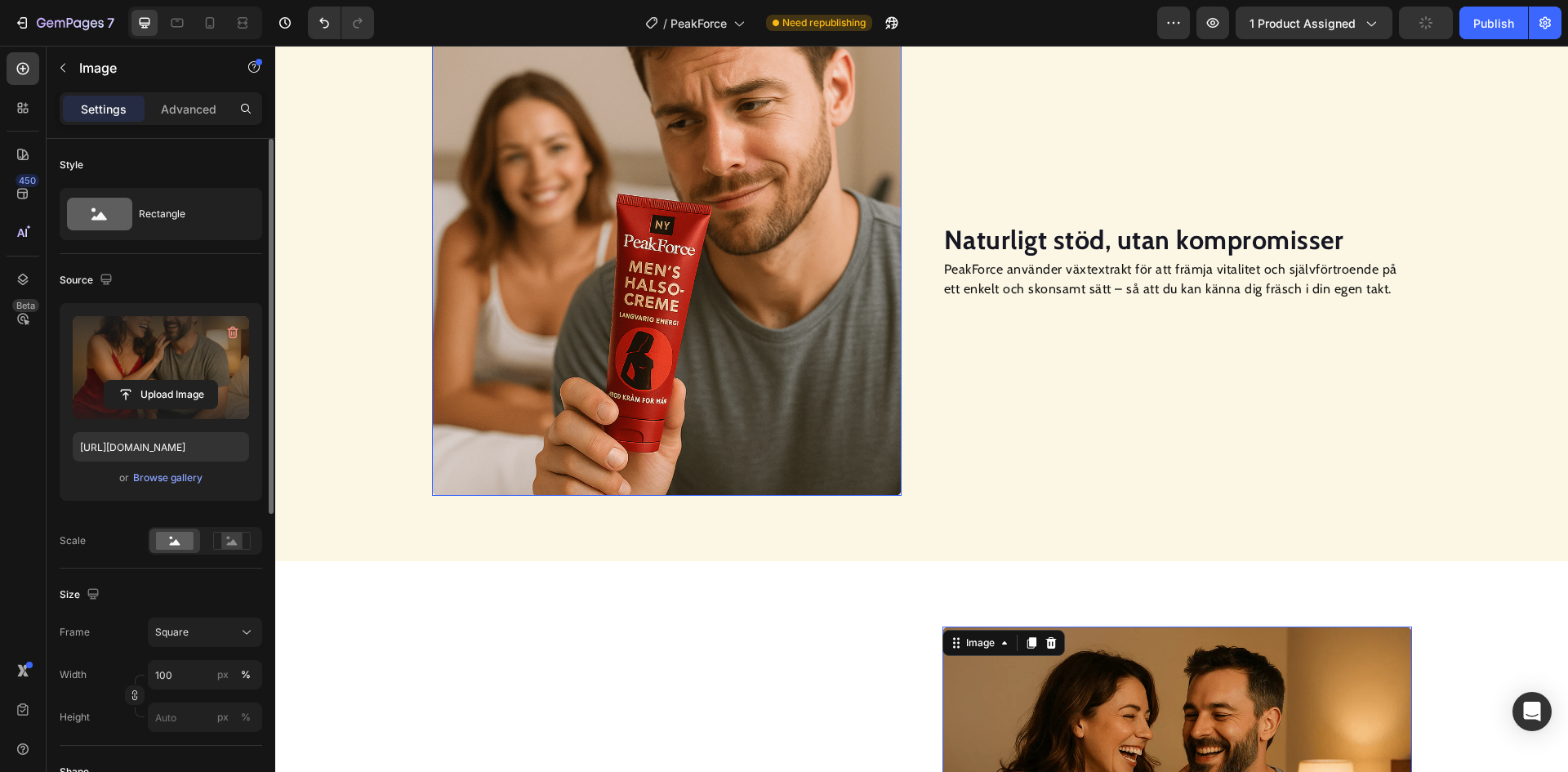
click at [642, 302] on img at bounding box center [667, 261] width 470 height 470
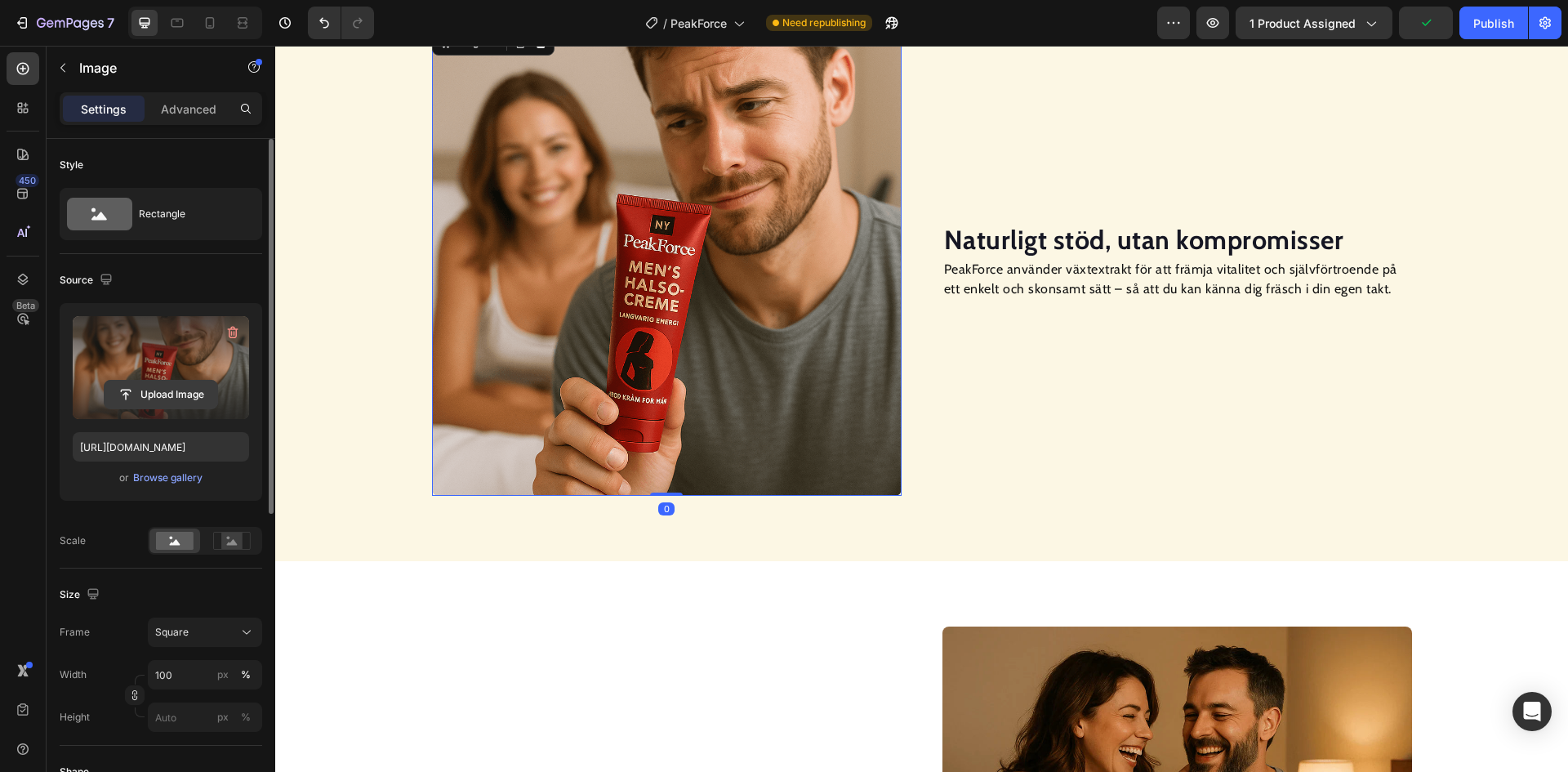
click at [163, 408] on input "file" at bounding box center [161, 395] width 113 height 28
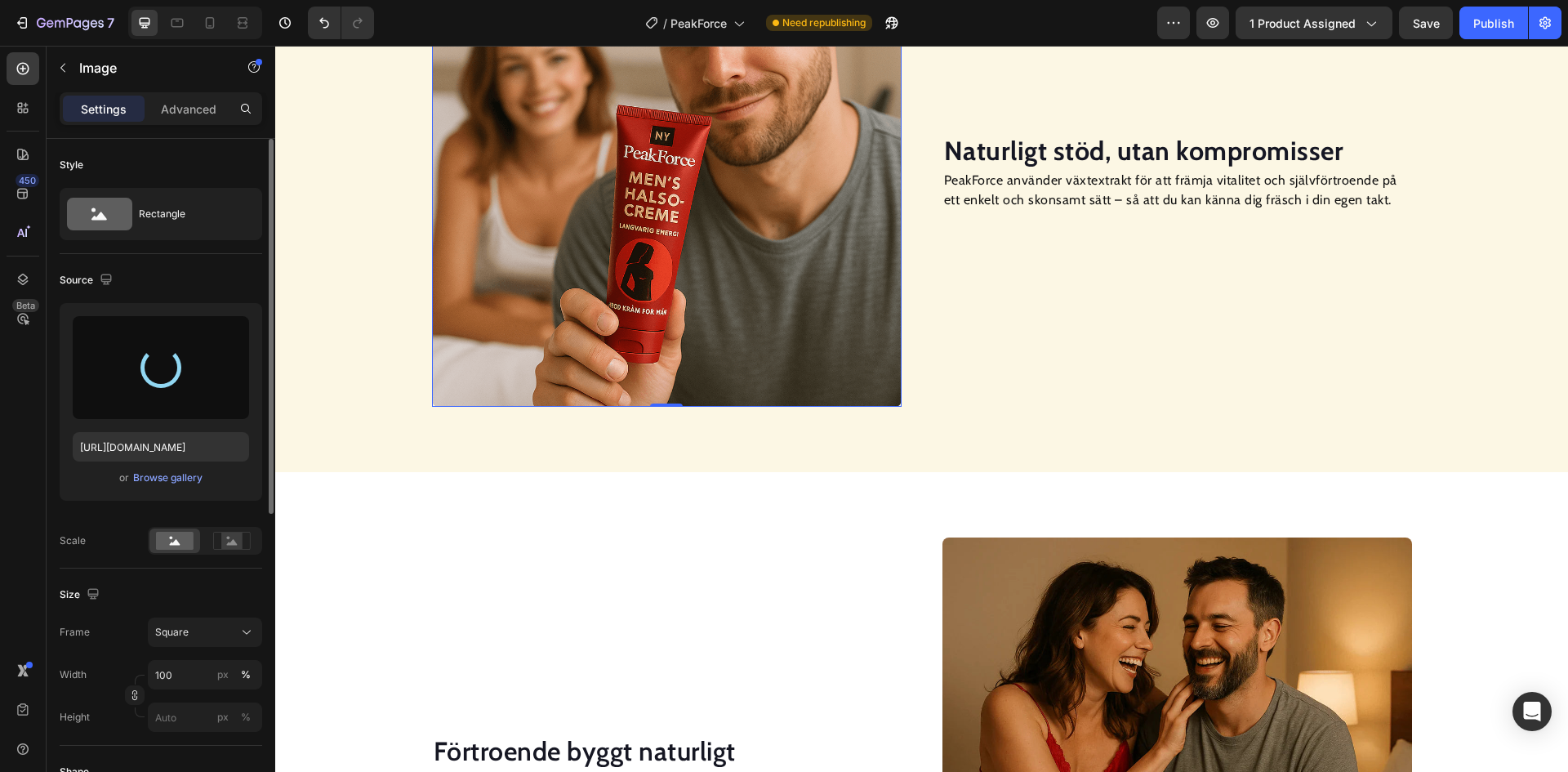
scroll to position [1742, 0]
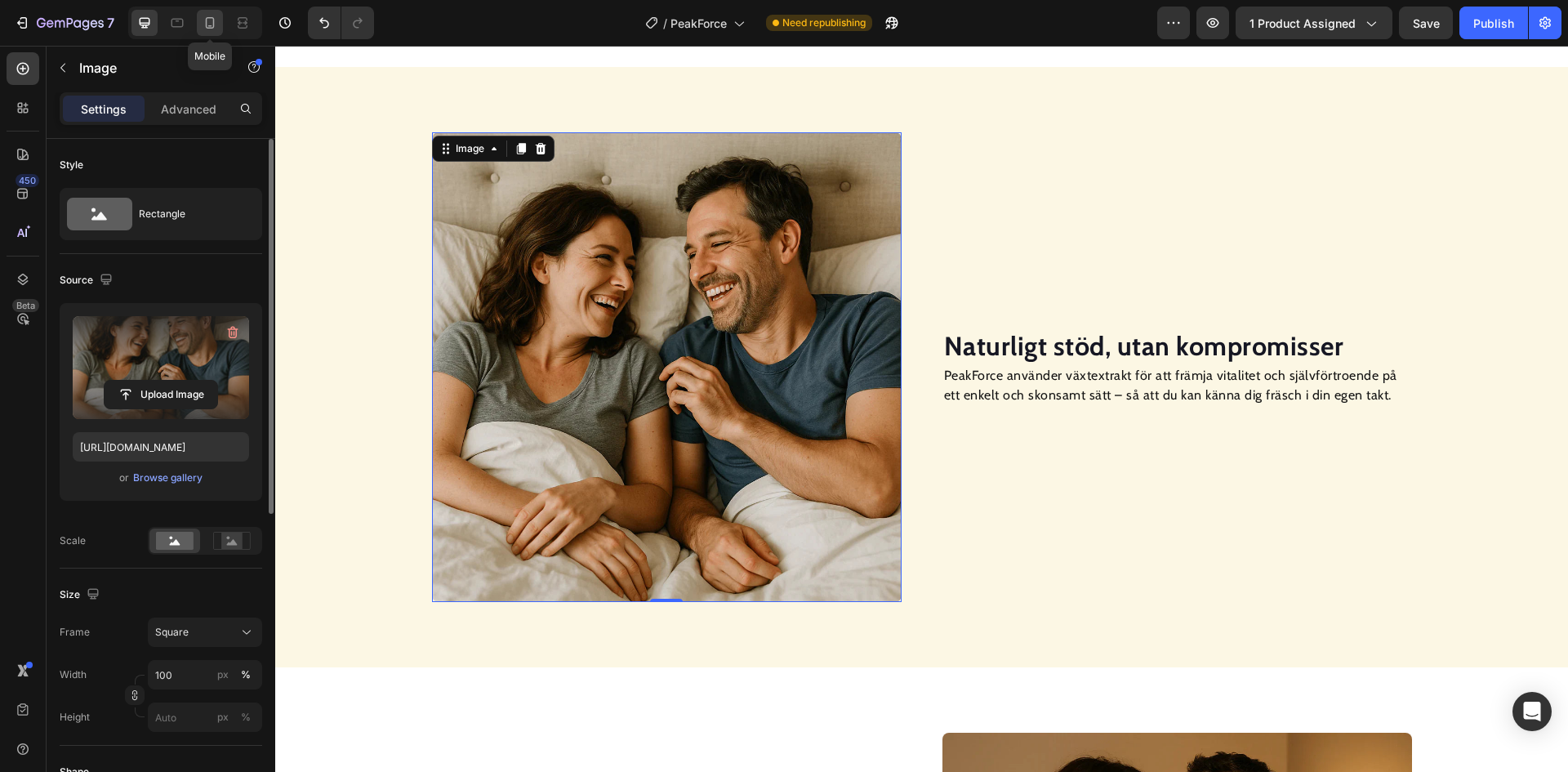
drag, startPoint x: 206, startPoint y: 16, endPoint x: 51, endPoint y: 294, distance: 318.3
click at [206, 16] on icon at bounding box center [210, 23] width 16 height 16
type input "https://cdn.shopify.com/s/files/1/0703/0692/2664/files/gempages_568255358464689…"
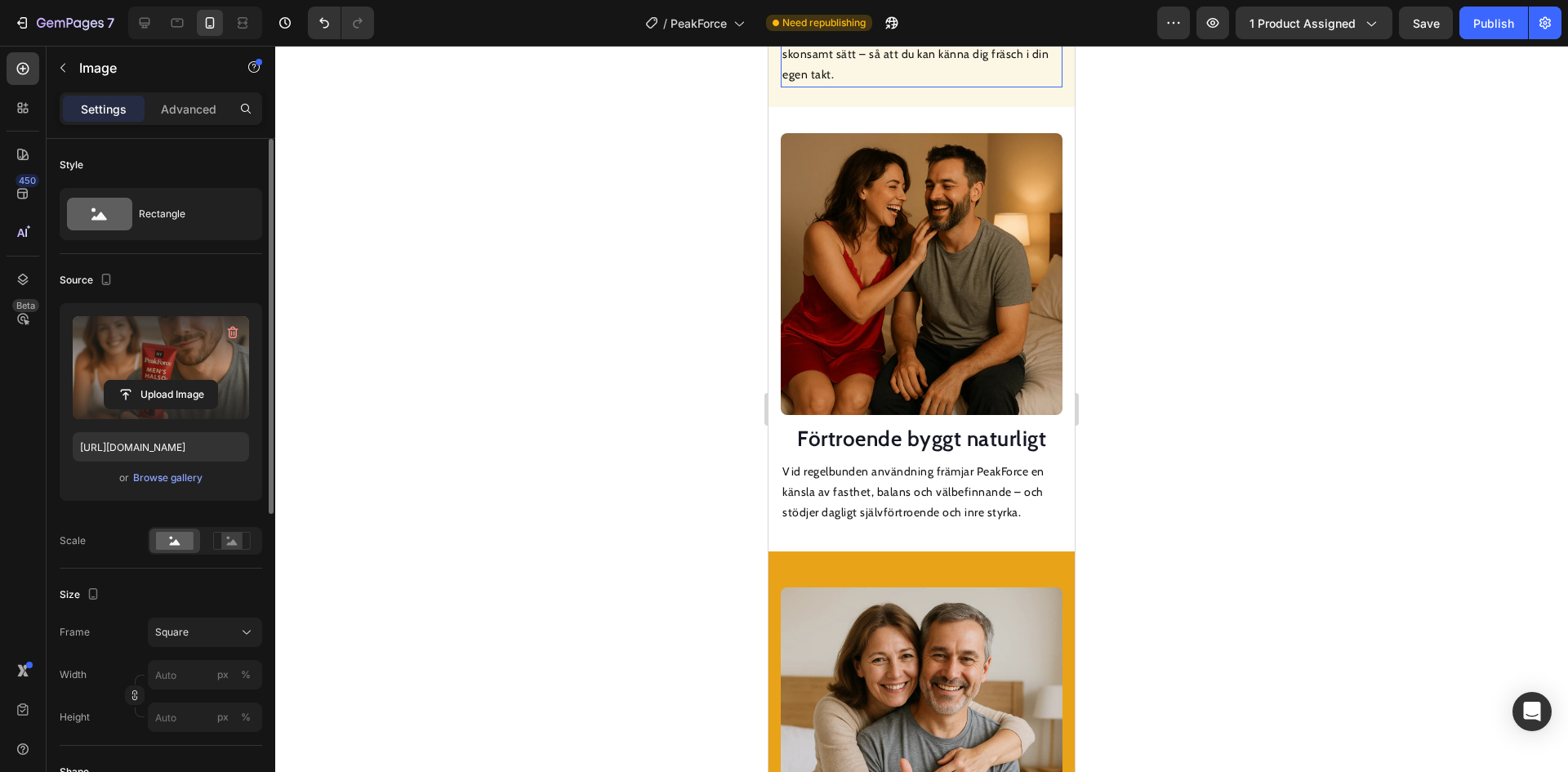
scroll to position [2723, 0]
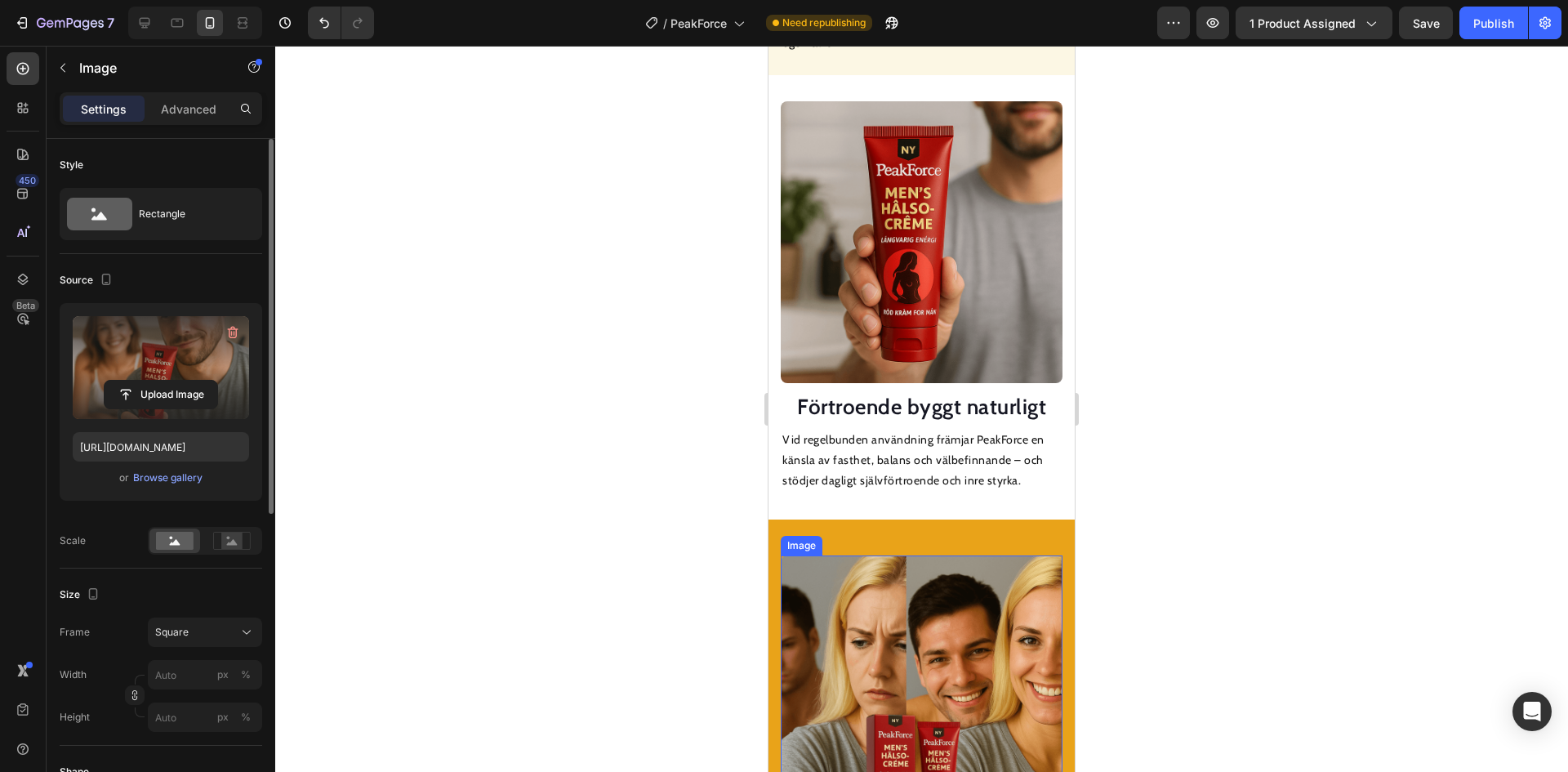
click at [873, 584] on img at bounding box center [921, 697] width 282 height 282
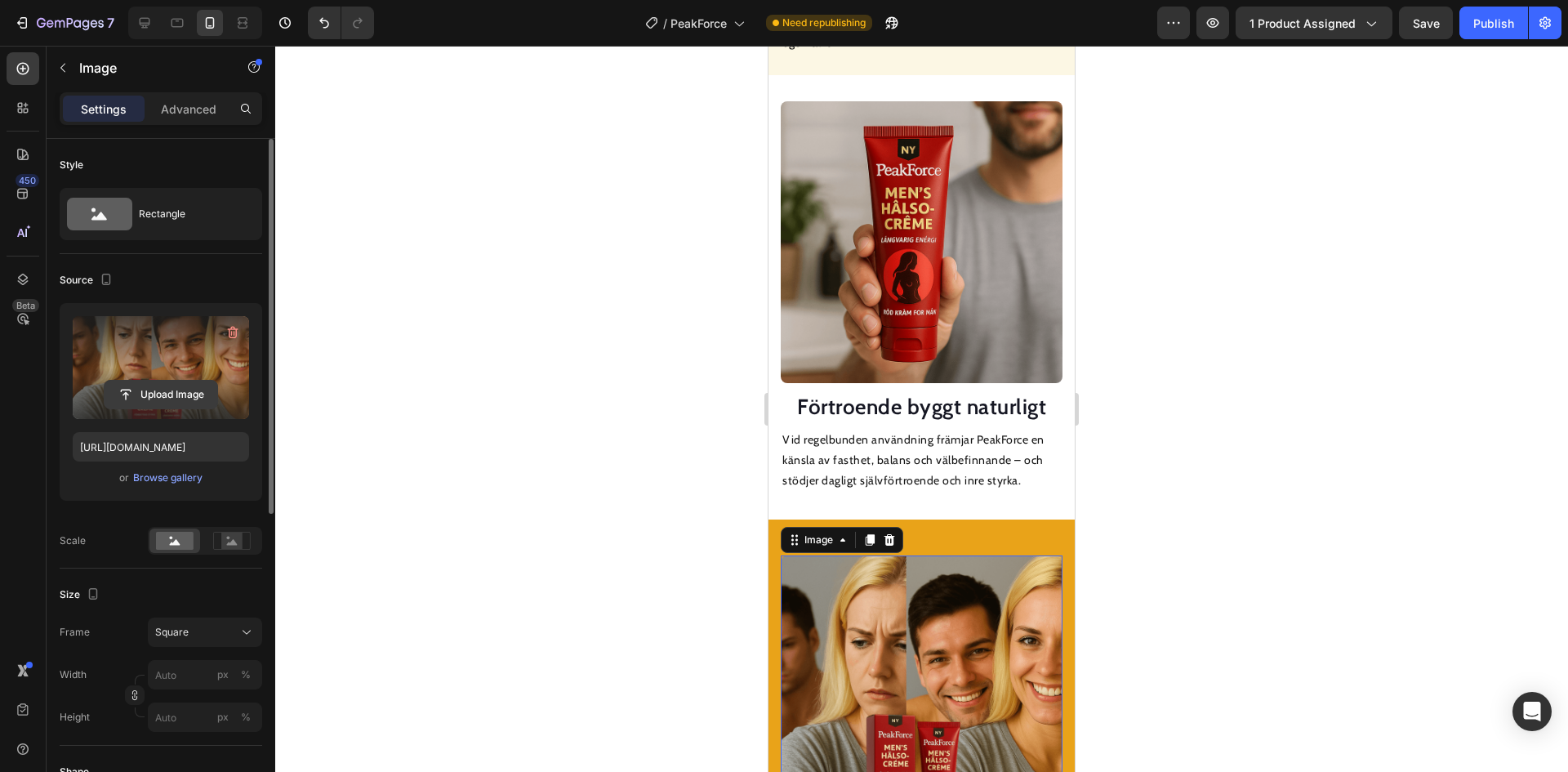
click at [169, 405] on input "file" at bounding box center [161, 395] width 113 height 28
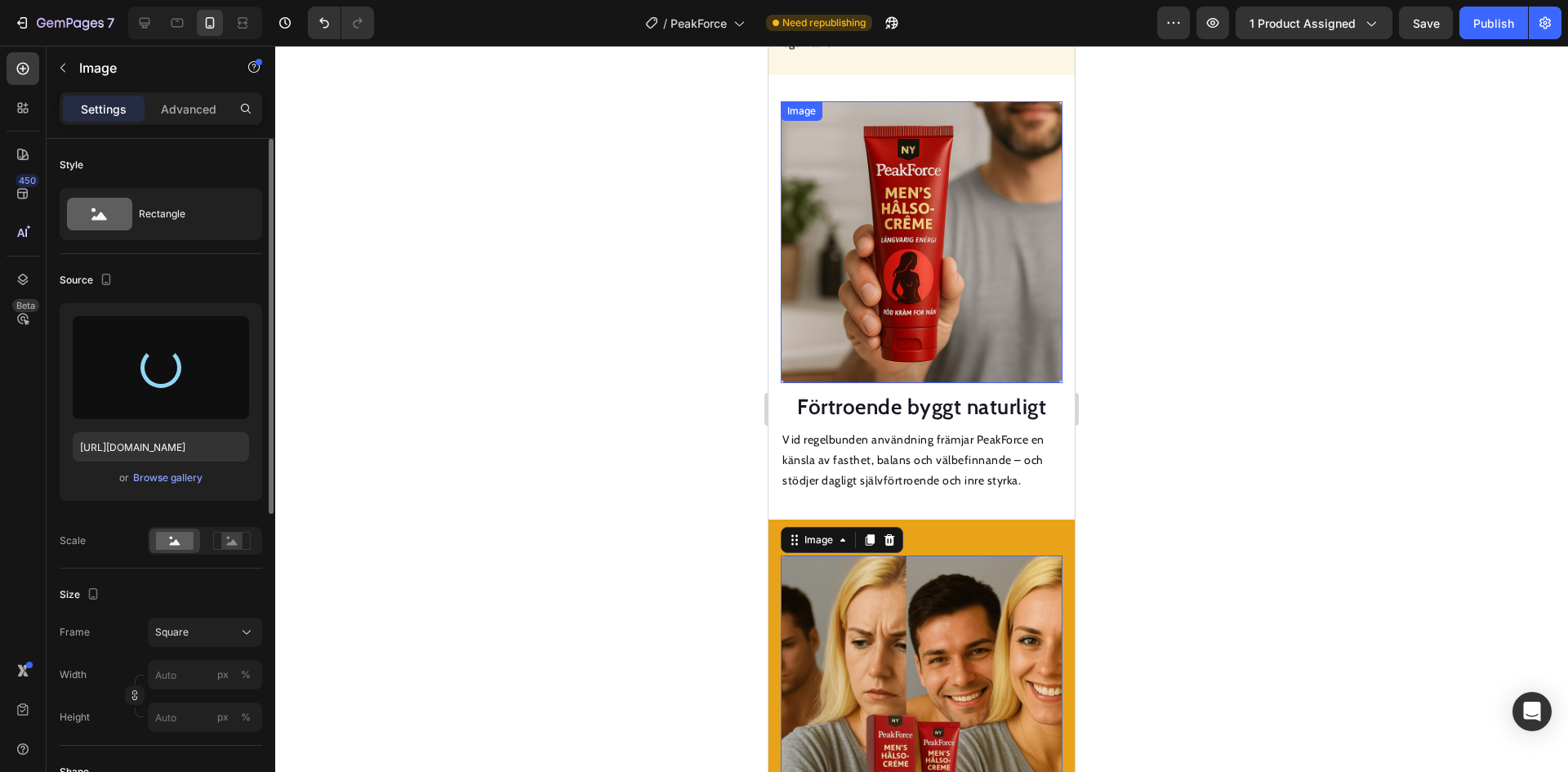
type input "https://cdn.shopify.com/s/files/1/0703/0692/2664/files/gempages_568255358464689…"
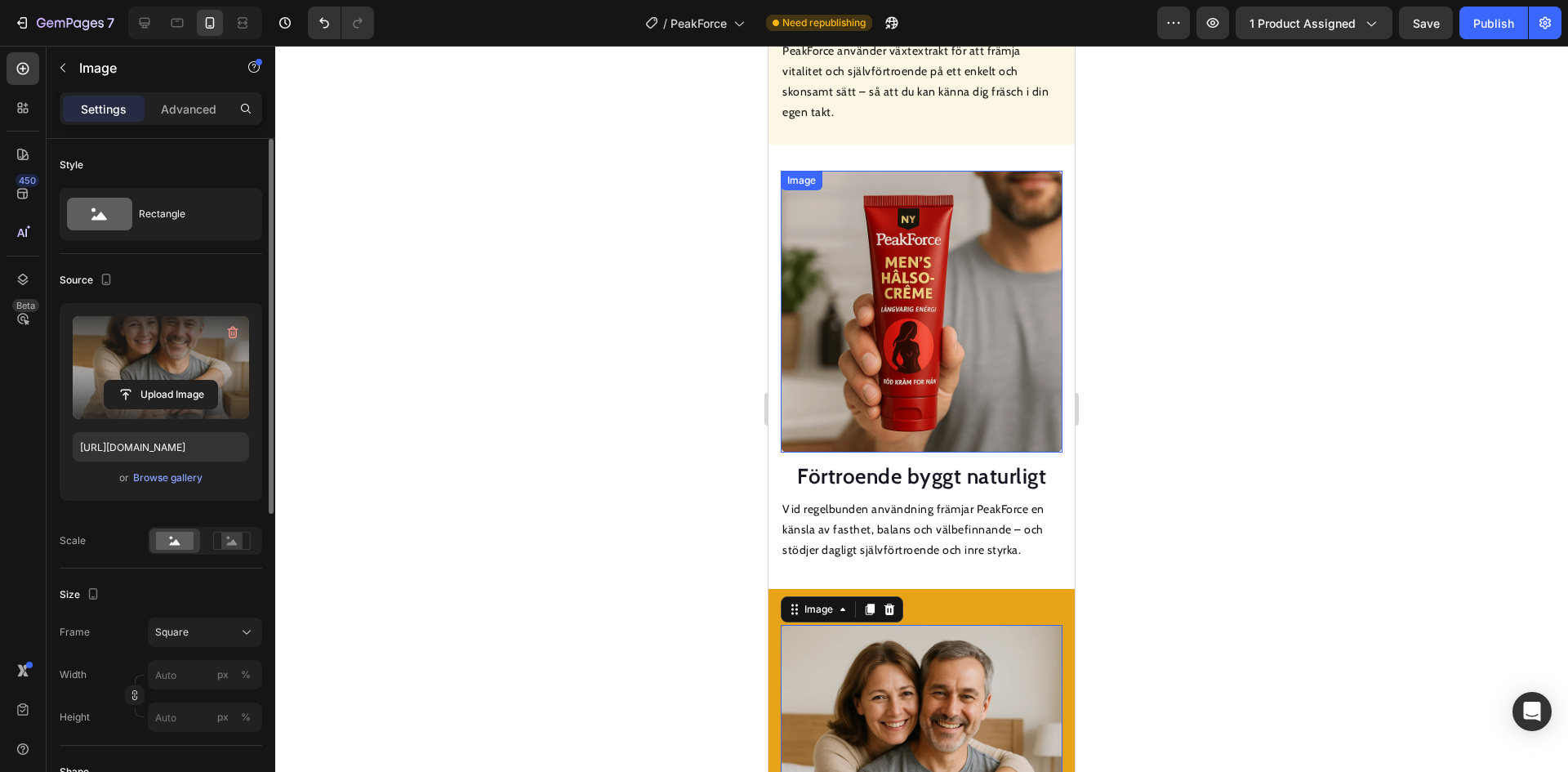
scroll to position [2560, 0]
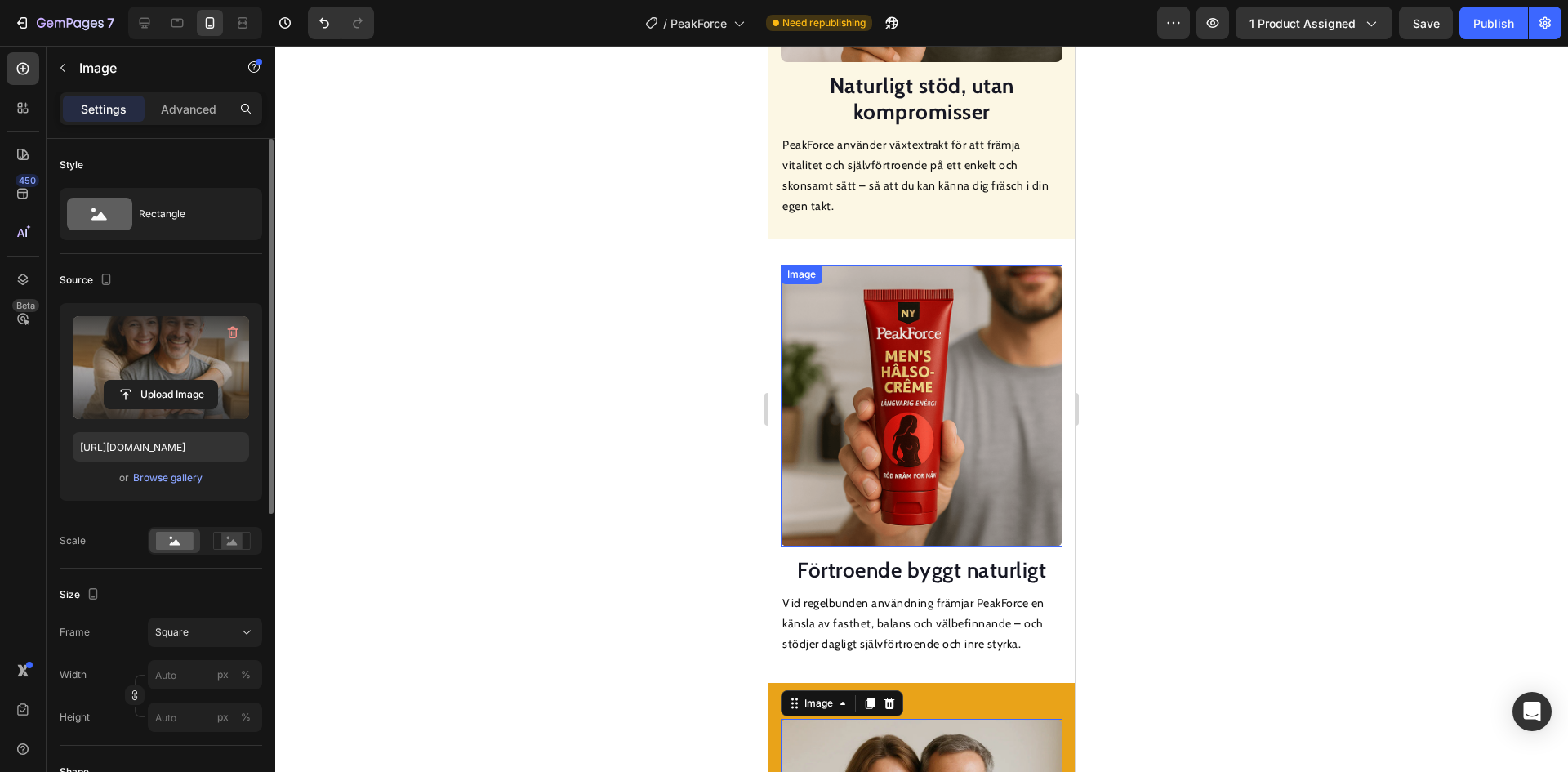
click at [906, 350] on img at bounding box center [921, 406] width 282 height 282
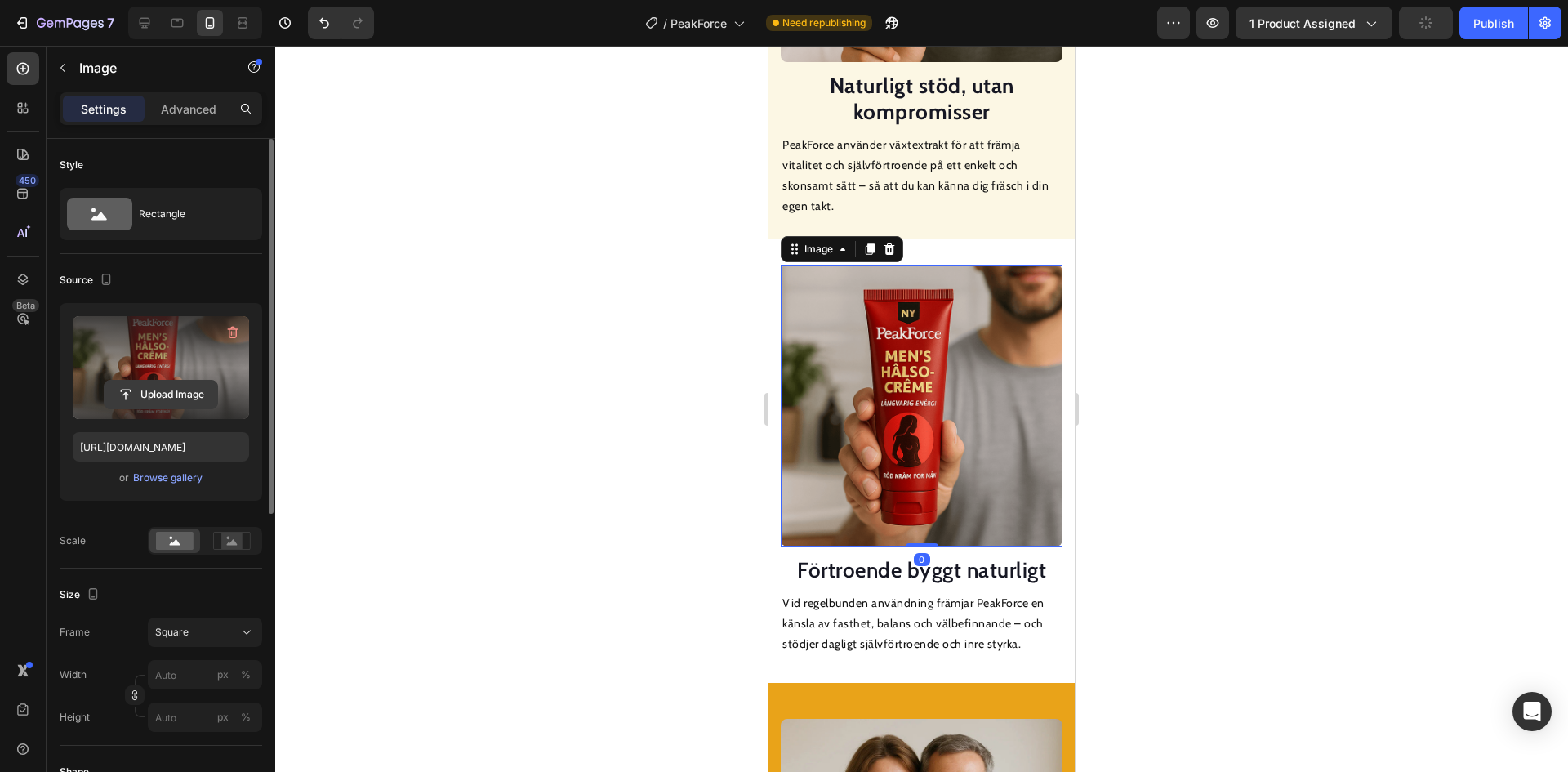
click at [199, 391] on input "file" at bounding box center [161, 395] width 113 height 28
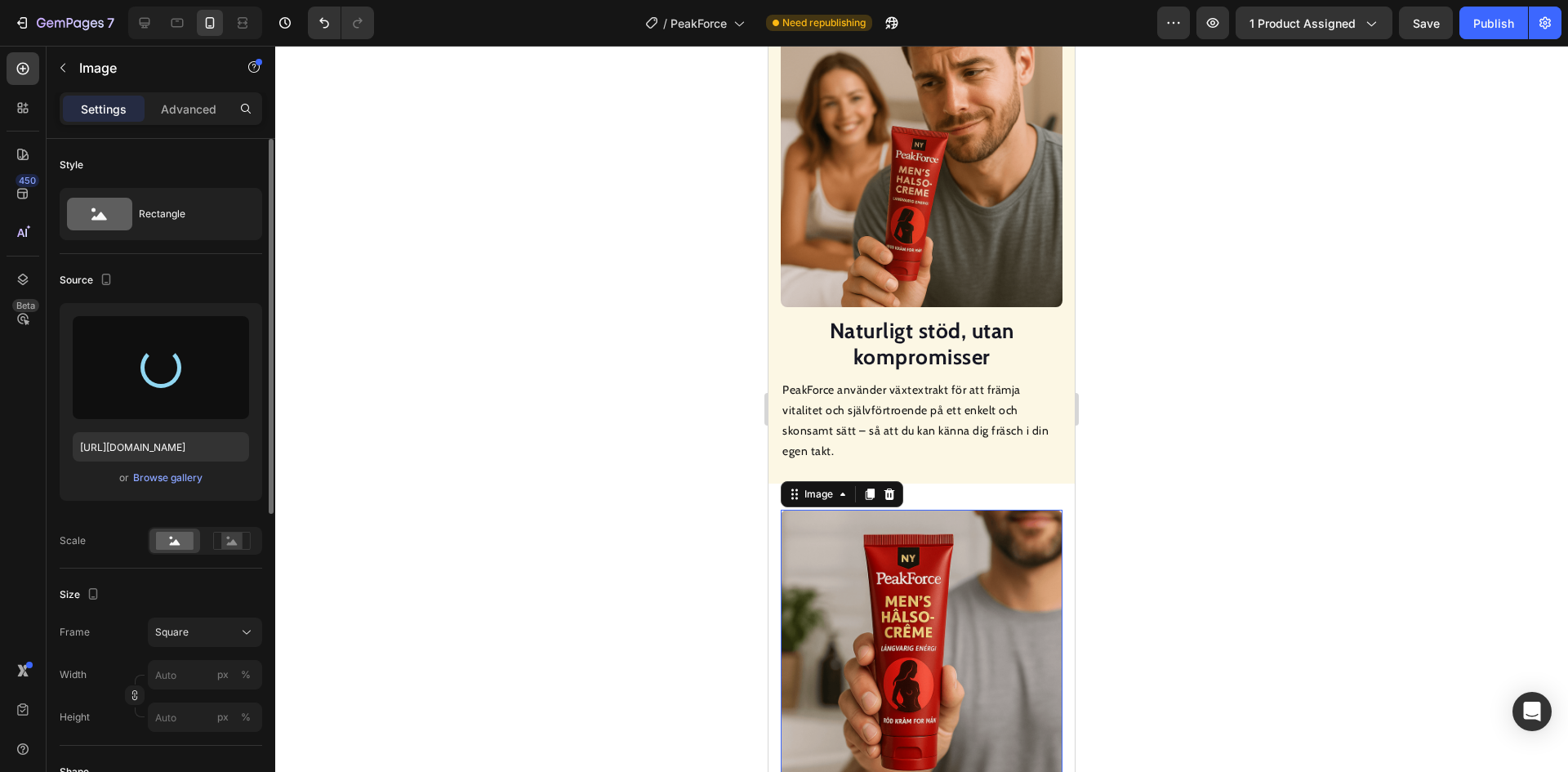
type input "https://cdn.shopify.com/s/files/1/0703/0692/2664/files/gempages_568255358464689…"
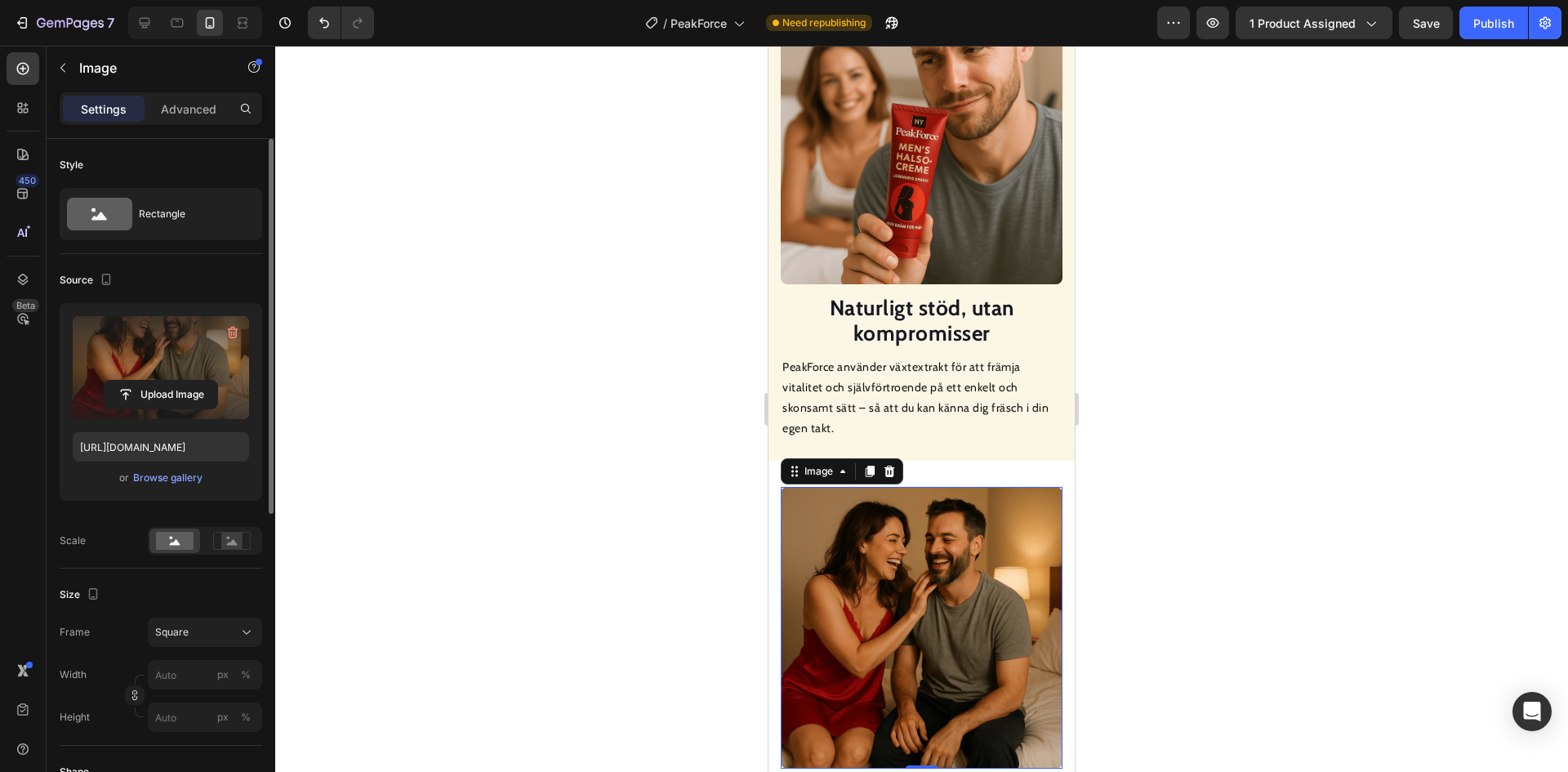
scroll to position [2151, 0]
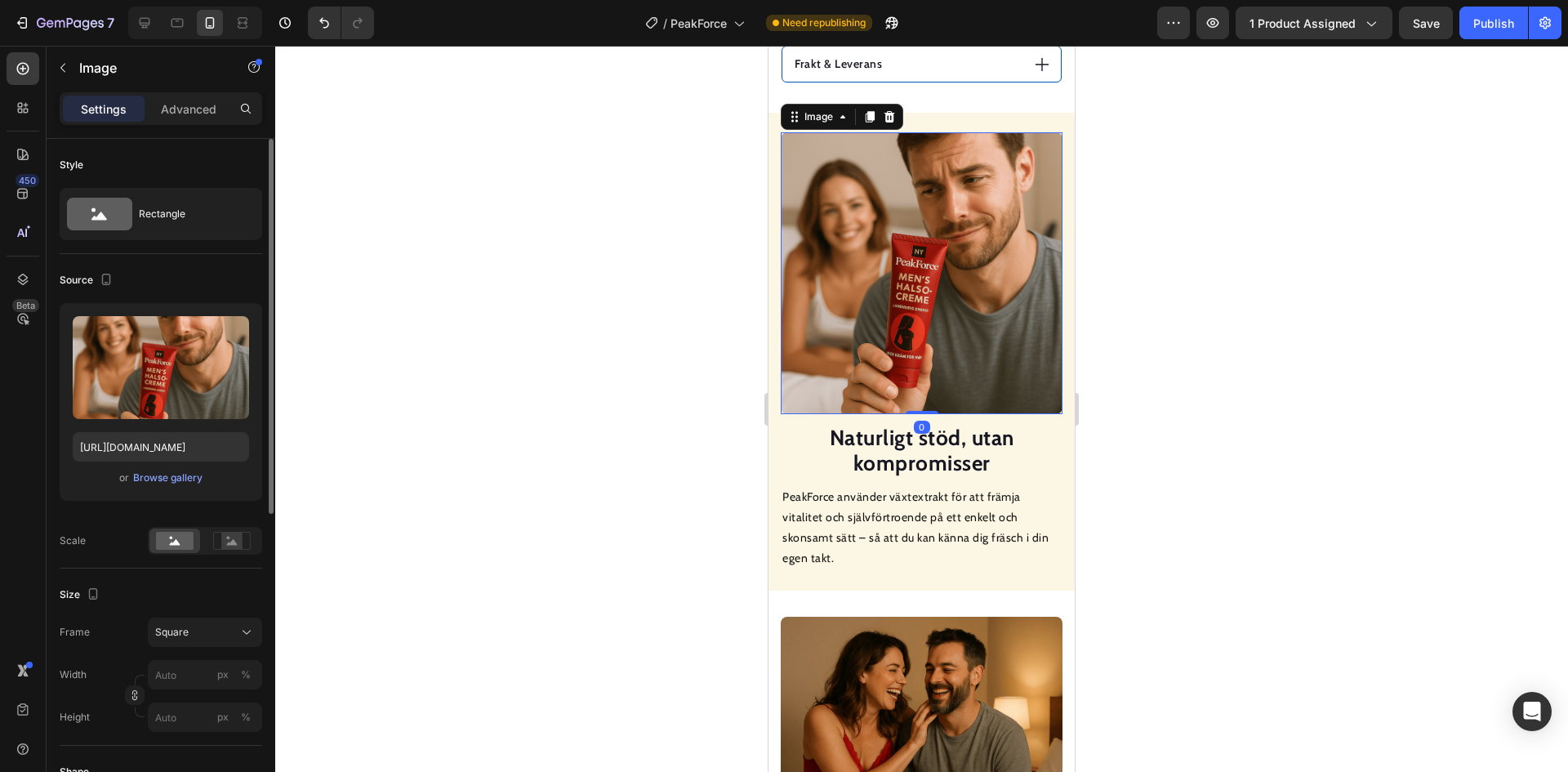
drag, startPoint x: 904, startPoint y: 293, endPoint x: 1269, endPoint y: 348, distance: 369.1
click at [904, 293] on img at bounding box center [921, 273] width 282 height 282
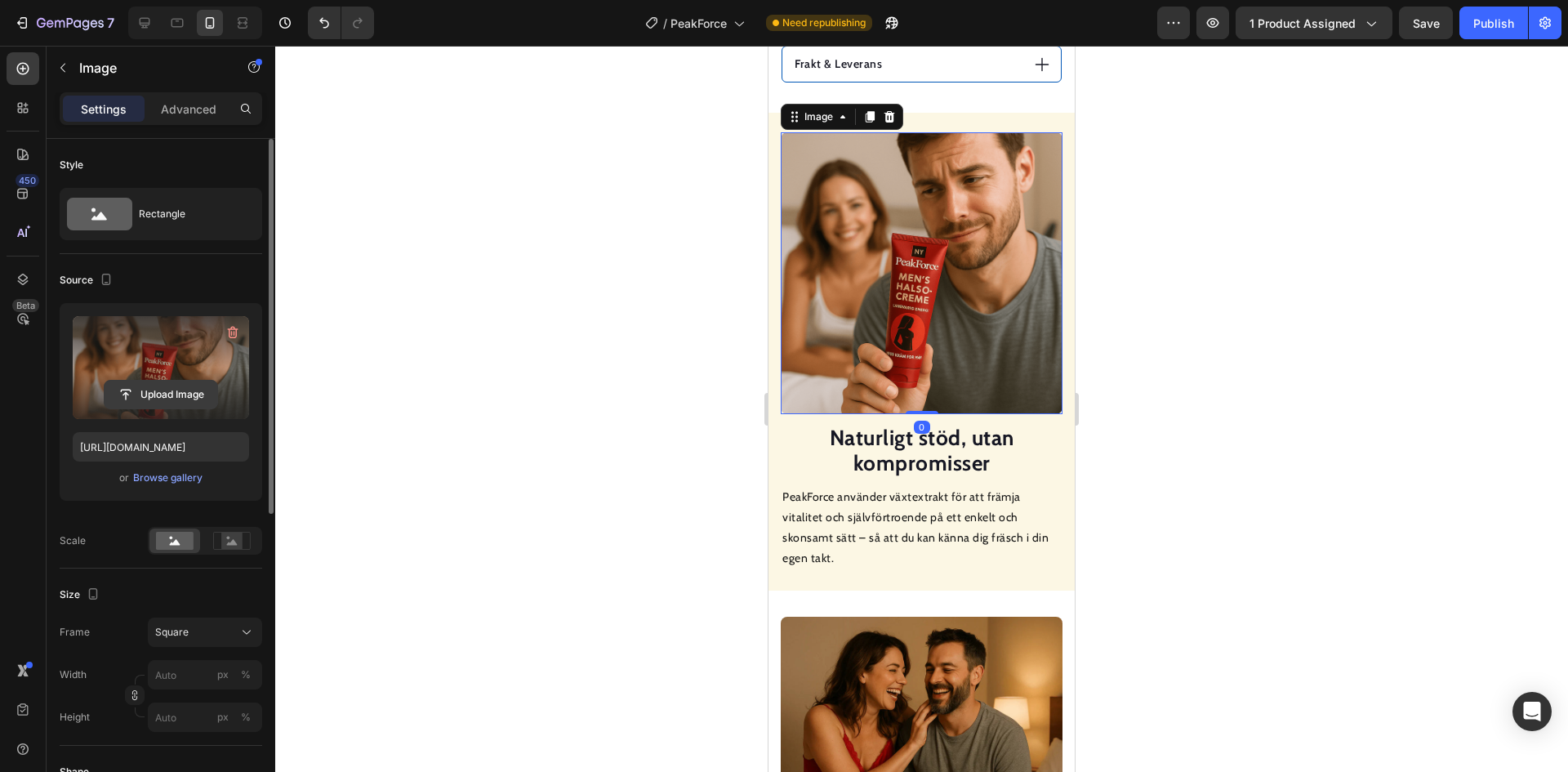
click at [199, 396] on input "file" at bounding box center [161, 395] width 113 height 28
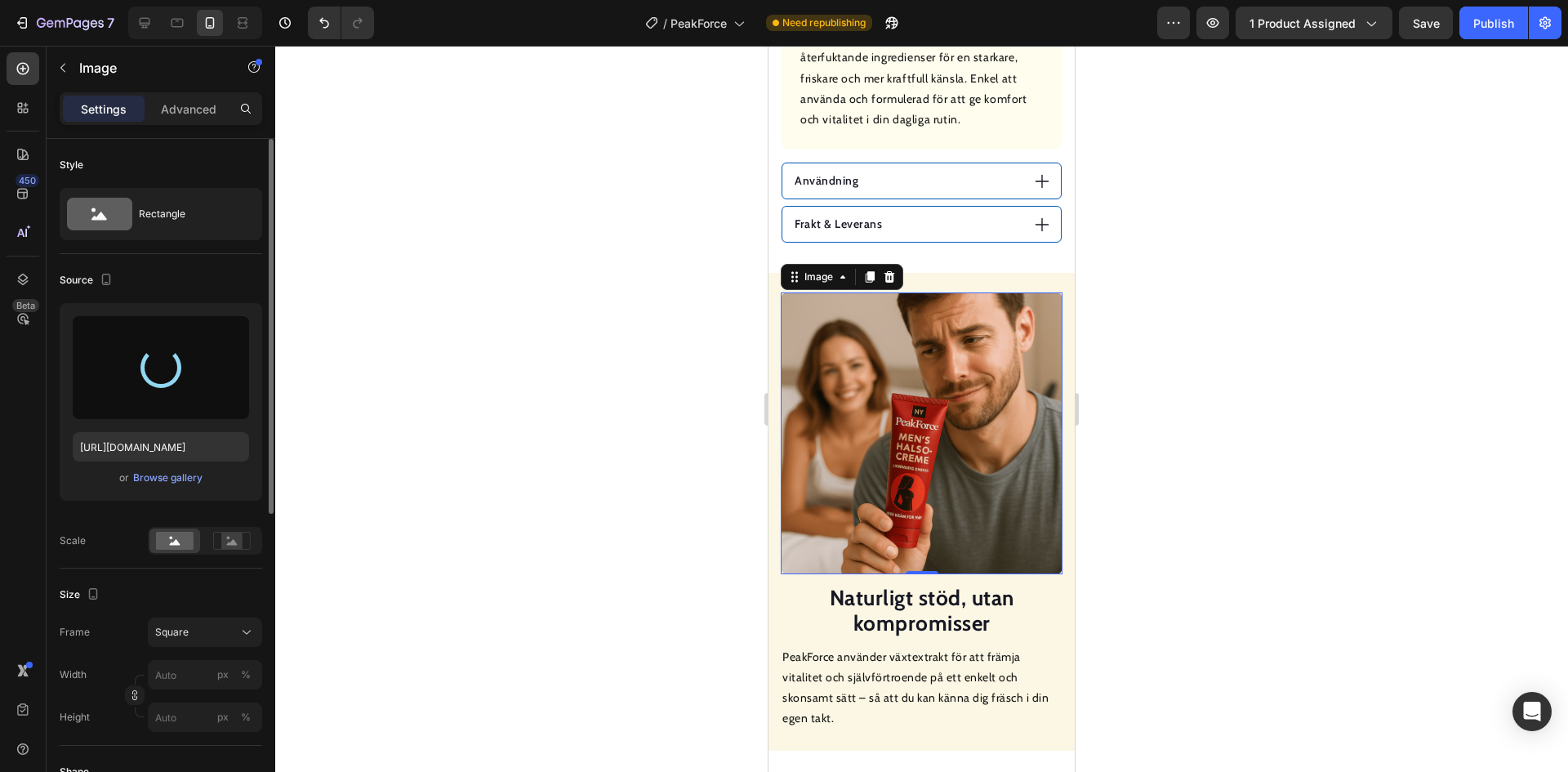
scroll to position [1987, 0]
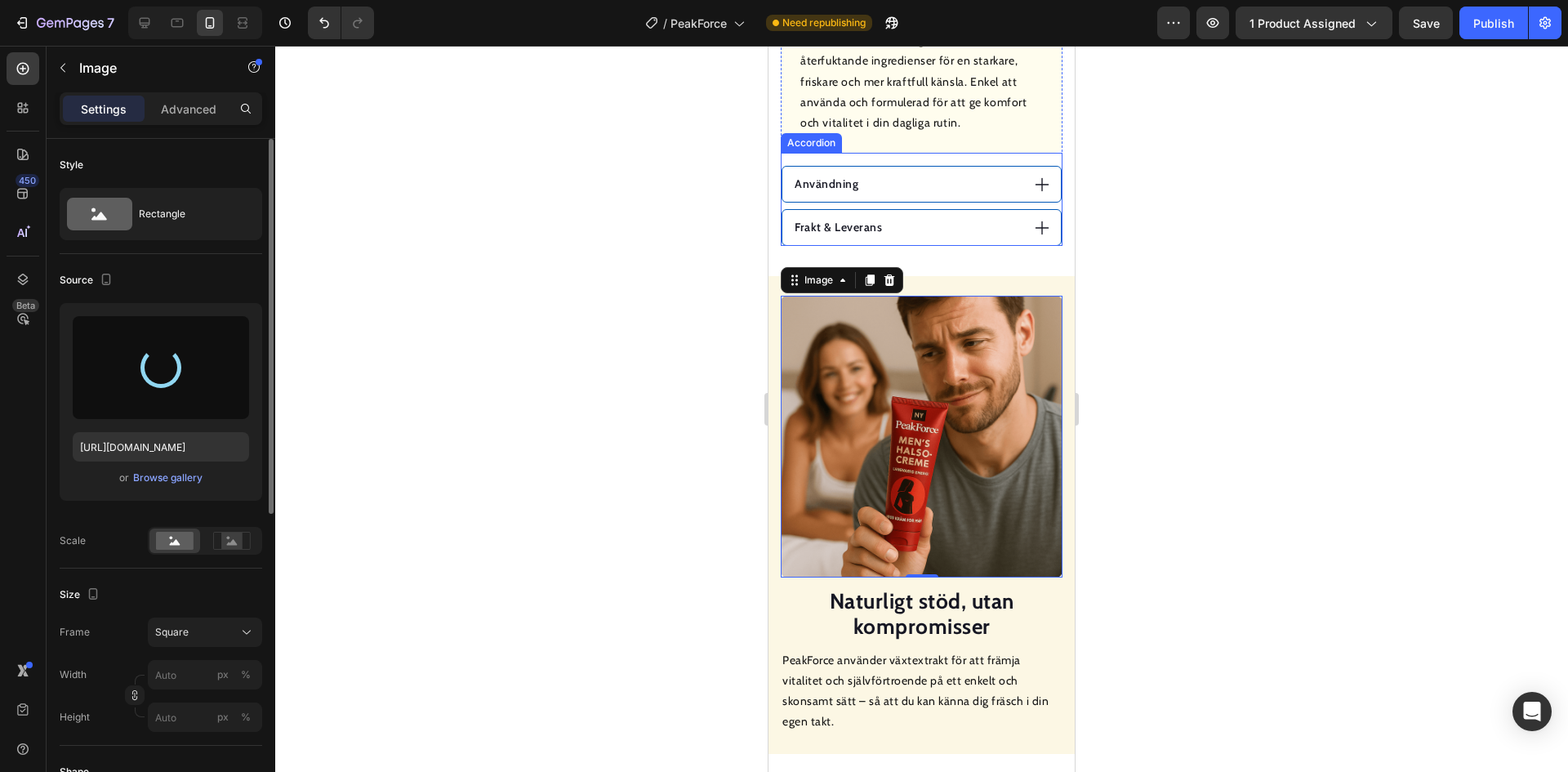
type input "https://cdn.shopify.com/s/files/1/0703/0692/2664/files/gempages_568255358464689…"
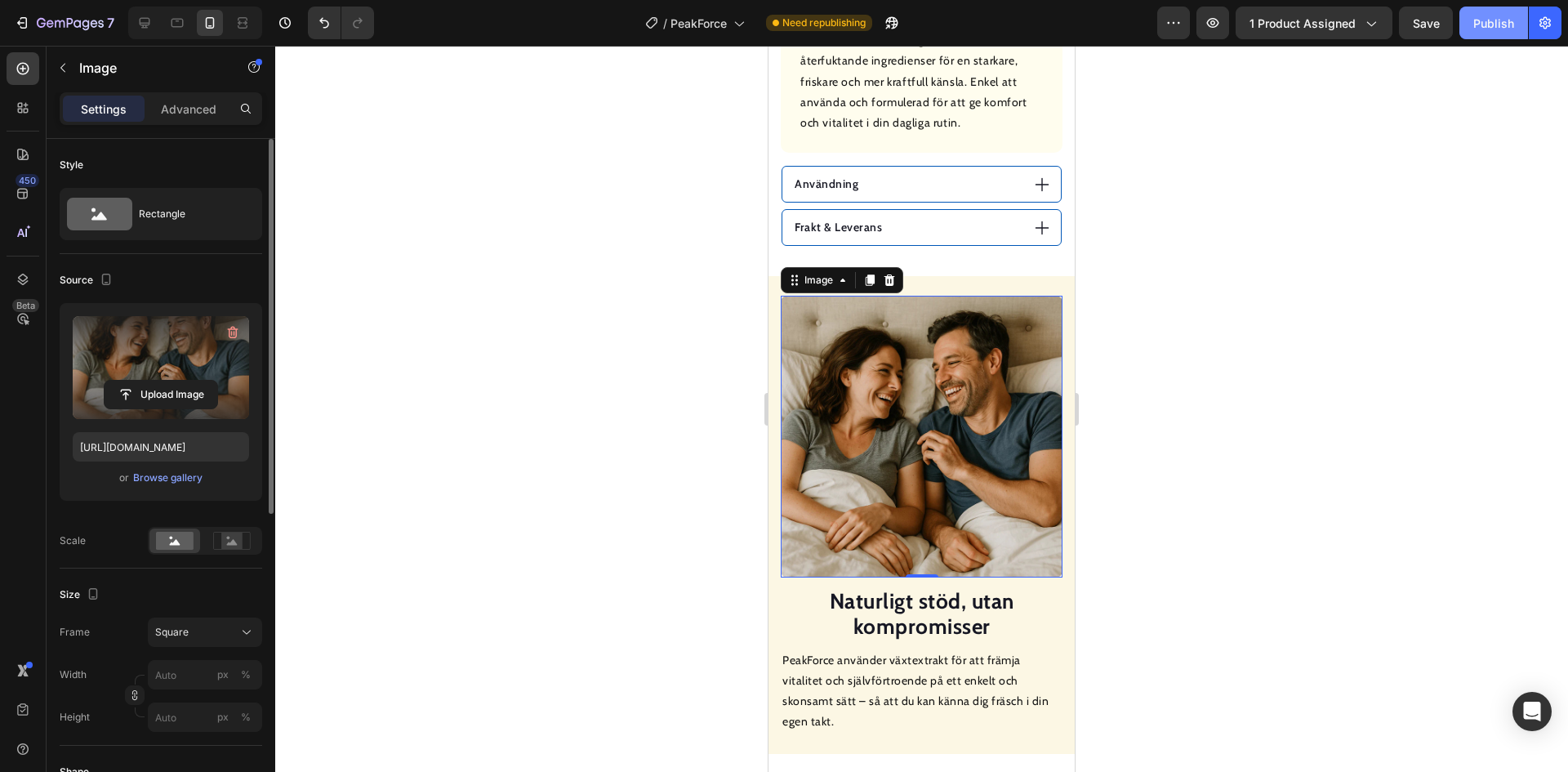
click at [1495, 27] on div "Publish" at bounding box center [1493, 23] width 41 height 17
